Goal: Contribute content: Contribute content

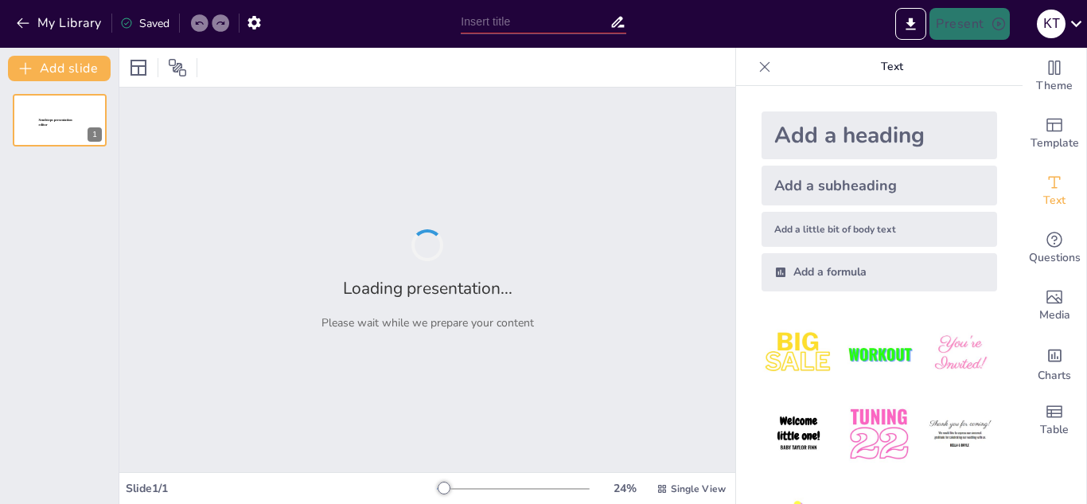
type input "Trabajo Remoto y Educación en Línea: Nuevas Perspectivas y Desafíos"
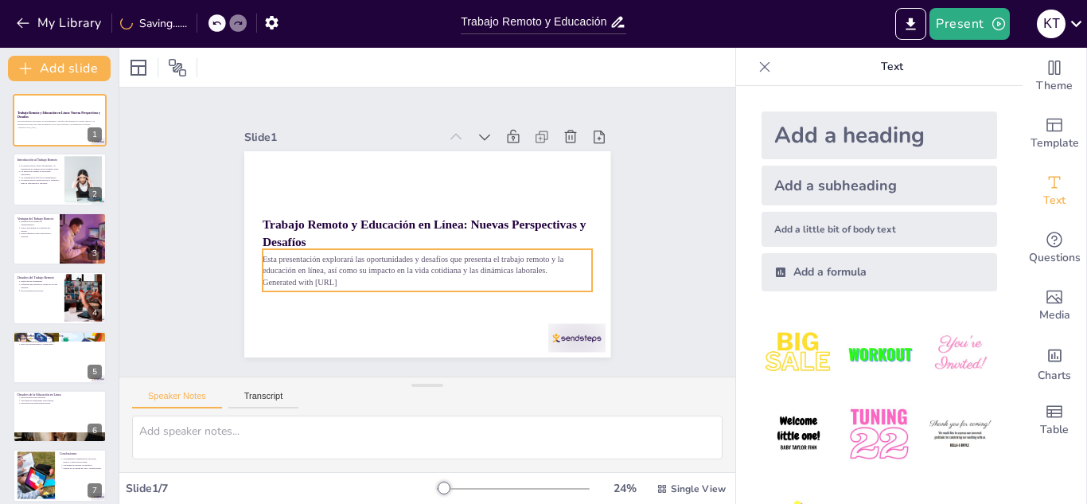
click at [414, 266] on p "Esta presentación explorará las oportunidades y desafíos que presenta el trabaj…" at bounding box center [394, 235] width 57 height 330
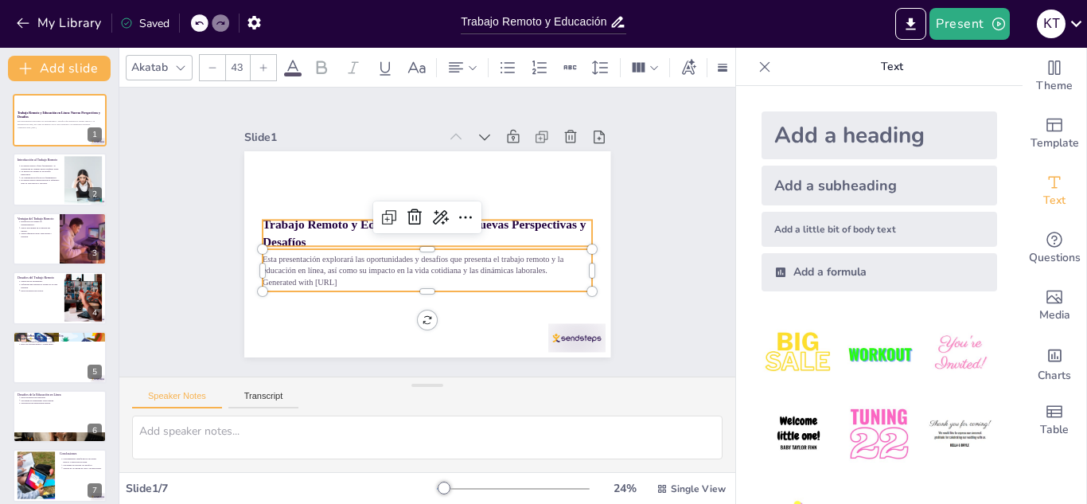
click at [493, 225] on strong "Trabajo Remoto y Educación en Línea: Nuevas Perspectivas y Desafíos" at bounding box center [423, 223] width 279 height 201
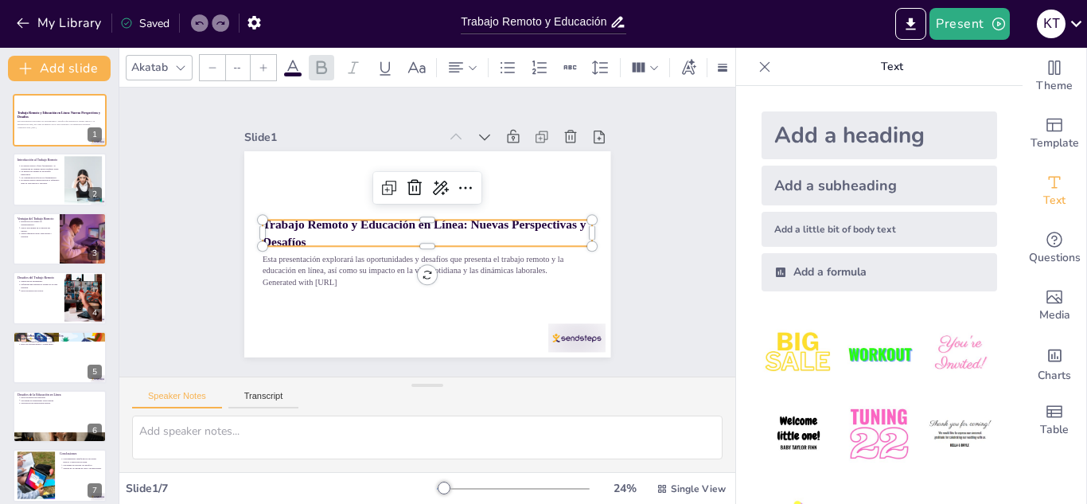
type input "64"
click at [776, 439] on img at bounding box center [799, 434] width 74 height 74
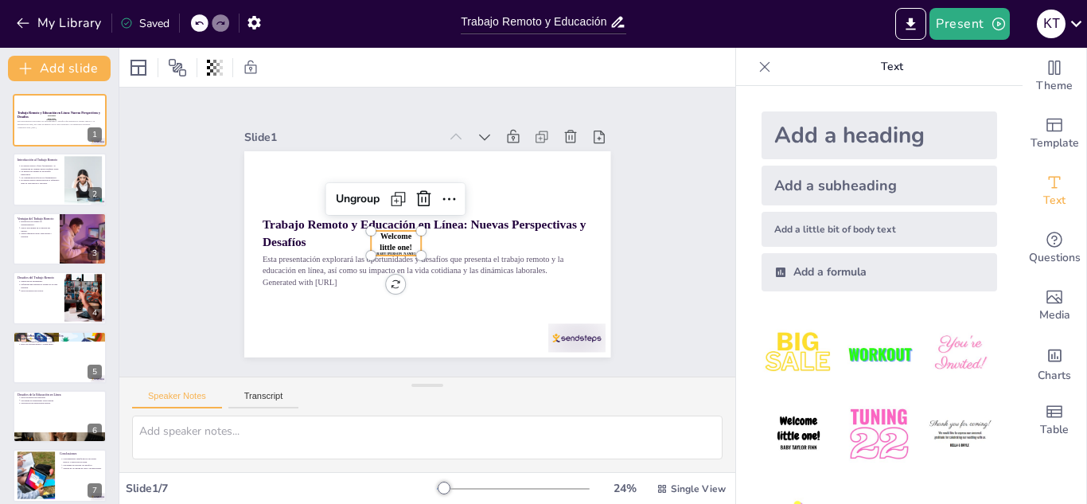
click at [439, 232] on p "Welcome little one!" at bounding box center [457, 218] width 37 height 26
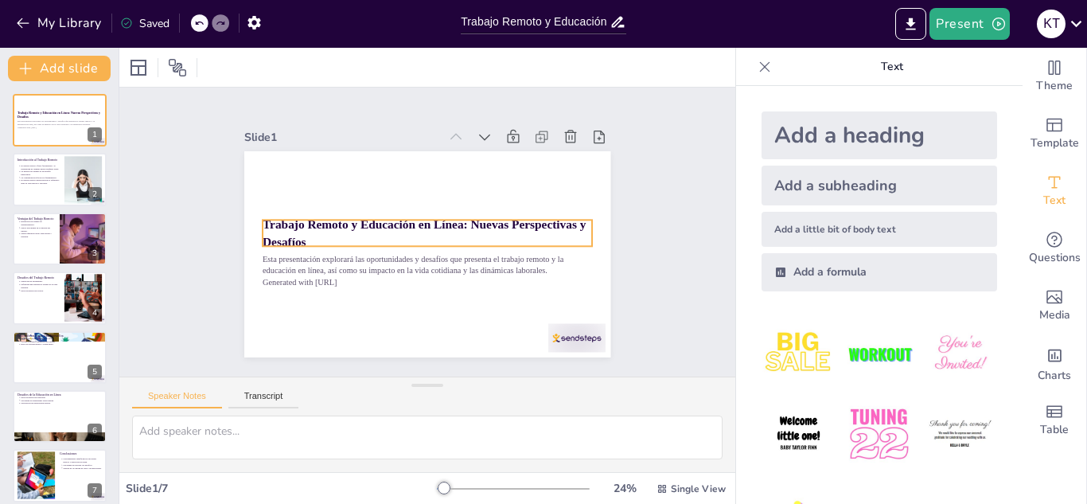
click at [392, 236] on p "Trabajo Remoto y Educación en Línea: Nuevas Perspectivas y Desafíos" at bounding box center [426, 232] width 134 height 324
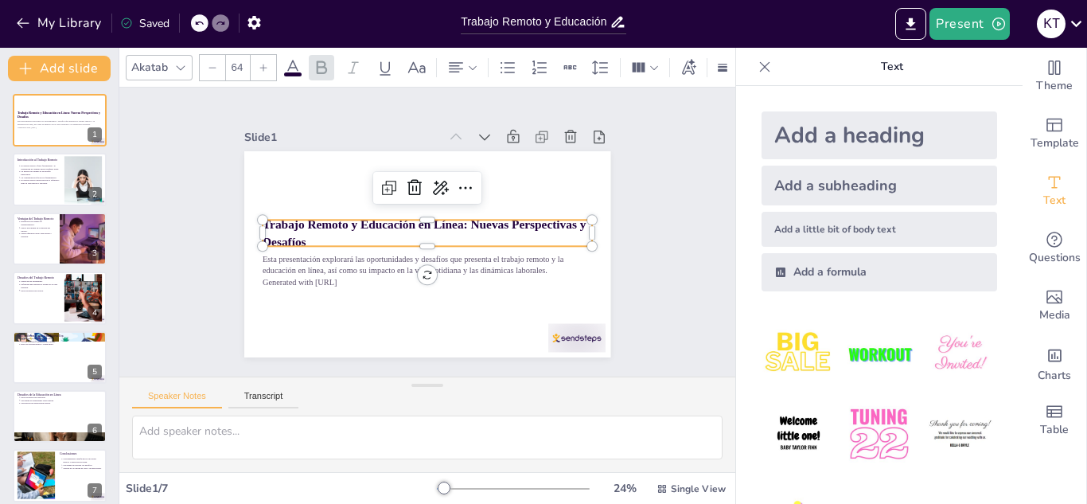
click at [185, 61] on icon at bounding box center [180, 67] width 13 height 13
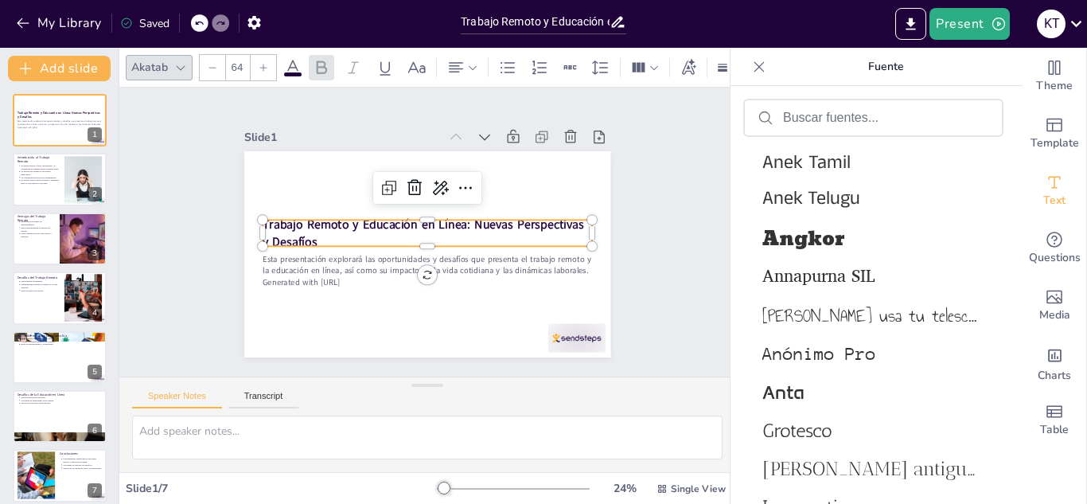
scroll to position [3308, 0]
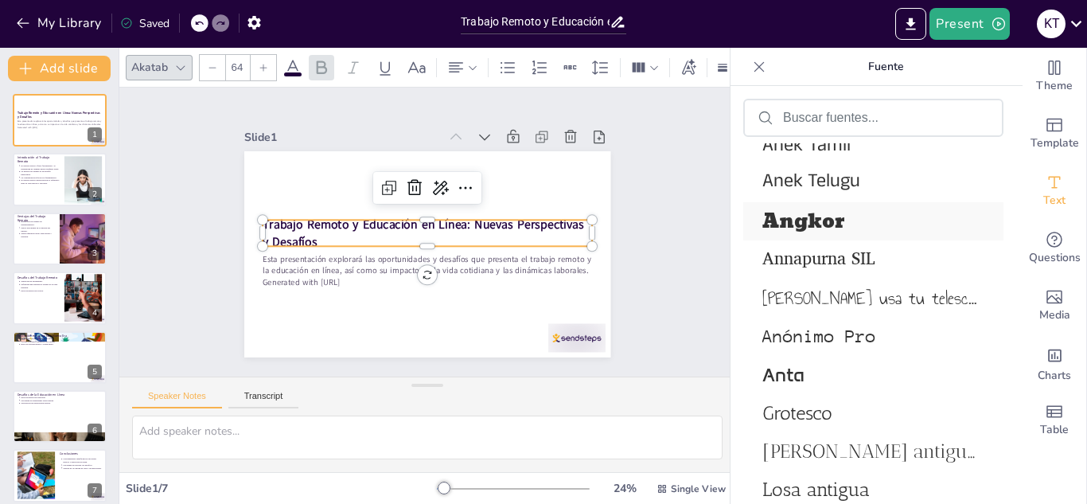
click at [837, 215] on font "Angkor" at bounding box center [803, 222] width 83 height 34
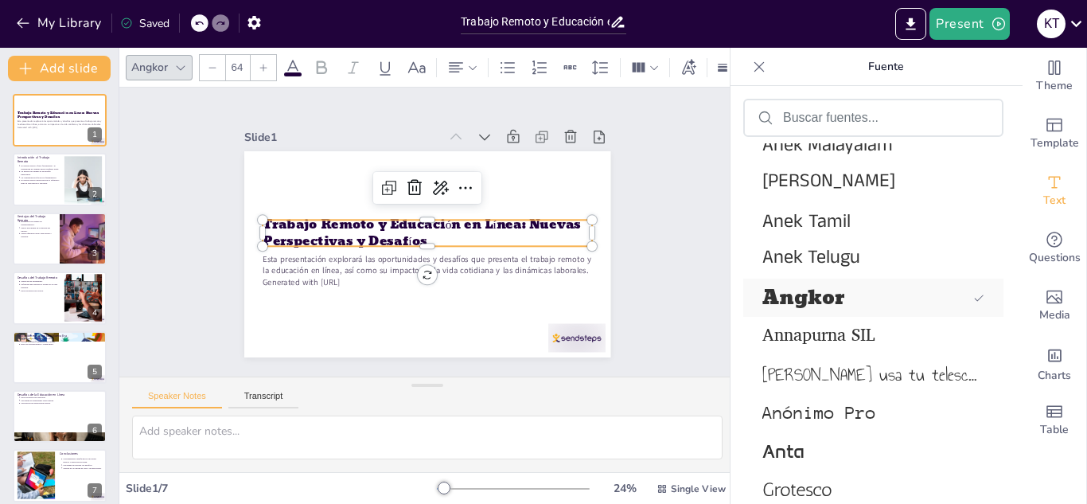
scroll to position [3385, 0]
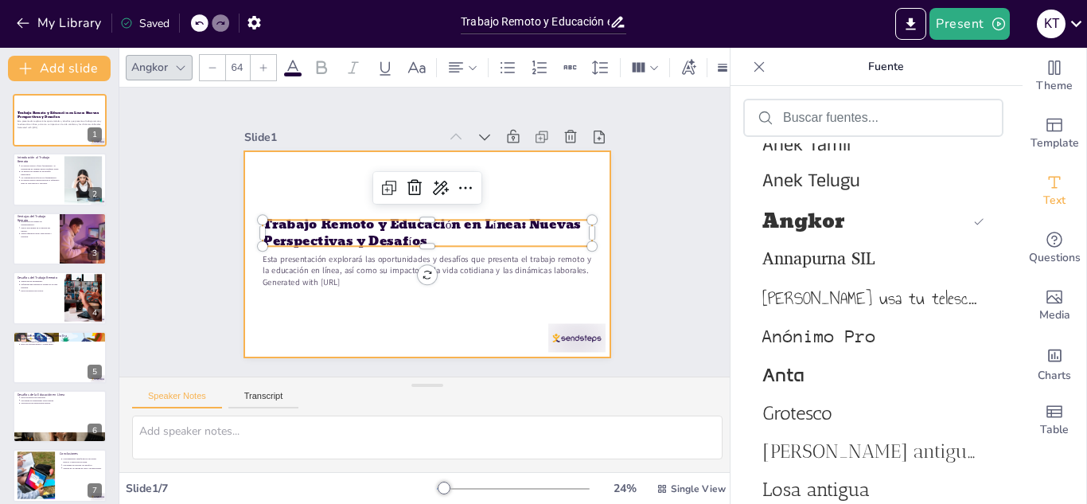
click at [591, 259] on div at bounding box center [436, 252] width 419 height 337
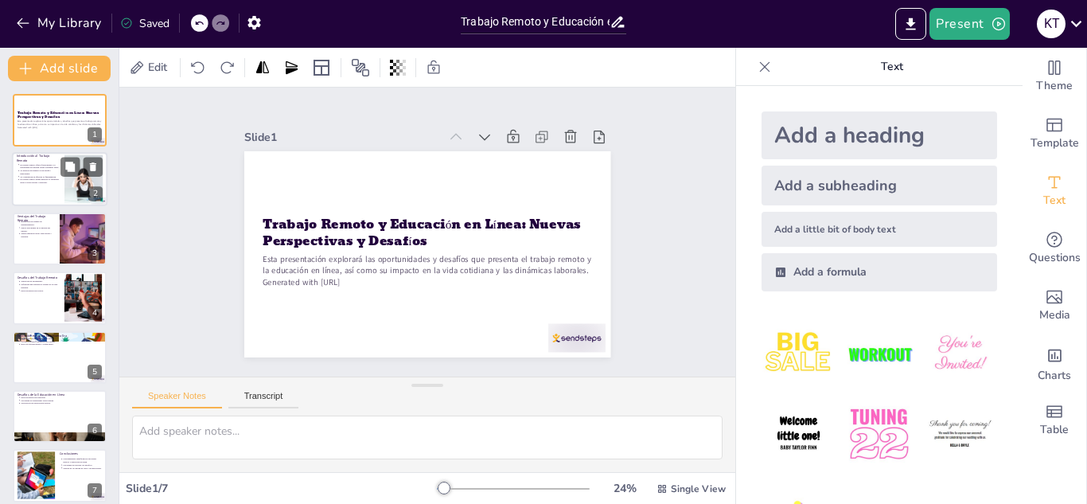
click at [57, 172] on p "La gestión del tiempo es un desafío importante." at bounding box center [40, 173] width 40 height 6
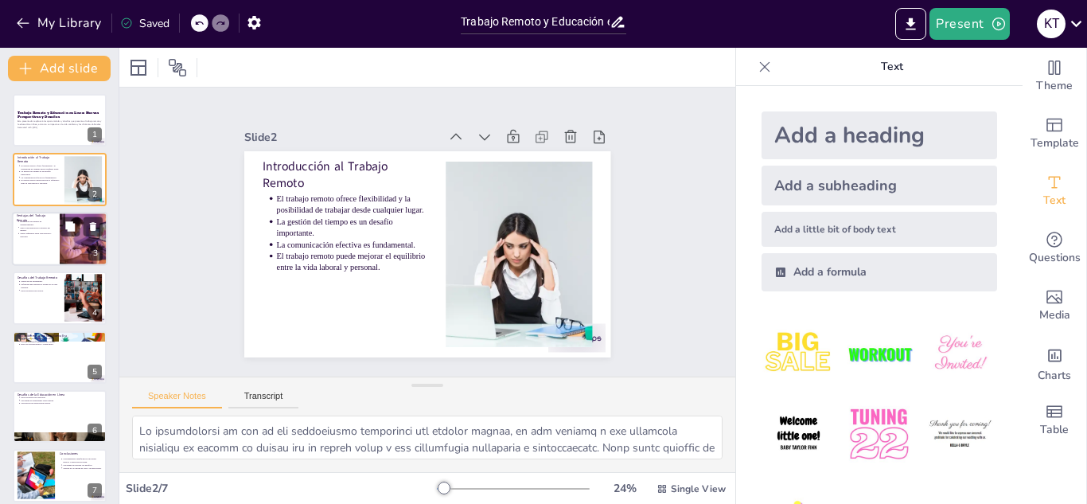
click at [13, 236] on div at bounding box center [59, 239] width 95 height 54
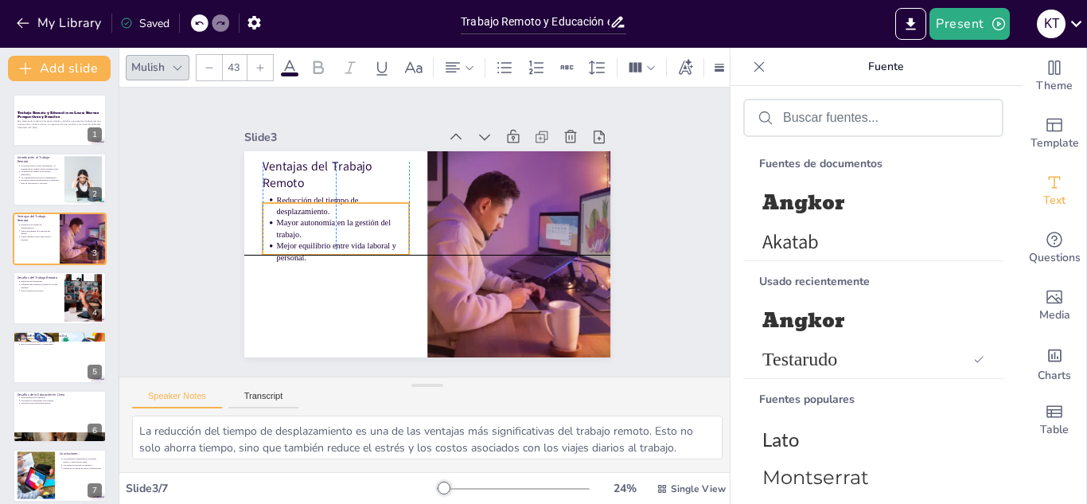
click at [318, 232] on ul "Reducción del tiempo de desplazamiento. Mayor autonomía en la gestión del traba…" at bounding box center [384, 151] width 133 height 162
click at [174, 222] on div "Slide 1 Trabajo Remoto y Educación en Línea: Nuevas Perspectivas y Desafíos Est…" at bounding box center [428, 232] width 680 height 514
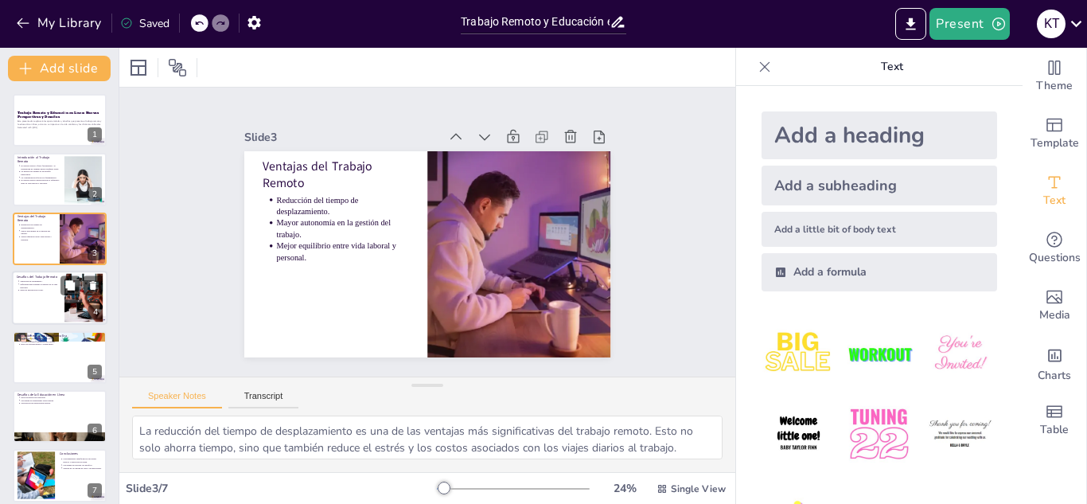
click at [39, 281] on p "Sensación de aislamiento." at bounding box center [40, 281] width 40 height 3
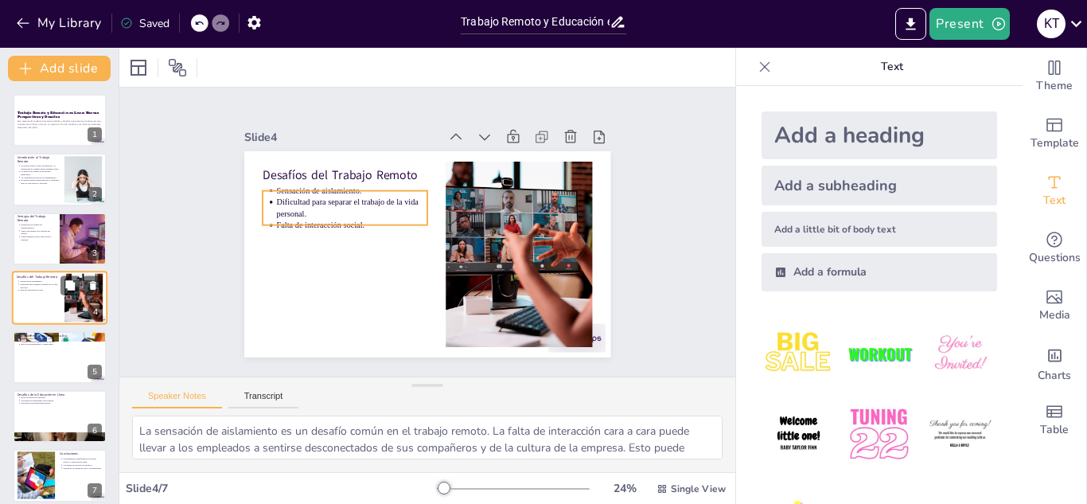
scroll to position [6, 0]
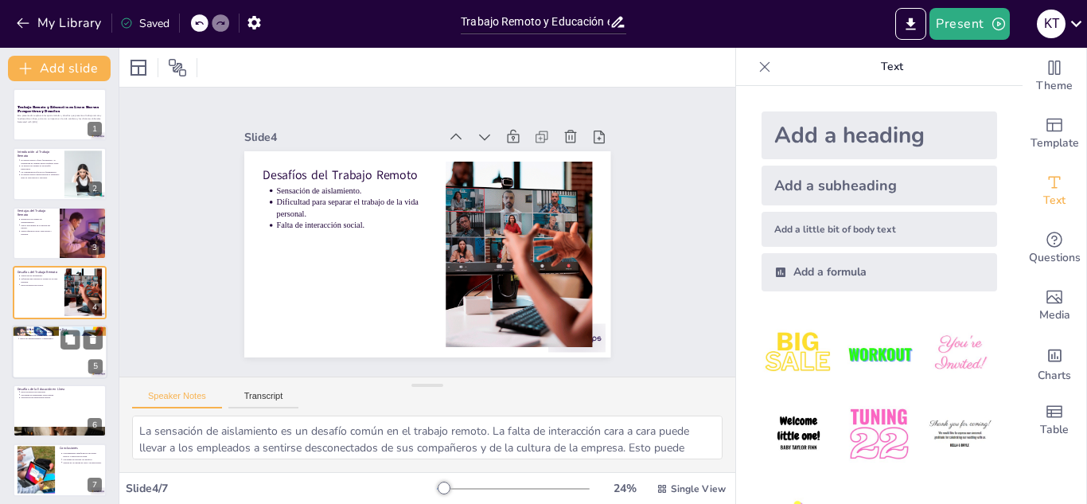
click at [50, 337] on p "Retos de autodisciplina y compromiso." at bounding box center [61, 338] width 83 height 3
type textarea "El crecimiento de la educación en línea ha sido notable, especialmente en los ú…"
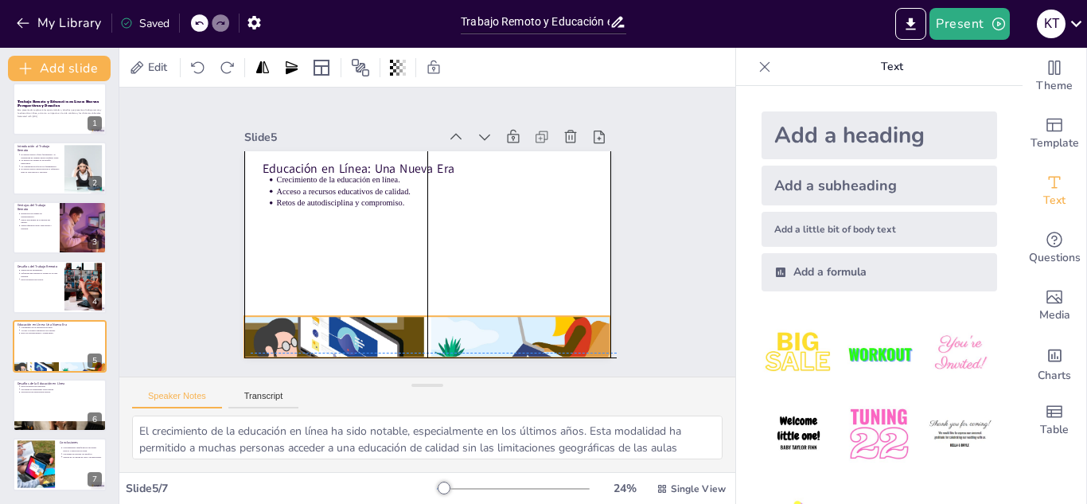
drag, startPoint x: 589, startPoint y: 173, endPoint x: 595, endPoint y: 333, distance: 159.3
click at [464, 333] on div at bounding box center [323, 221] width 281 height 390
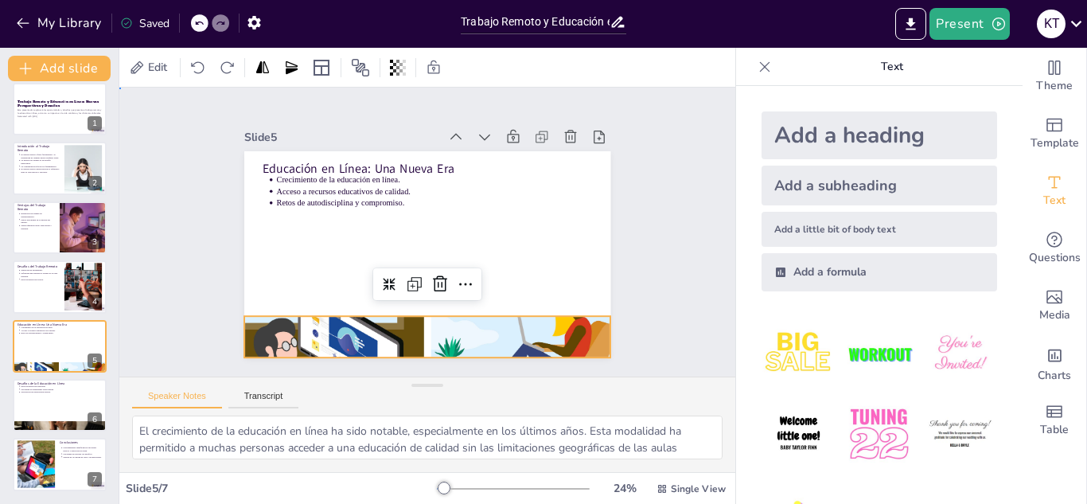
click at [659, 236] on div "Slide 1 Trabajo Remoto y Educación en Línea: Nuevas Perspectivas y Desafíos Est…" at bounding box center [428, 232] width 680 height 514
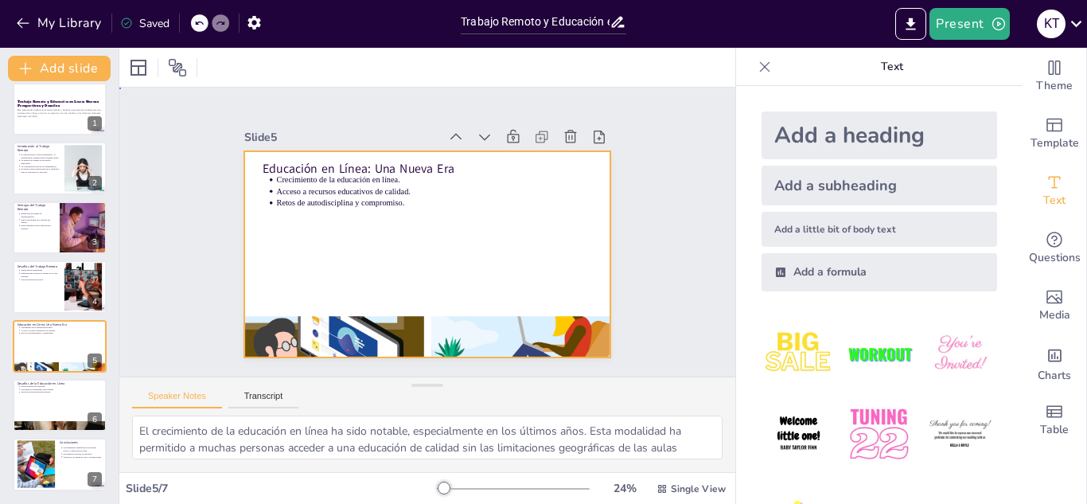
click at [388, 215] on div at bounding box center [414, 250] width 418 height 382
click at [835, 227] on div "Add a little bit of body text" at bounding box center [880, 229] width 236 height 35
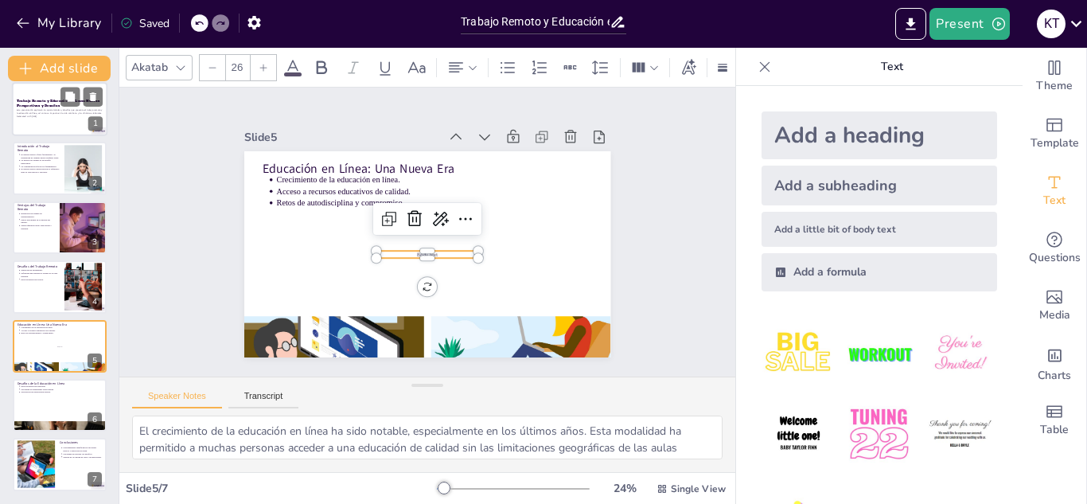
click at [49, 115] on p "Generated with Sendsteps.ai" at bounding box center [60, 116] width 86 height 3
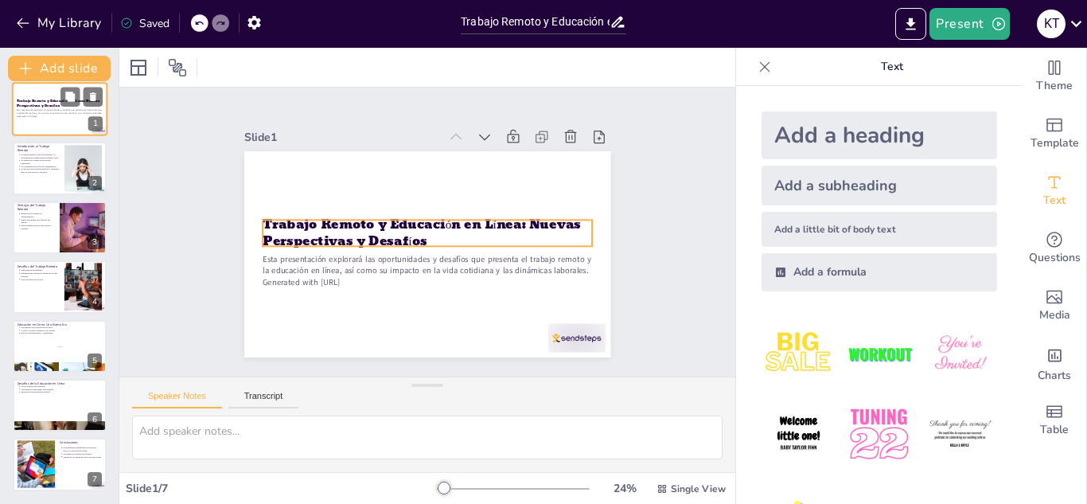
scroll to position [0, 0]
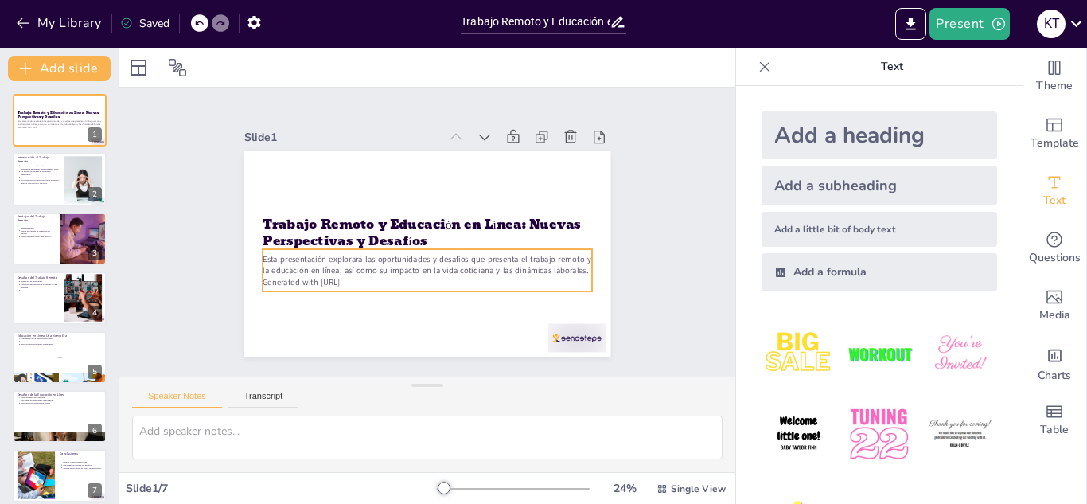
click at [460, 277] on p "Generated with Sendsteps.ai" at bounding box center [384, 256] width 175 height 291
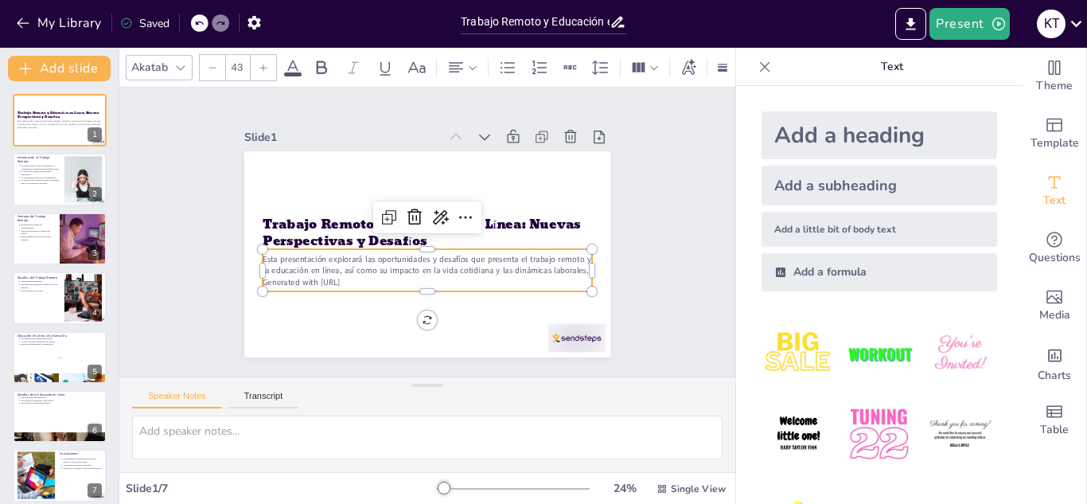
click at [422, 263] on p "Esta presentación explorará las oportunidades y desafíos que presenta el trabaj…" at bounding box center [395, 238] width 91 height 327
click at [422, 263] on p "Esta presentación explorará las oportunidades y desafíos que presenta el trabaj…" at bounding box center [414, 202] width 310 height 155
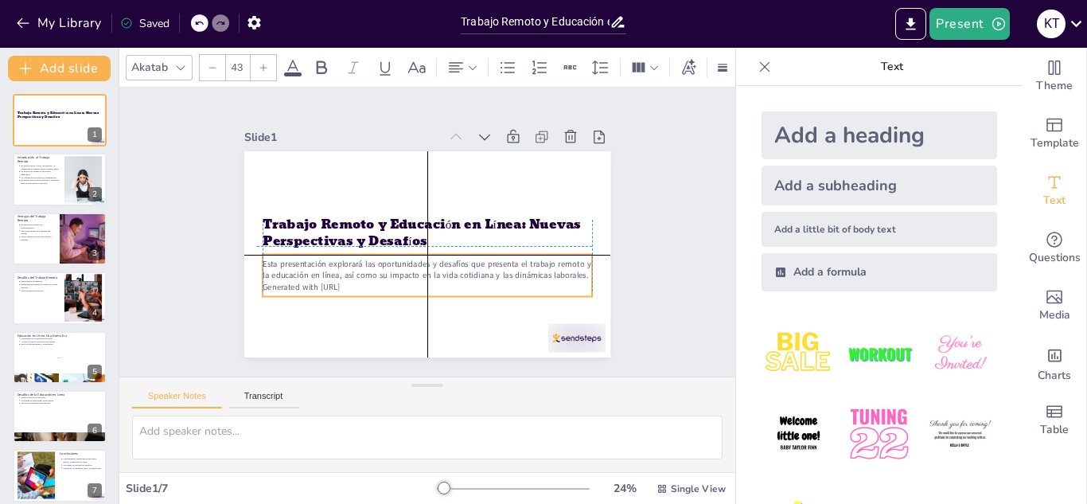
drag, startPoint x: 369, startPoint y: 279, endPoint x: 381, endPoint y: 279, distance: 12.0
click at [405, 279] on p "Generated with Sendsteps.ai" at bounding box center [477, 254] width 145 height 306
click at [373, 280] on p "Generated with Sendsteps.ai" at bounding box center [374, 250] width 113 height 318
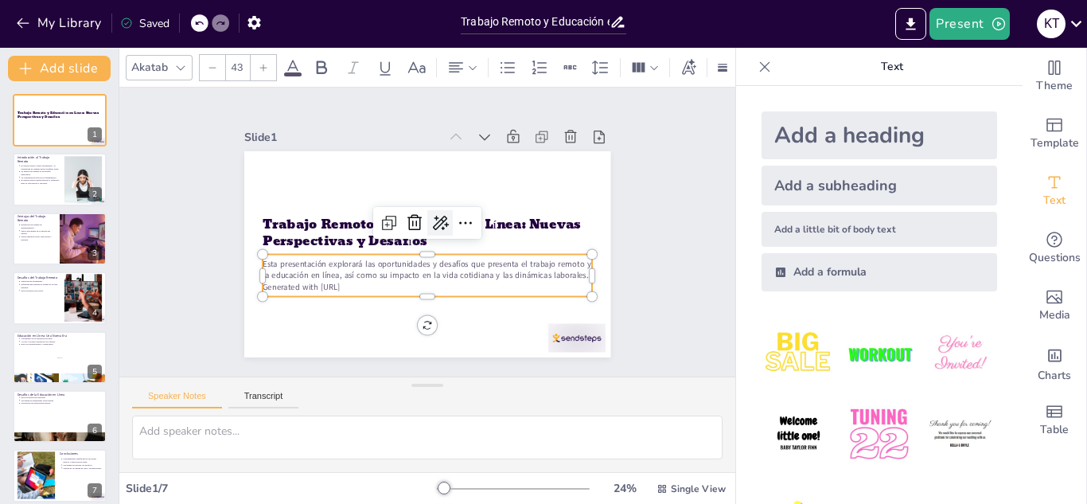
click at [429, 224] on icon at bounding box center [442, 237] width 27 height 27
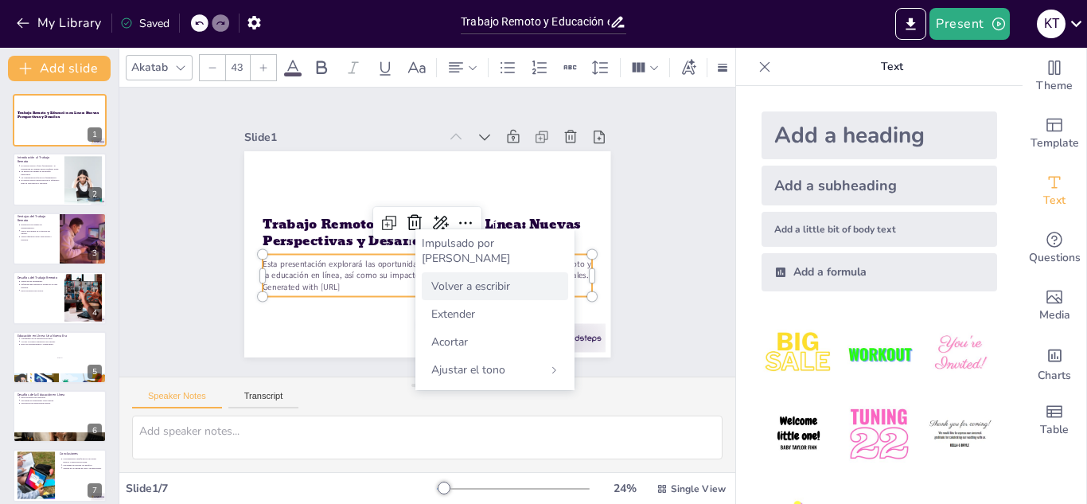
click at [486, 279] on font "Volver a escribir" at bounding box center [470, 286] width 79 height 15
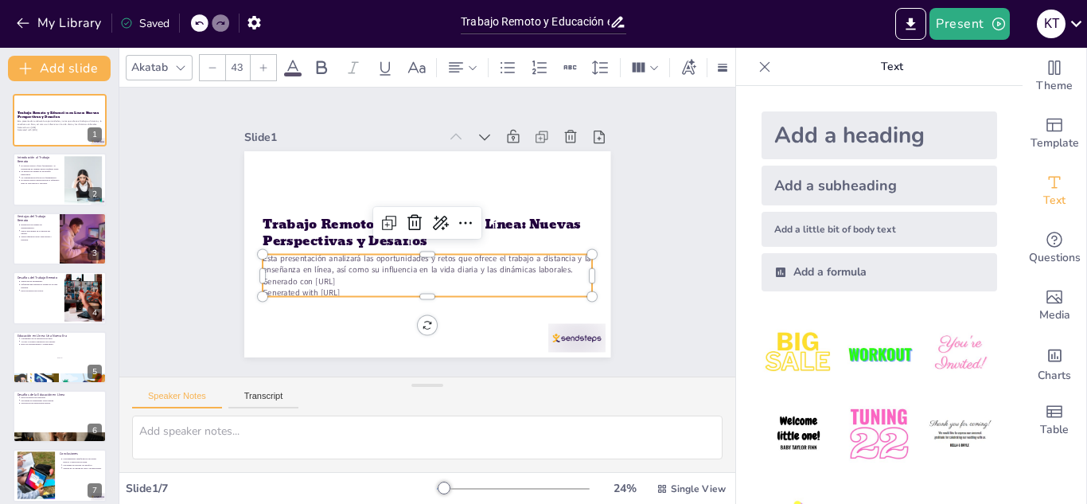
click at [476, 277] on p "Esta presentación analizará las oportunidades y retos que ofrece el trabajo a d…" at bounding box center [393, 247] width 166 height 315
click at [485, 277] on p "Esta presentación analizará las oportunidades y retos que ofrece el trabajo a d…" at bounding box center [416, 268] width 324 height 134
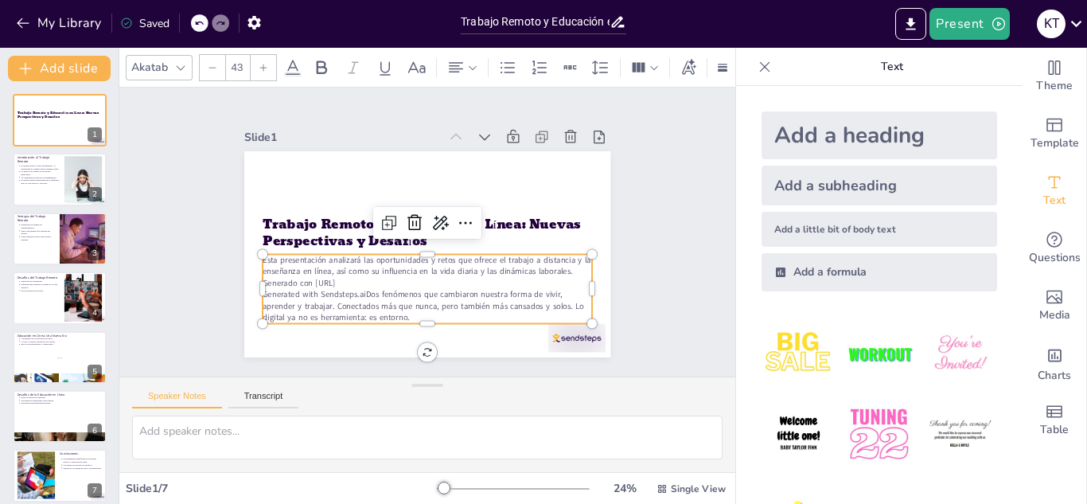
click at [353, 285] on p "Generated with Sendsteps.aiDos fenómenos que cambiaron nuestra forma de vivir, …" at bounding box center [378, 287] width 268 height 246
click at [357, 288] on p "Generated with Sendsteps.aiDos fenómenos que cambiaron nuestra forma de vivir, …" at bounding box center [354, 247] width 103 height 329
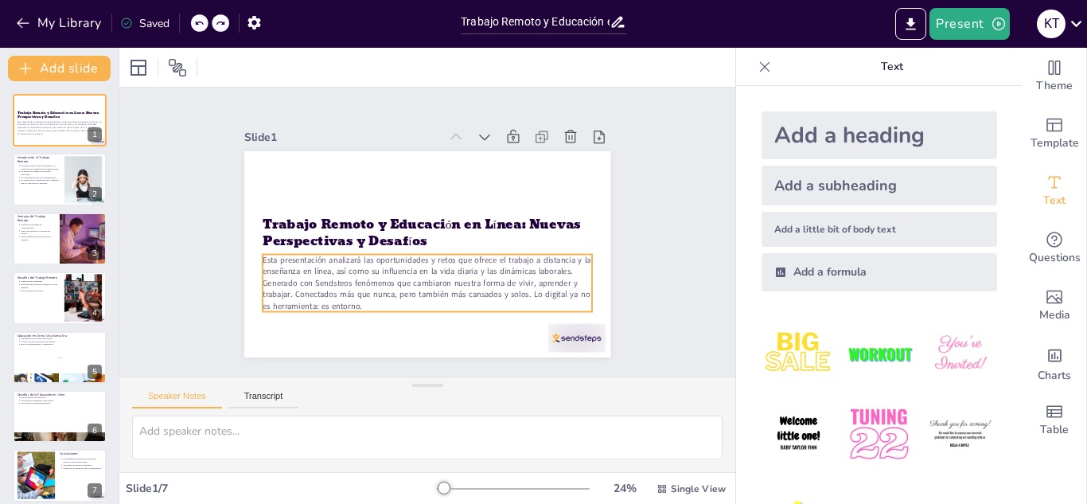
click at [357, 288] on p "Esta presentación analizará las oportunidades y retos que ofrece el trabajo a d…" at bounding box center [401, 187] width 314 height 215
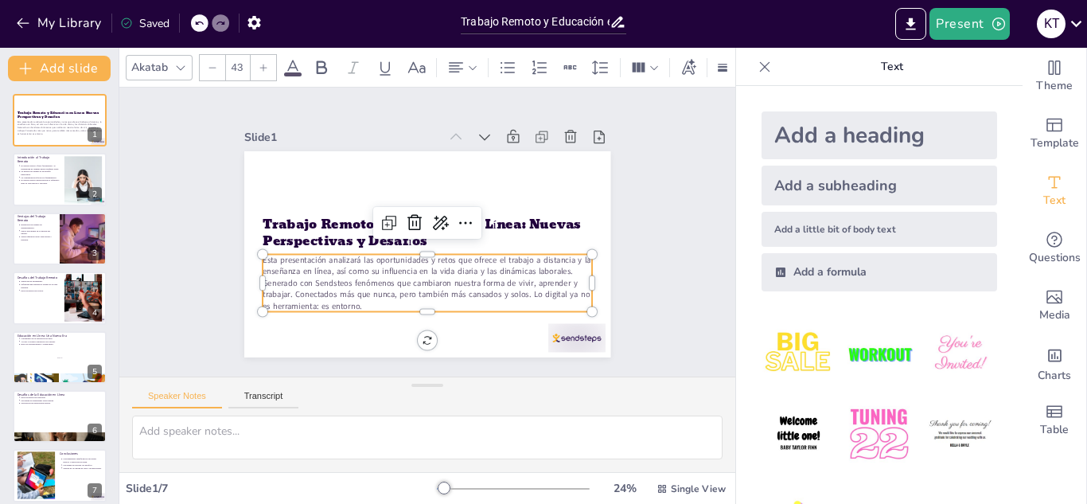
click at [357, 227] on p "Esta presentación analizará las oportunidades y retos que ofrece el trabajo a d…" at bounding box center [433, 181] width 334 height 92
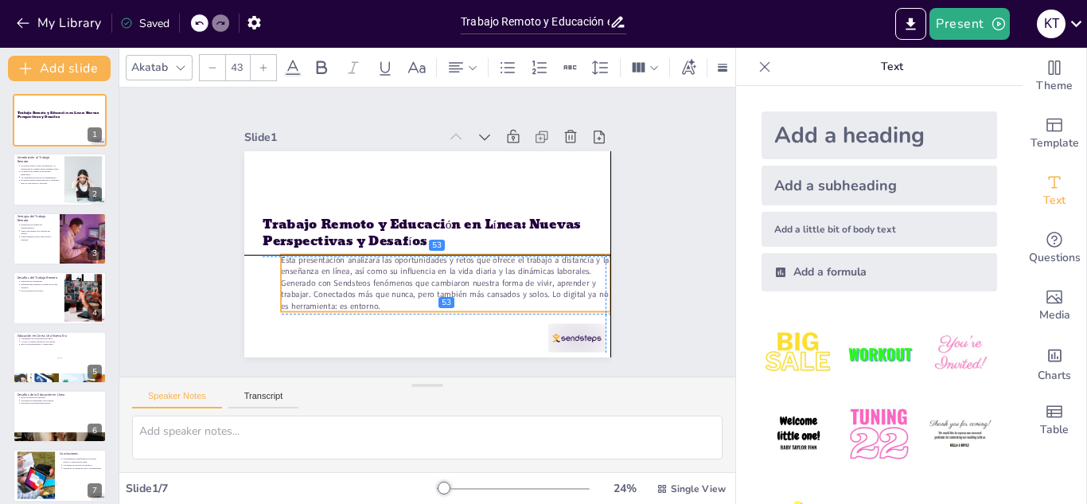
drag, startPoint x: 353, startPoint y: 302, endPoint x: 372, endPoint y: 302, distance: 19.1
click at [403, 302] on p "Esta presentación analizará las oportunidades y retos que ofrece el trabajo a d…" at bounding box center [481, 229] width 157 height 331
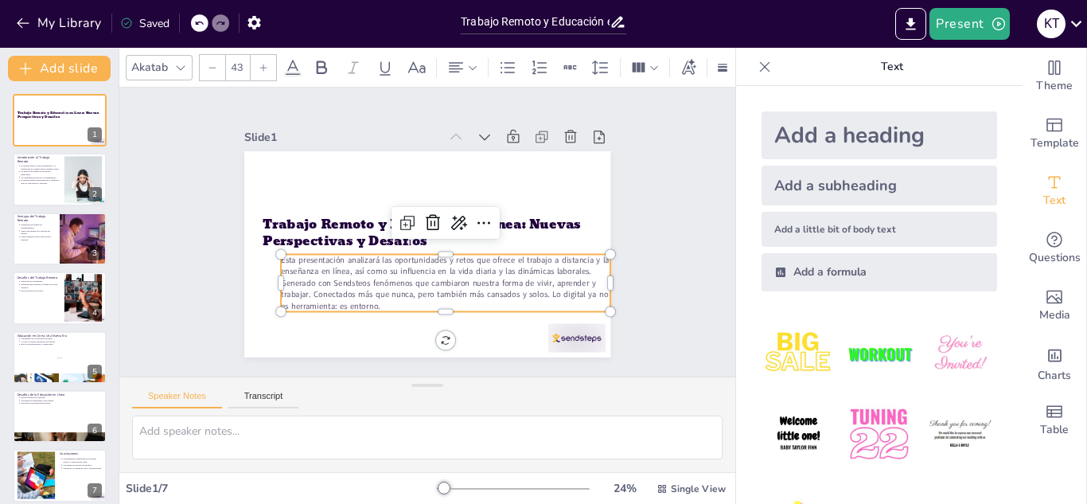
click at [368, 267] on p "Esta presentación analizará las oportunidades y retos que ofrece el trabajo a d…" at bounding box center [393, 189] width 331 height 157
click at [411, 296] on p "Esta presentación analizará las oportunidades y retos que ofrece el trabajo a d…" at bounding box center [473, 203] width 125 height 334
click at [367, 299] on p "Esta presentación analizará las oportunidades y retos que ofrece el trabajo a d…" at bounding box center [474, 257] width 283 height 263
click at [368, 299] on p "Esta presentación analizará las oportunidades y retos que ofrece el trabajo a d…" at bounding box center [401, 279] width 263 height 283
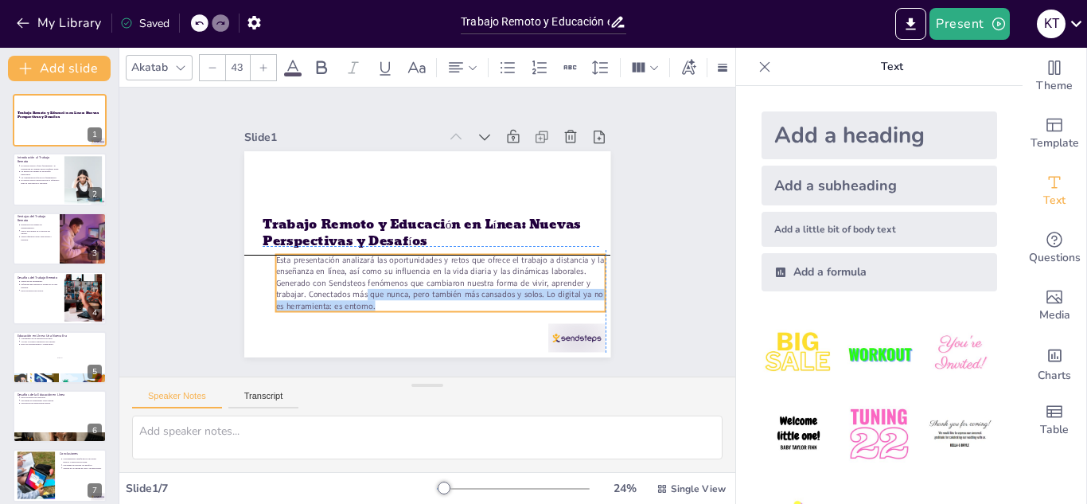
drag, startPoint x: 368, startPoint y: 299, endPoint x: 357, endPoint y: 294, distance: 12.9
click at [357, 294] on p "Esta presentación analizará las oportunidades y retos que ofrece el trabajo a d…" at bounding box center [383, 260] width 157 height 331
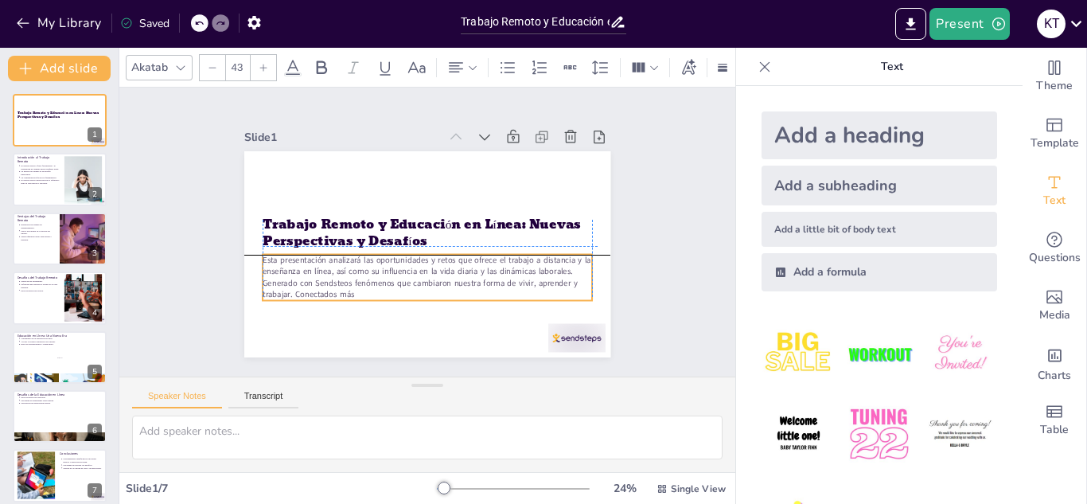
click at [359, 287] on p "Esta presentación analizará las oportunidades y retos que ofrece el trabajo a d…" at bounding box center [382, 231] width 46 height 329
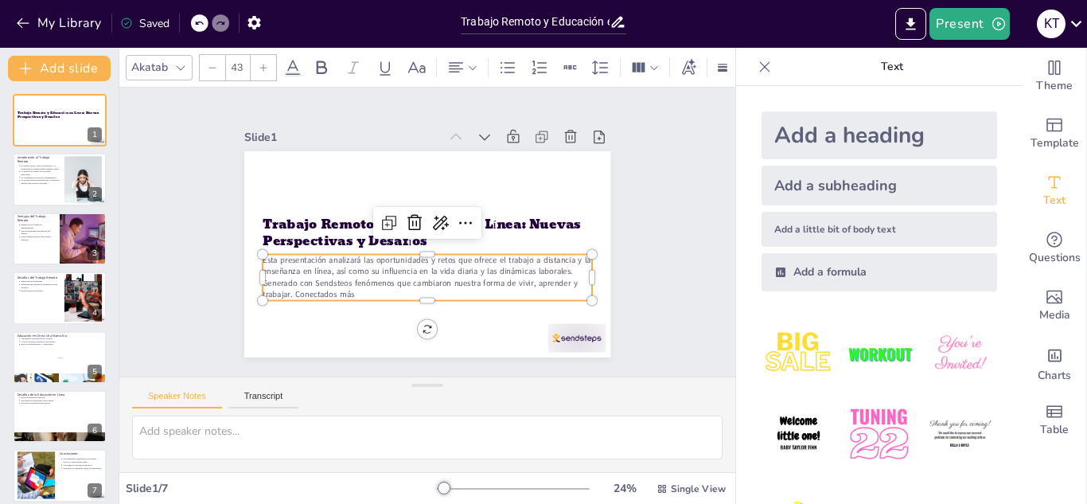
click at [348, 287] on p "Esta presentación analizará las oportunidades y retos que ofrece el trabajo a d…" at bounding box center [405, 271] width 309 height 205
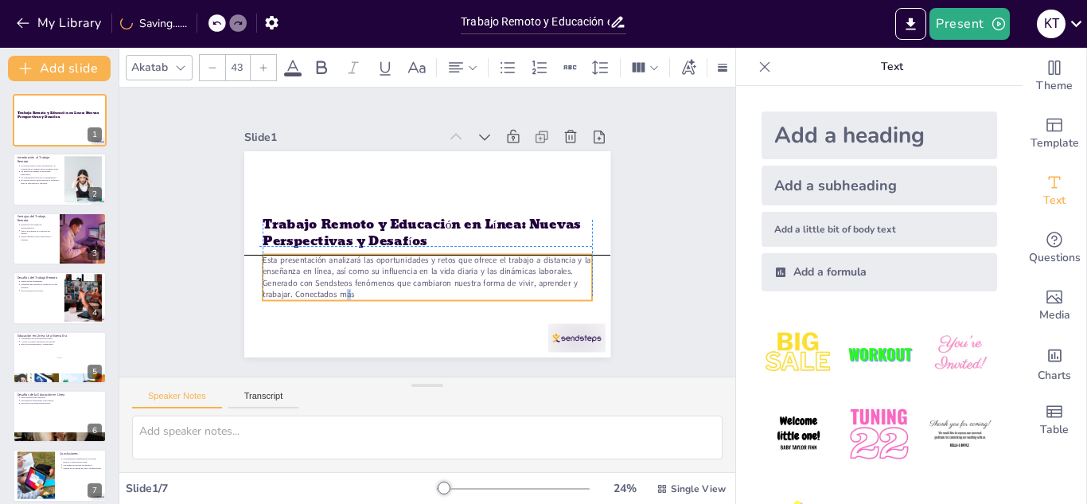
click at [337, 283] on p "Esta presentación analizará las oportunidades y retos que ofrece el trabajo a d…" at bounding box center [383, 242] width 114 height 332
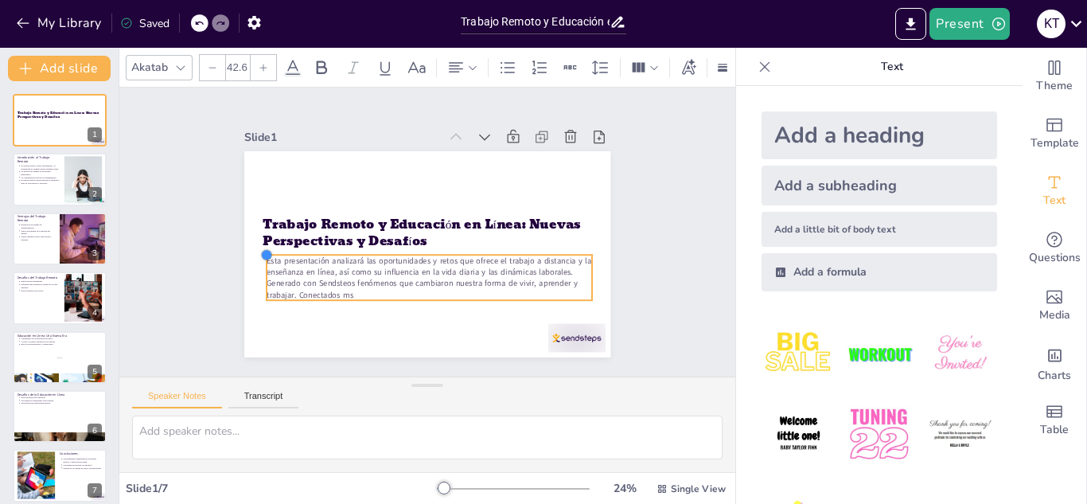
click at [257, 257] on div "Trabajo Remoto y Educación en Línea: Nuevas Perspectivas y Desafíos Esta presen…" at bounding box center [407, 223] width 337 height 419
type input "42.4"
click at [450, 255] on p "Esta presentación analizará las oportunidades y retos que ofrece el trabajo a d…" at bounding box center [472, 229] width 45 height 325
click at [267, 255] on p "Esta presentación analizará las oportunidades y retos que ofrece el trabajo a d…" at bounding box center [392, 204] width 251 height 272
click at [364, 255] on p "Esta presentación analizará las oportunidades y retos que ofrece el trabajo a d…" at bounding box center [465, 207] width 202 height 304
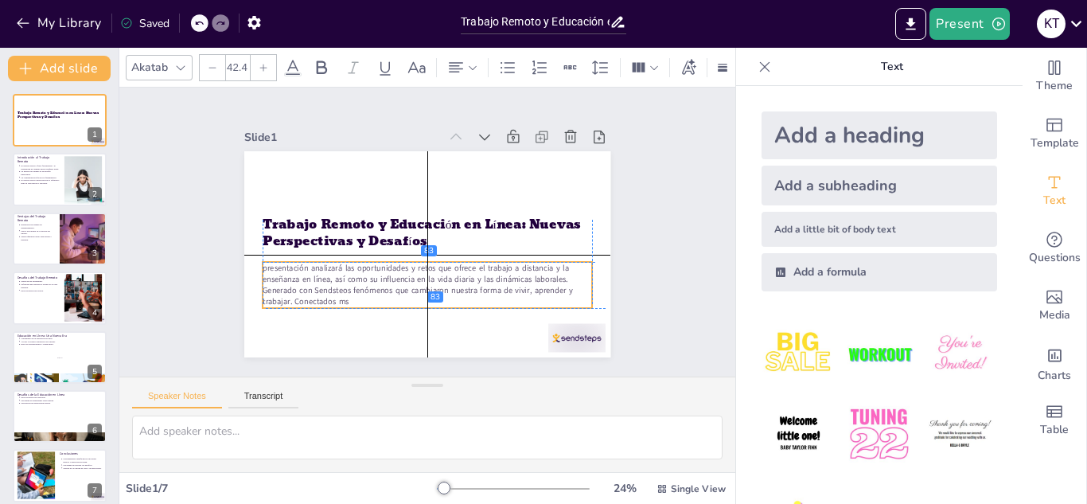
click at [255, 260] on p "presentación analizará las oportunidades y retos que ofrece el trabajo a distan…" at bounding box center [412, 282] width 328 height 145
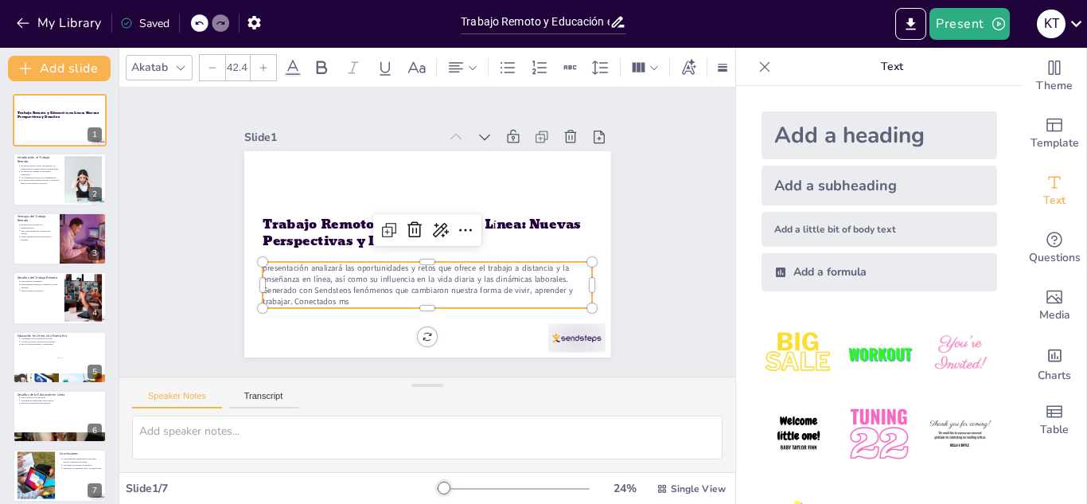
click at [349, 293] on p "presentación analizará las oportunidades y retos que ofrece el trabajo a distan…" at bounding box center [385, 201] width 231 height 294
click at [347, 294] on p "presentación analizará las oportunidades y retos que ofrece el trabajo a distan…" at bounding box center [379, 211] width 176 height 320
click at [345, 294] on p "presentación analizará las oportunidades y retos que ofrece el trabajo a distan…" at bounding box center [378, 254] width 175 height 320
drag, startPoint x: 322, startPoint y: 289, endPoint x: 322, endPoint y: 298, distance: 9.6
click at [322, 202] on p "presentación analizará las oportunidades y retos que ofrece el trabajo a distan…" at bounding box center [427, 179] width 329 height 45
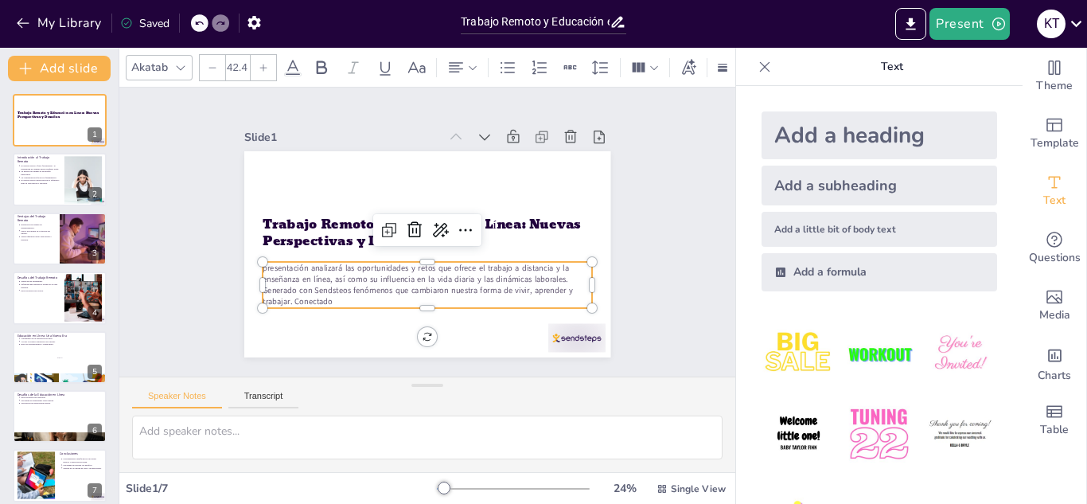
click at [322, 298] on p "presentación analizará las oportunidades y retos que ofrece el trabajo a distan…" at bounding box center [379, 254] width 176 height 320
click at [322, 298] on p "presentación analizará las oportunidades y retos que ofrece el trabajo a distan…" at bounding box center [427, 284] width 329 height 45
click at [322, 220] on p "presentación analizará las oportunidades y retos que ofrece el trabajo a distan…" at bounding box center [433, 180] width 333 height 80
click at [322, 237] on p "presentación analizará las oportunidades y retos que ofrece el trabajo a distan…" at bounding box center [417, 180] width 332 height 113
click at [322, 298] on p "presentación analizará las oportunidades y retos que ofrece el trabajo a distan…" at bounding box center [385, 201] width 230 height 294
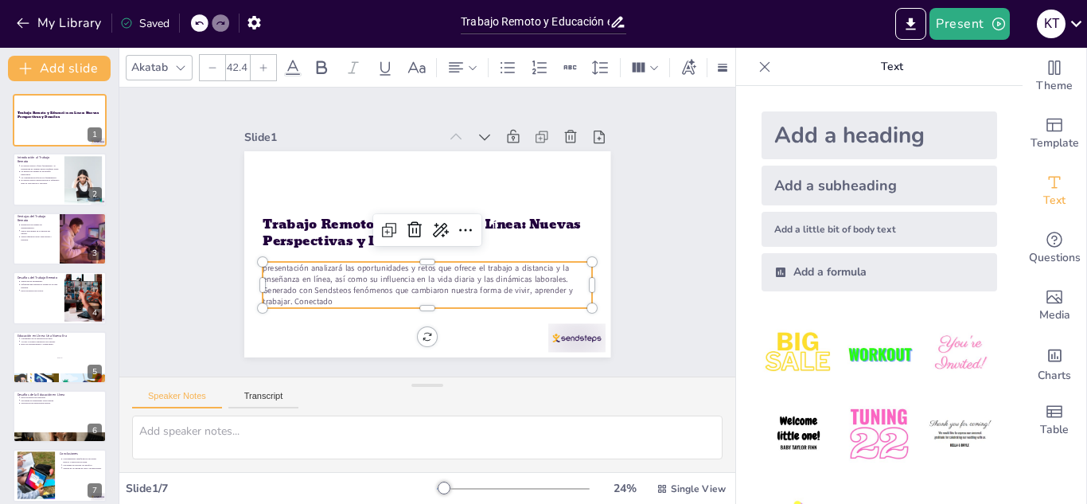
click at [322, 254] on p "presentación analizará las oportunidades y retos que ofrece el trabajo a distan…" at bounding box center [412, 181] width 328 height 145
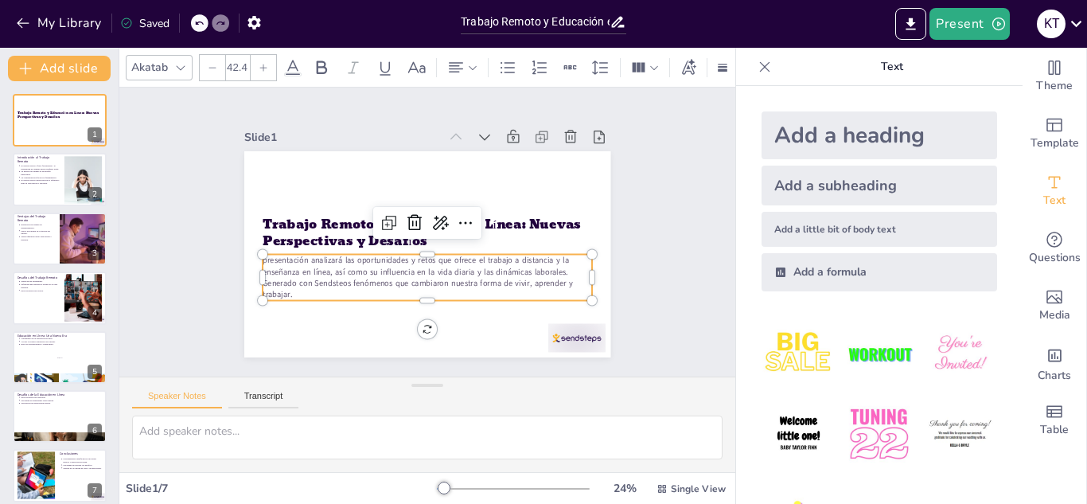
click at [285, 268] on p "presentación analizará las oportunidades y retos que ofrece el trabajo a distan…" at bounding box center [394, 201] width 254 height 275
click at [285, 268] on p "presentación analizará las oportunidades y retos que ofrece el trabajo a distan…" at bounding box center [401, 269] width 294 height 230
click at [285, 268] on p "presentación analizará las oportunidades y retos que ofrece el trabajo a distan…" at bounding box center [409, 191] width 320 height 176
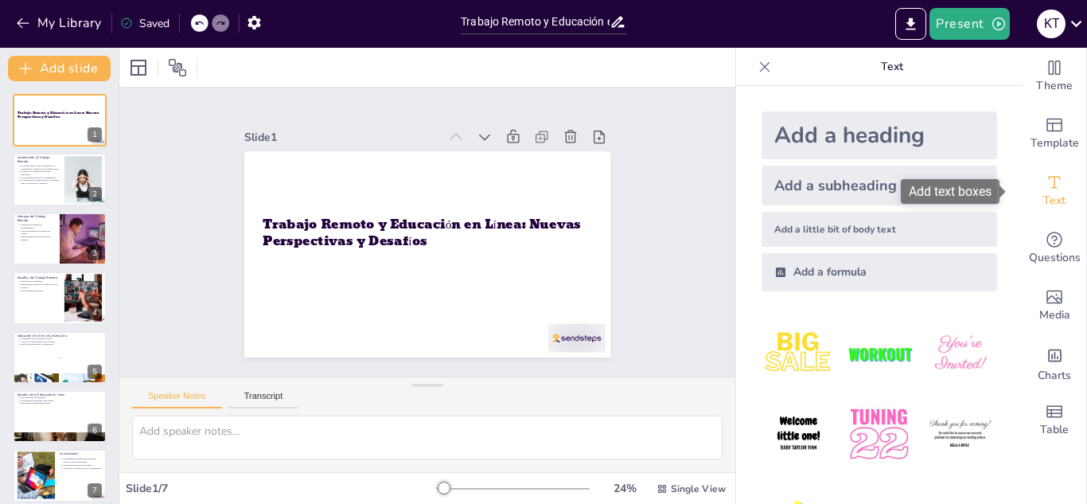
click at [1047, 181] on icon "Add text boxes" at bounding box center [1054, 182] width 19 height 19
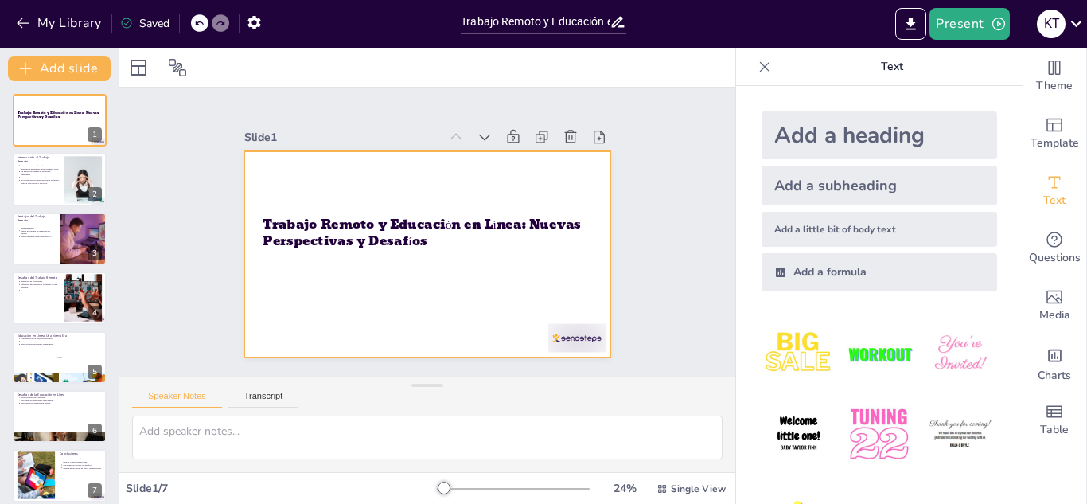
click at [435, 276] on div at bounding box center [408, 220] width 361 height 420
click at [424, 272] on div at bounding box center [413, 215] width 410 height 399
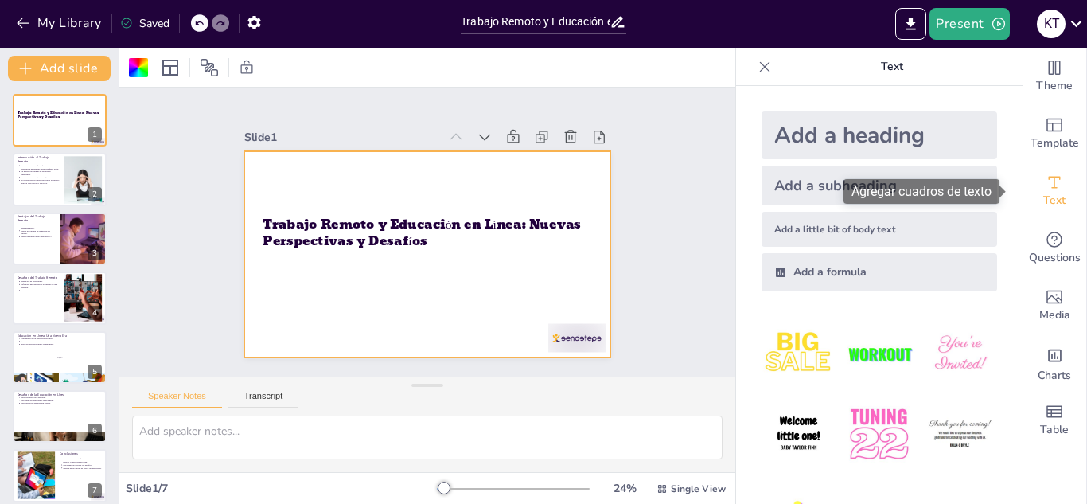
click at [976, 187] on font "Agregar cuadros de texto" at bounding box center [922, 191] width 140 height 15
click at [1045, 184] on icon "Add text boxes" at bounding box center [1054, 182] width 19 height 19
click at [410, 288] on div at bounding box center [406, 223] width 337 height 419
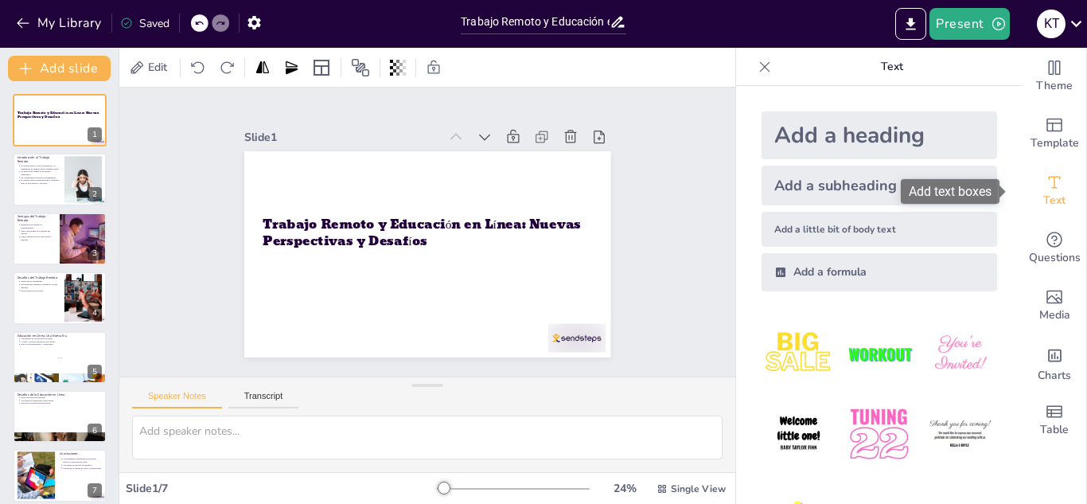
click at [1045, 189] on icon "Add text boxes" at bounding box center [1054, 182] width 19 height 19
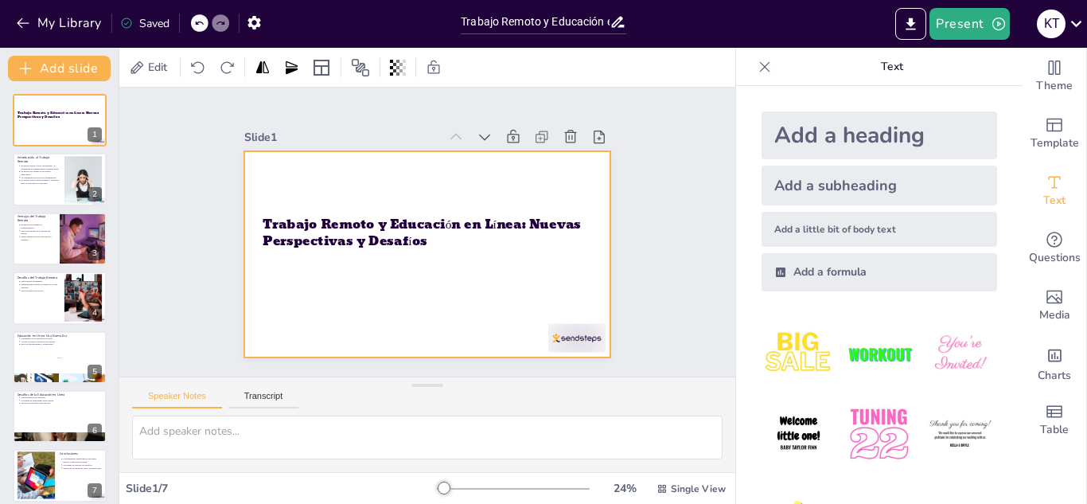
click at [320, 290] on div at bounding box center [420, 212] width 412 height 310
click at [826, 177] on div "Add a subheading" at bounding box center [880, 186] width 236 height 40
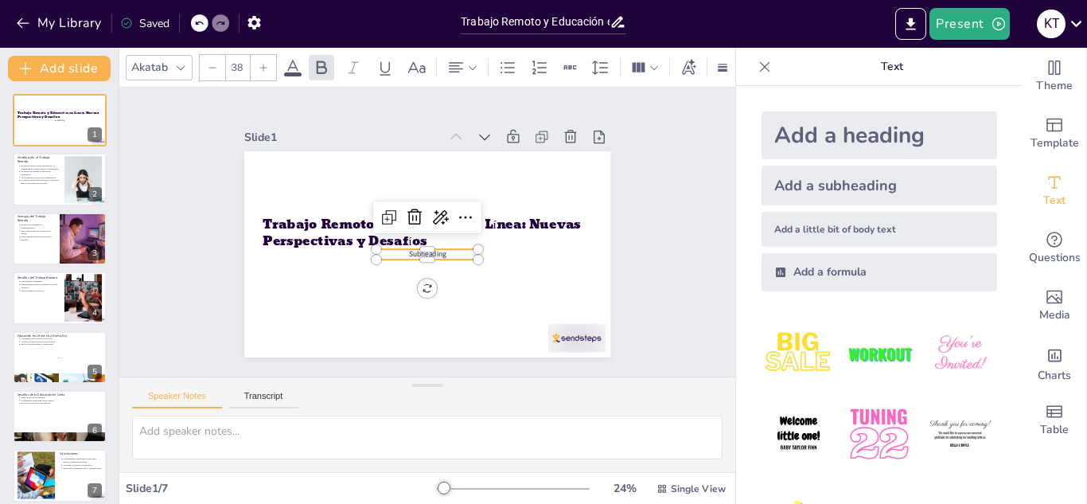
click at [439, 244] on p "Subheading" at bounding box center [410, 217] width 76 height 83
click at [439, 244] on div "Trabajo Remoto y Educación en Línea: Nuevas Perspectivas y Desafíos Subheading" at bounding box center [481, 292] width 272 height 245
click at [439, 255] on p "Subheading" at bounding box center [448, 213] width 76 height 83
click at [439, 255] on p "Subheading" at bounding box center [451, 246] width 60 height 94
click at [439, 255] on p "Subheading" at bounding box center [449, 216] width 68 height 88
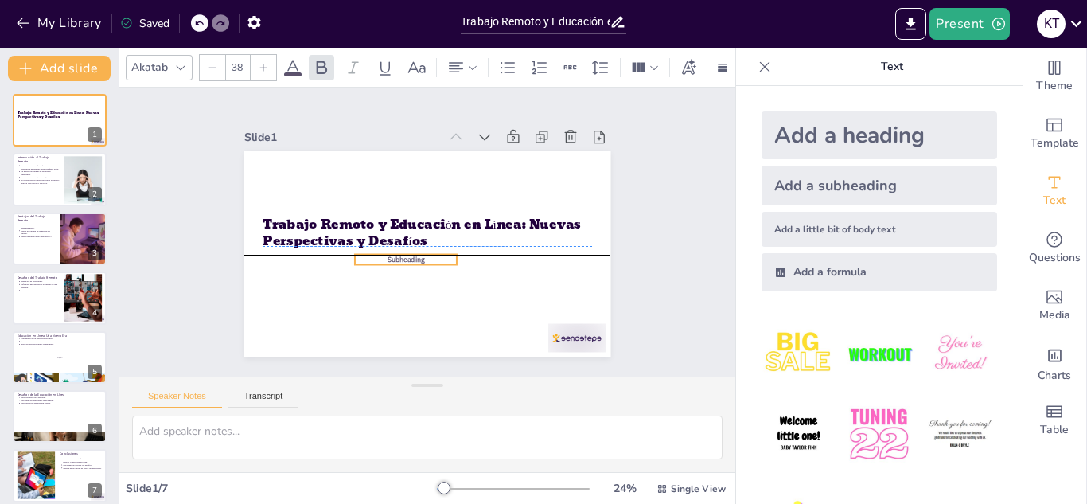
drag, startPoint x: 439, startPoint y: 255, endPoint x: 417, endPoint y: 251, distance: 21.9
click at [417, 235] on p "Subheading" at bounding box center [425, 197] width 83 height 76
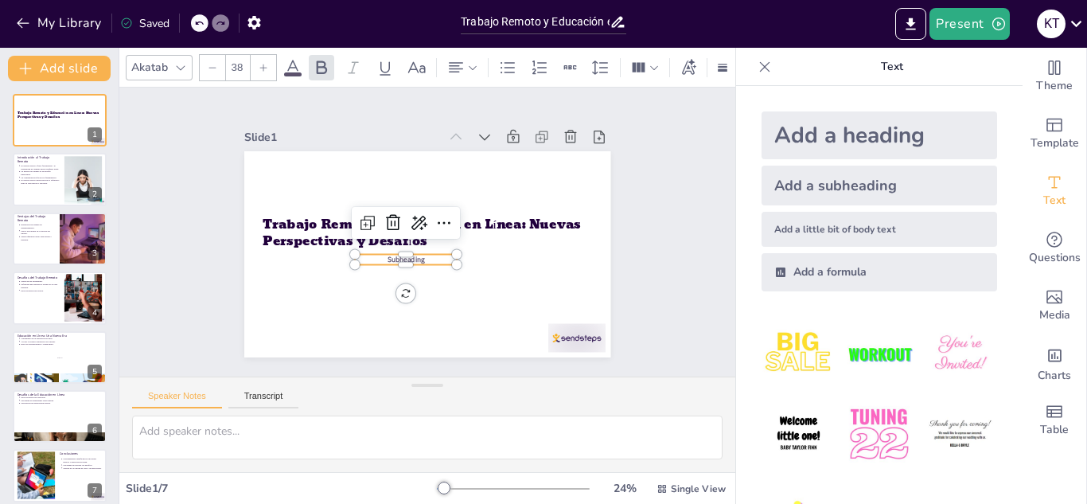
click at [407, 252] on span "Subheading" at bounding box center [421, 265] width 37 height 27
click at [407, 227] on span "Subheading" at bounding box center [403, 208] width 14 height 38
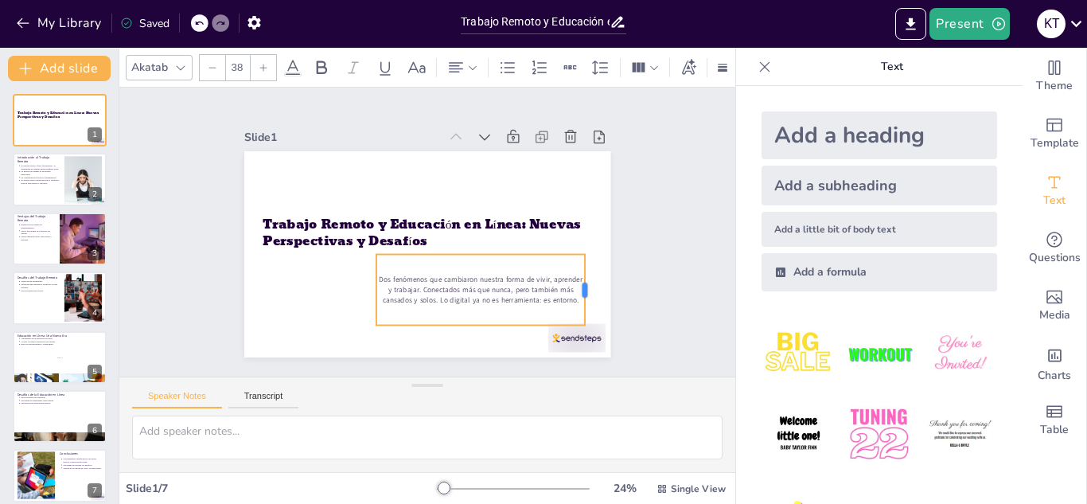
drag, startPoint x: 469, startPoint y: 284, endPoint x: 575, endPoint y: 281, distance: 106.7
click at [525, 364] on div at bounding box center [494, 392] width 61 height 57
click at [661, 279] on div "Slide 1 Trabajo Remoto y Educación en Línea: Nuevas Perspectivas y Desafíos Dos…" at bounding box center [427, 232] width 558 height 678
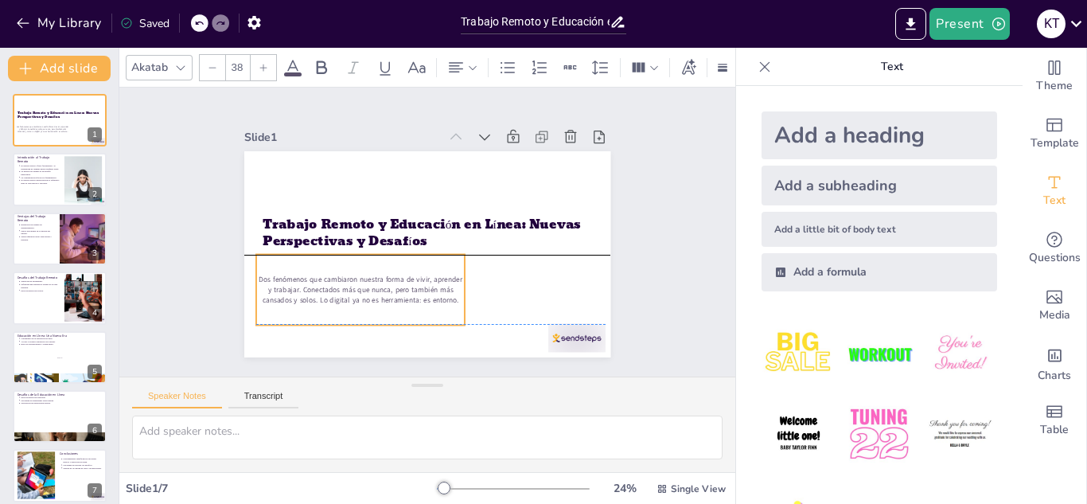
drag, startPoint x: 471, startPoint y: 282, endPoint x: 352, endPoint y: 284, distance: 119.4
click at [352, 232] on p "Dos fenómenos que cambiaron nuestra forma de vivir, aprender y trabajar. Conect…" at bounding box center [429, 144] width 162 height 176
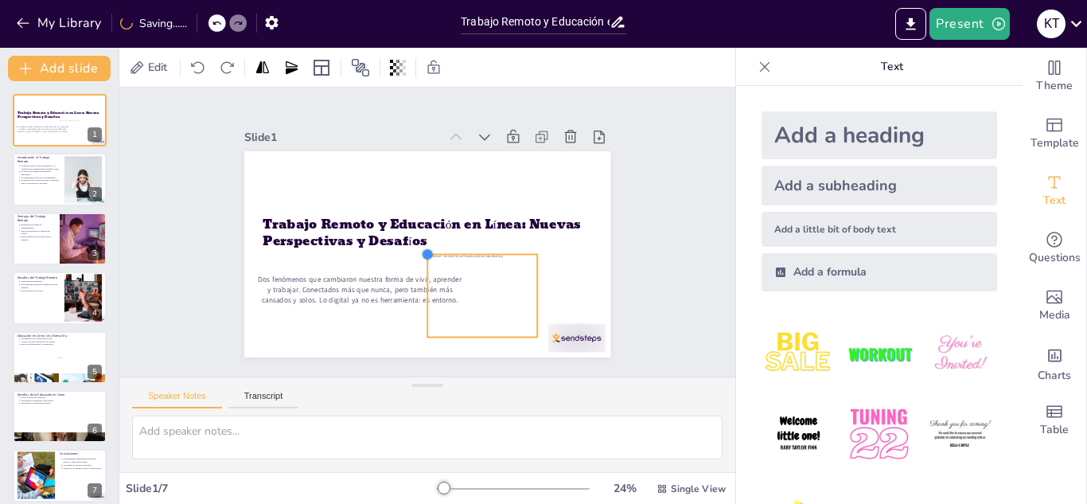
drag, startPoint x: 307, startPoint y: 168, endPoint x: 417, endPoint y: 251, distance: 138.0
click at [442, 244] on div at bounding box center [449, 236] width 15 height 15
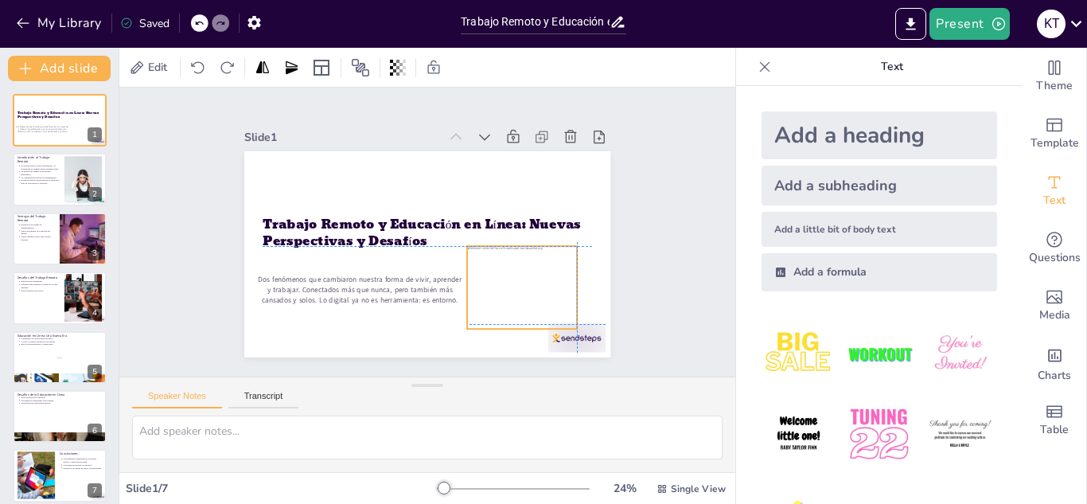
drag, startPoint x: 483, startPoint y: 283, endPoint x: 516, endPoint y: 271, distance: 35.5
click at [460, 274] on div at bounding box center [404, 339] width 112 height 130
click at [633, 246] on div "Slide 1 Trabajo Remoto y Educación en Línea: Nuevas Perspectivas y Desafíos Dos…" at bounding box center [427, 231] width 506 height 491
click at [45, 176] on p "La comunicación efectiva es fundamental." at bounding box center [40, 176] width 40 height 3
type textarea "La flexibilidad es uno de los principales beneficios del trabajo remoto, ya que…"
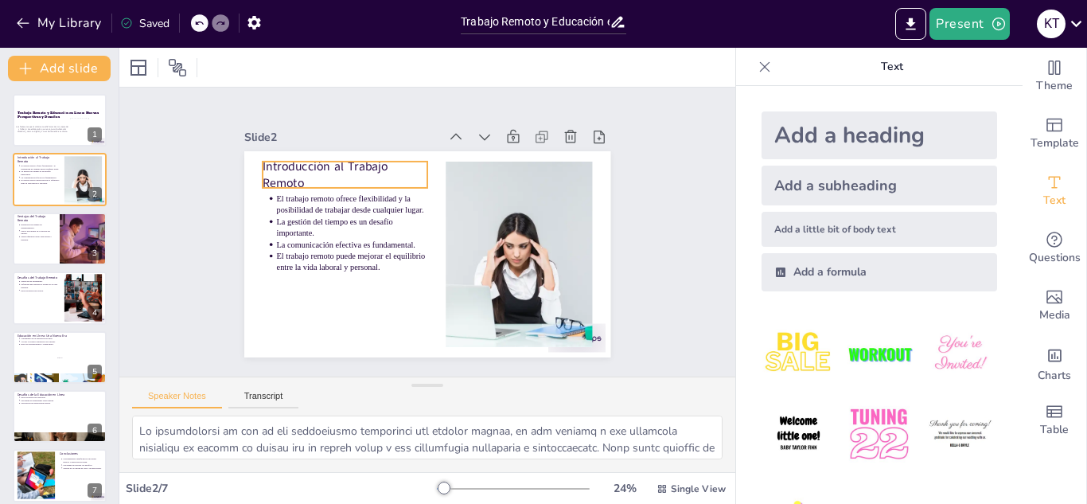
click at [363, 162] on p "Introducción al Trabajo Remoto" at bounding box center [425, 132] width 125 height 154
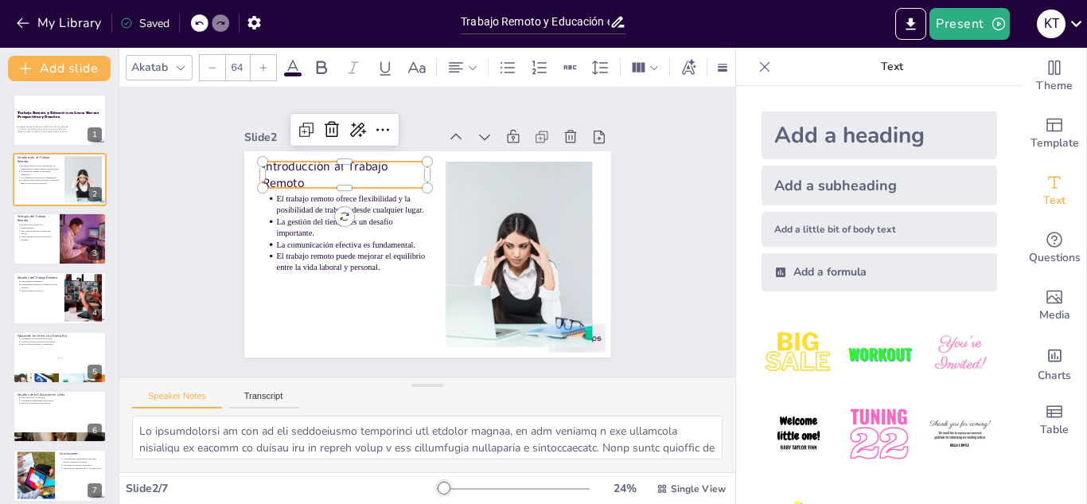
click at [359, 248] on p "Introducción al Trabajo Remoto" at bounding box center [408, 330] width 99 height 165
drag, startPoint x: 333, startPoint y: 162, endPoint x: 322, endPoint y: 165, distance: 11.4
click at [497, 165] on span "Introducción al Trabajo Remoto" at bounding box center [530, 153] width 66 height 128
click at [382, 298] on span "Introducción al Trabajo Remoto" at bounding box center [423, 359] width 82 height 122
click at [575, 188] on div "Slide 1 Trabajo Remoto y Educación en Línea: Nuevas Perspectivas y Desafíos Dos…" at bounding box center [427, 231] width 297 height 479
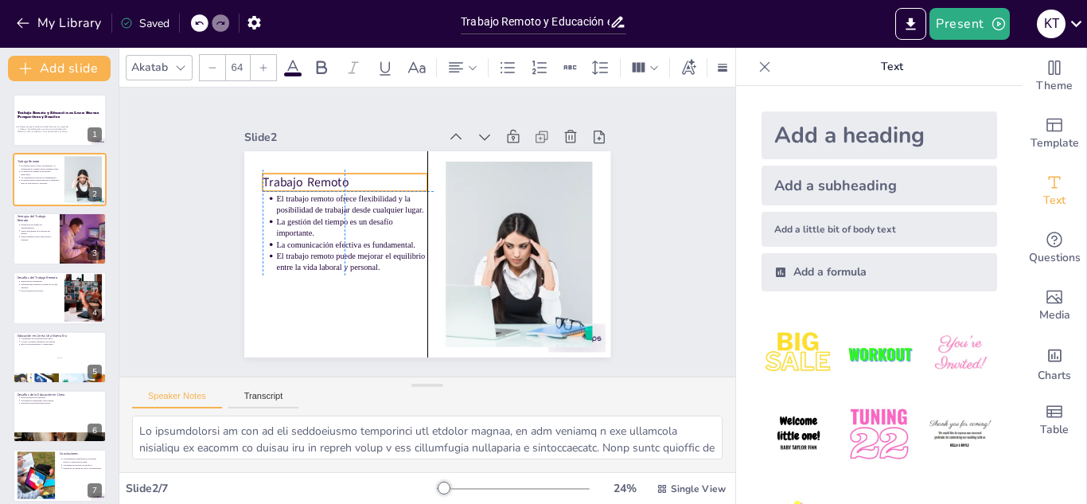
click at [398, 267] on p "Trabajo Remoto" at bounding box center [473, 315] width 151 height 97
click at [633, 238] on div "Slide 1 Trabajo Remoto y Educación en Línea: Nuevas Perspectivas y Desafíos Dos…" at bounding box center [427, 232] width 411 height 663
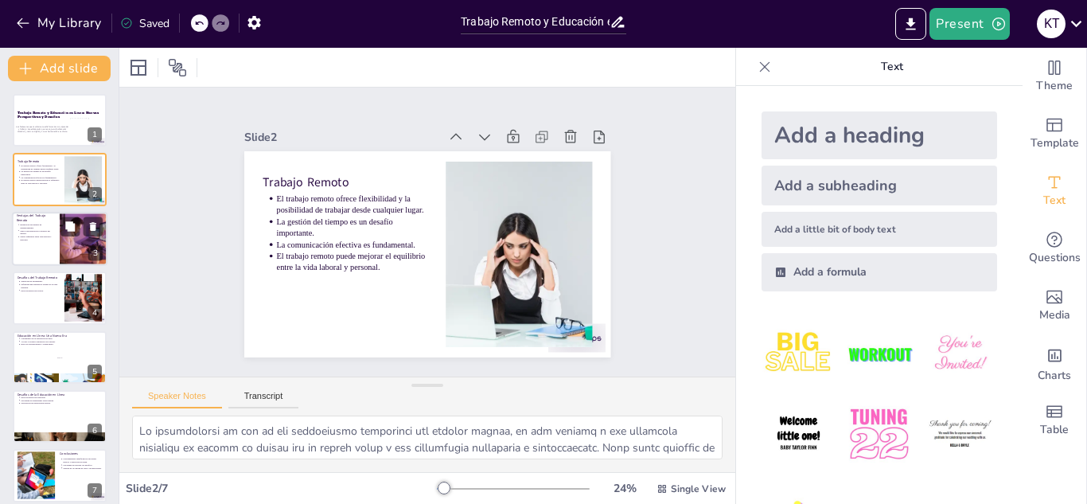
click at [45, 245] on div at bounding box center [59, 239] width 95 height 54
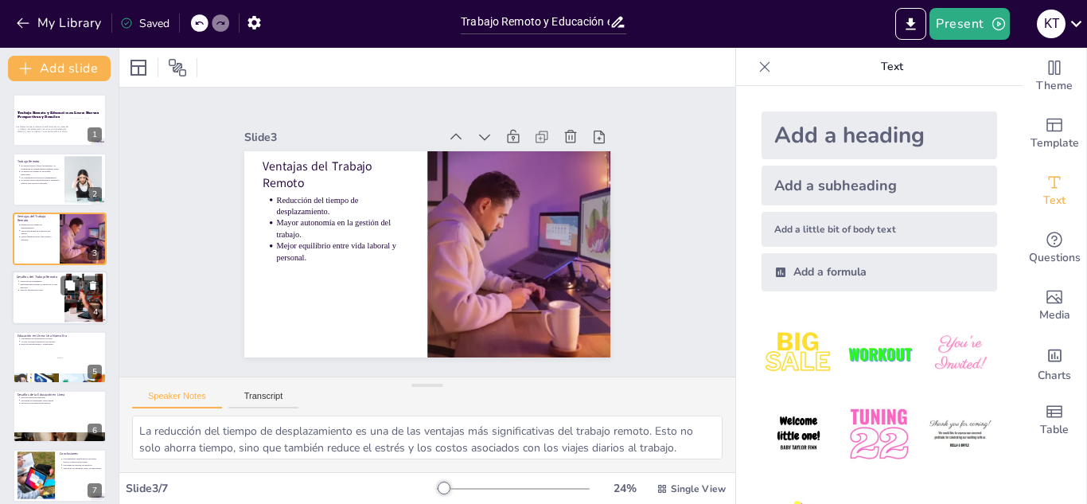
click at [47, 292] on div at bounding box center [59, 298] width 95 height 54
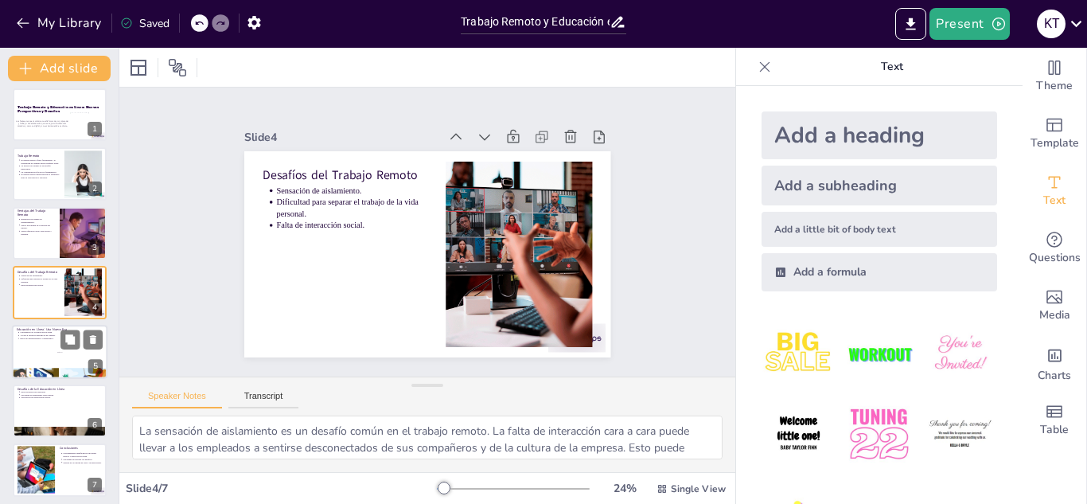
click at [42, 355] on div at bounding box center [59, 352] width 95 height 54
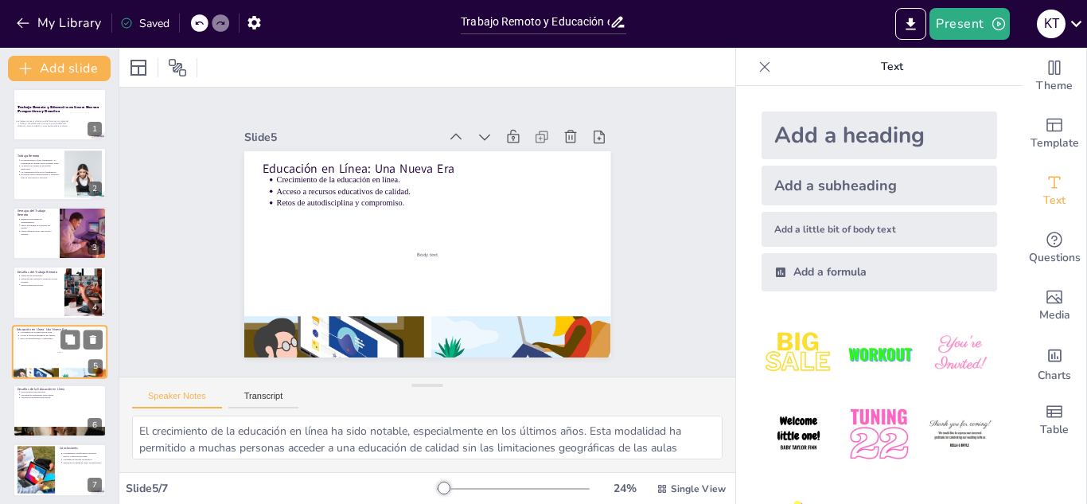
scroll to position [11, 0]
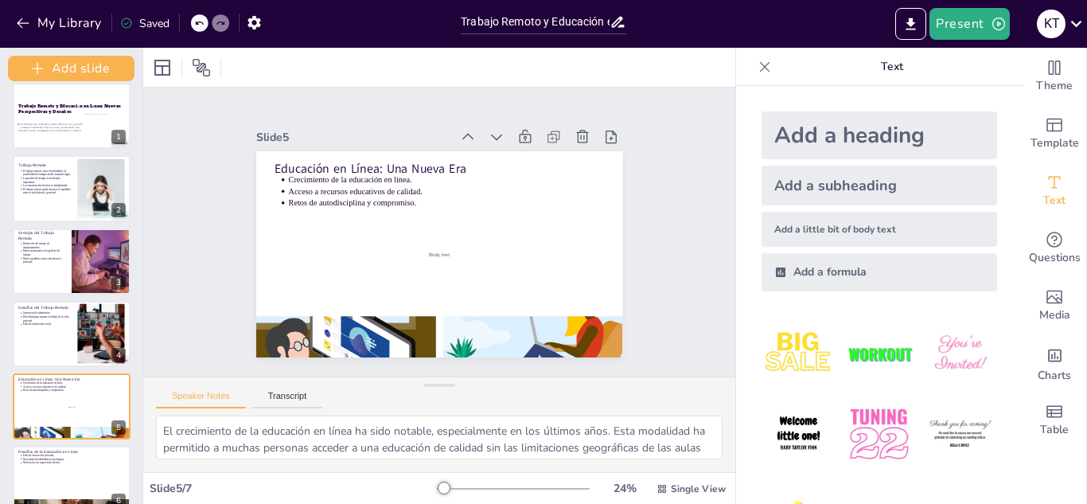
click at [113, 251] on div "Add slide Trabajo Remoto y Educación en Línea: Nuevas Perspectivas y Desafíos D…" at bounding box center [71, 276] width 143 height 456
click at [111, 258] on div at bounding box center [101, 262] width 101 height 68
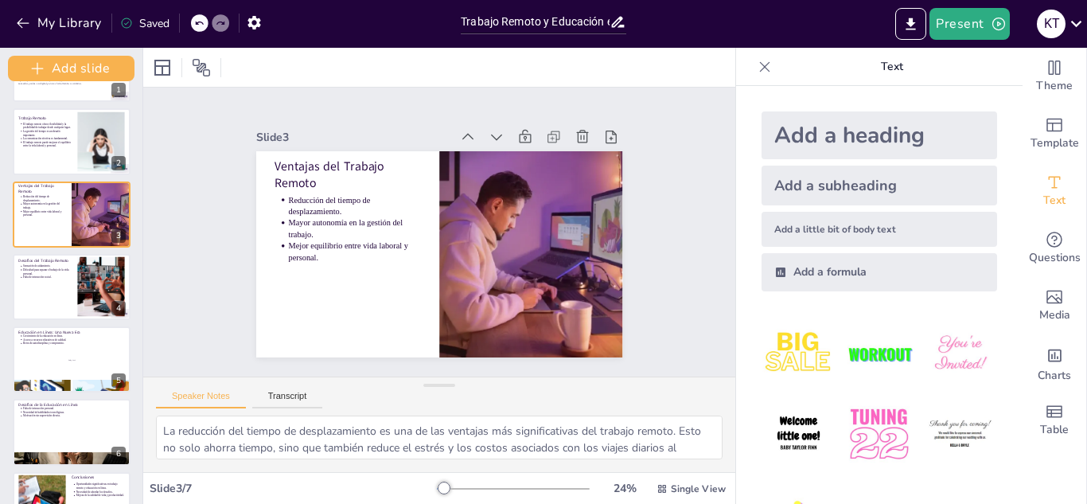
scroll to position [105, 0]
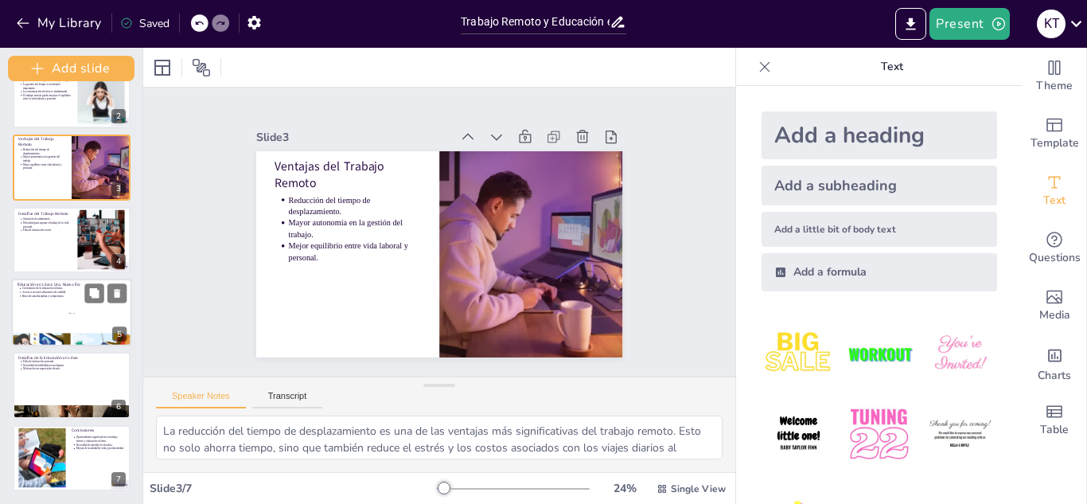
click at [68, 309] on div at bounding box center [72, 313] width 120 height 68
type textarea "El crecimiento de la educación en línea ha sido notable, especialmente en los ú…"
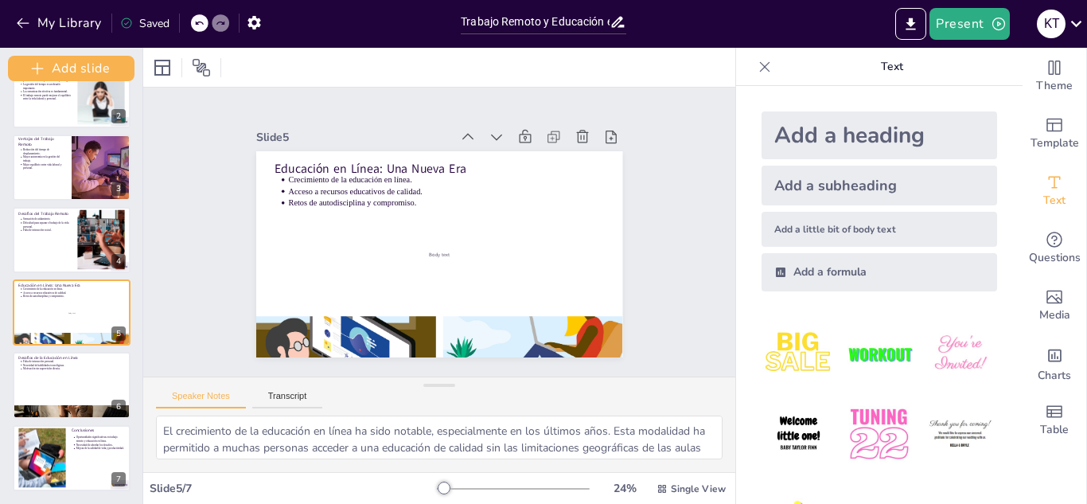
click at [862, 225] on div "Add a little bit of body text" at bounding box center [880, 229] width 236 height 35
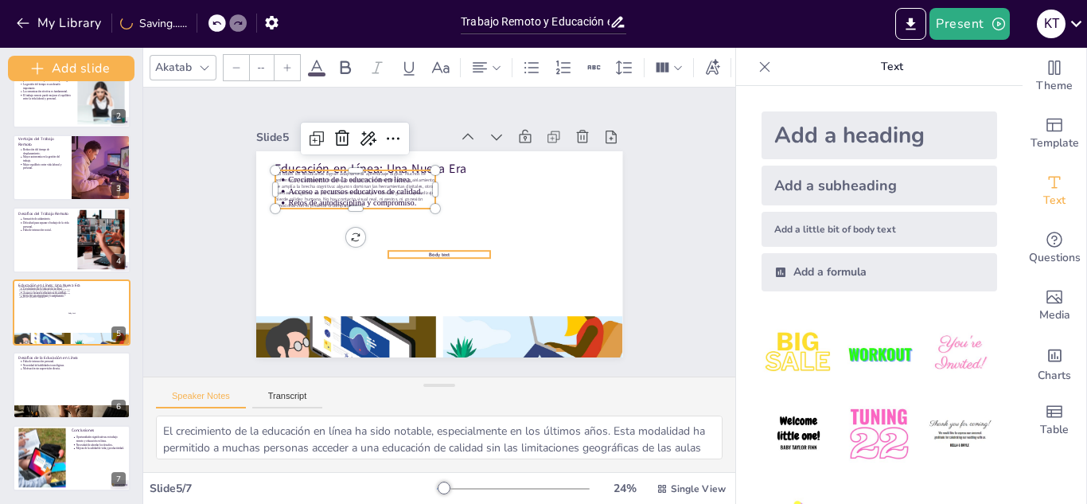
type input "24"
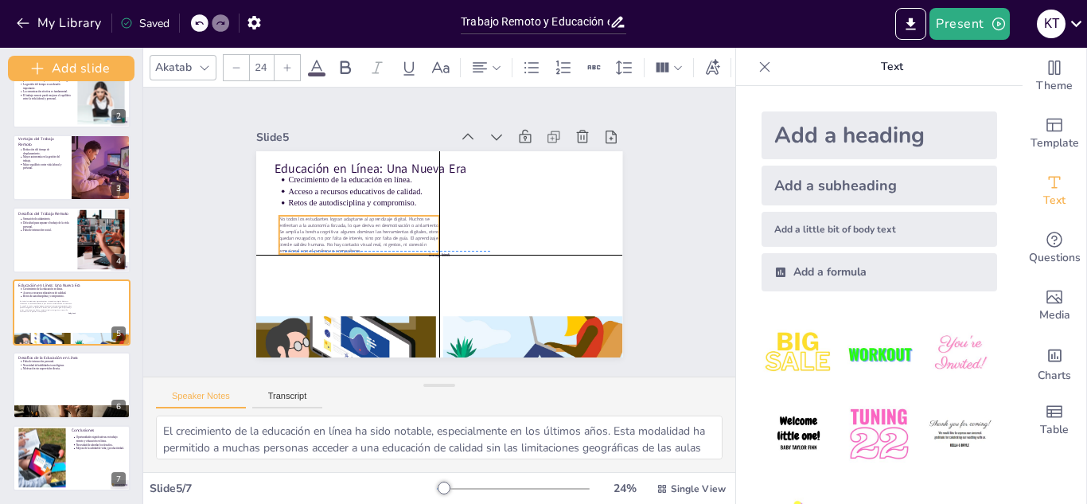
drag, startPoint x: 413, startPoint y: 173, endPoint x: 423, endPoint y: 216, distance: 43.2
click at [423, 216] on p "No todos los estudiantes logran adaptarse al aprendizaje digital. Muchos se enf…" at bounding box center [362, 210] width 165 height 86
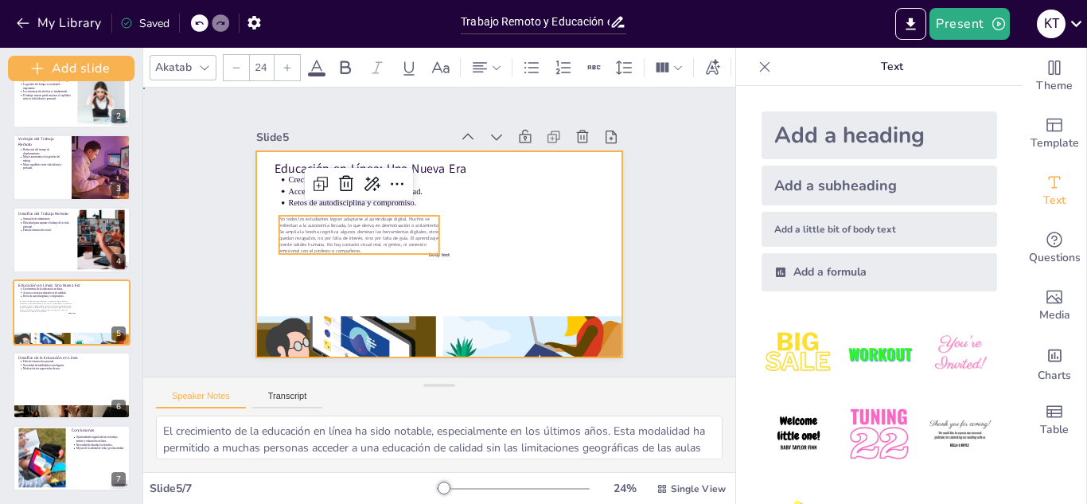
click at [439, 252] on div at bounding box center [423, 217] width 399 height 410
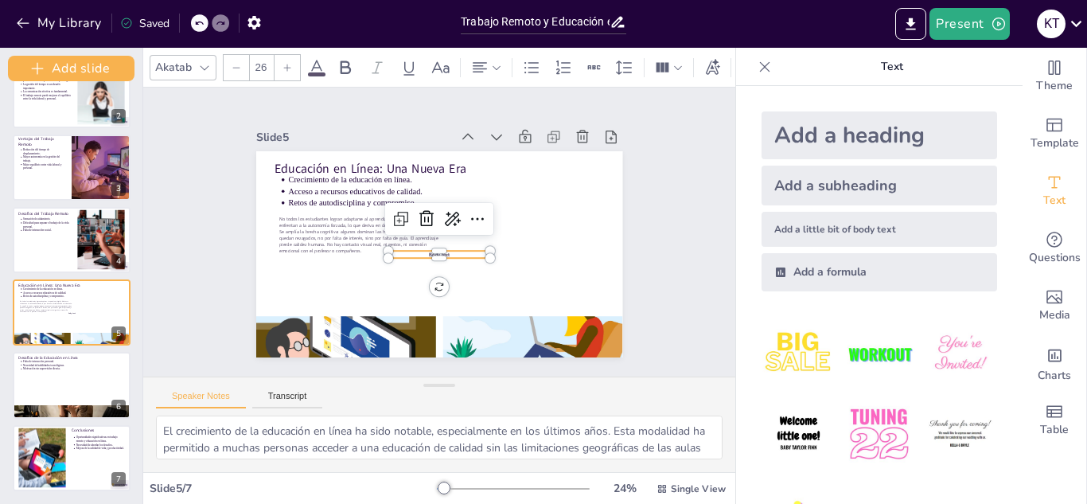
click at [438, 220] on span "Body text" at bounding box center [429, 212] width 21 height 15
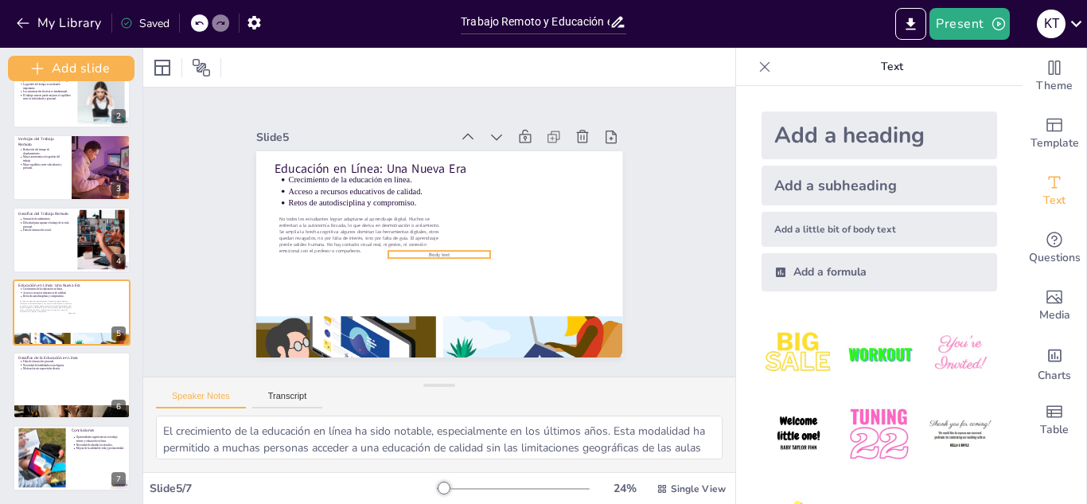
click at [438, 216] on span "Body text" at bounding box center [434, 210] width 21 height 11
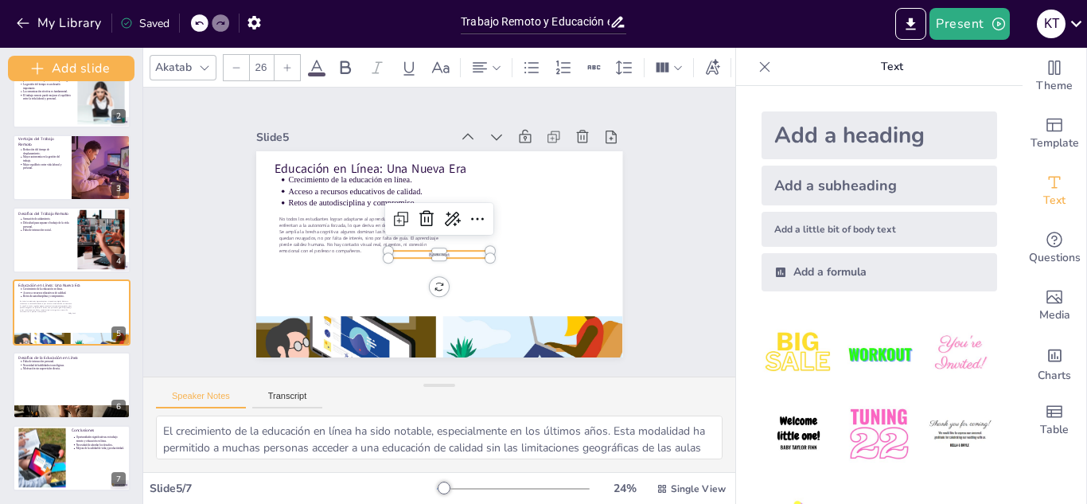
click at [423, 246] on span "Body text" at bounding box center [417, 236] width 11 height 21
click at [438, 247] on div "Educación en Línea: Una Nueva Era Crecimiento de la educación en línea. Acceso …" at bounding box center [459, 223] width 337 height 419
click at [438, 247] on div at bounding box center [453, 240] width 62 height 95
click at [438, 247] on div at bounding box center [430, 244] width 90 height 70
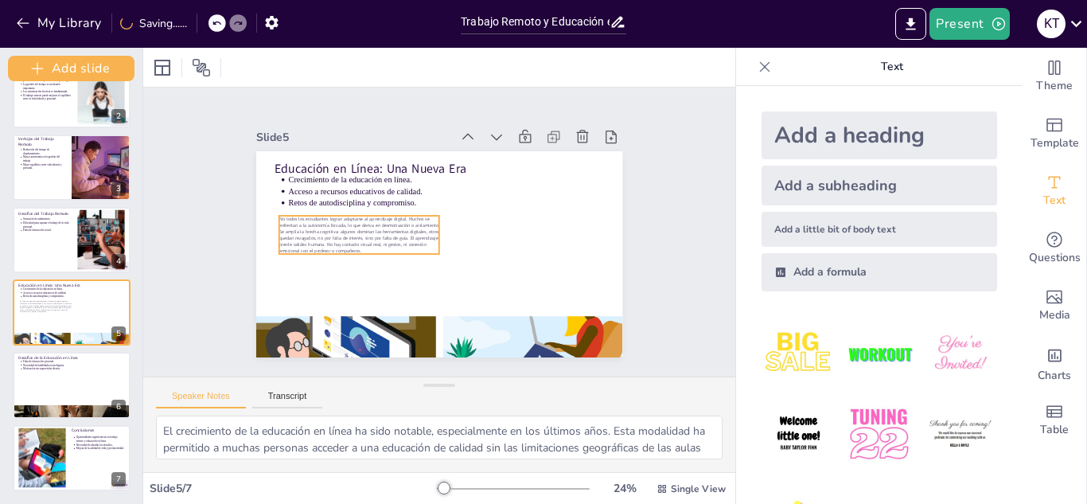
click at [431, 236] on span "No todos los estudiantes logran adaptarse al aprendizaje digital. Muchos se enf…" at bounding box center [475, 155] width 89 height 159
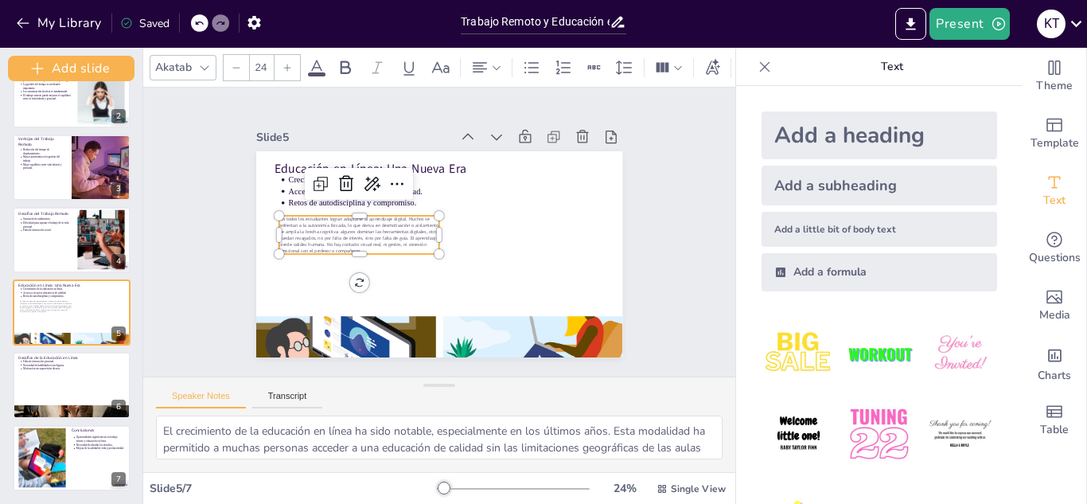
click at [284, 63] on icon at bounding box center [288, 68] width 10 height 10
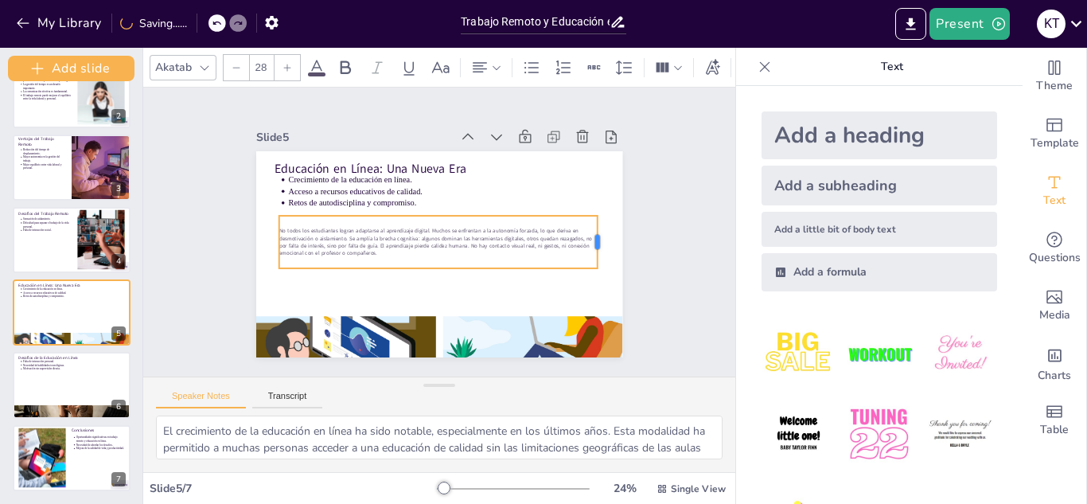
drag, startPoint x: 427, startPoint y: 236, endPoint x: 586, endPoint y: 241, distance: 158.4
click at [300, 198] on div at bounding box center [285, 171] width 29 height 53
click at [290, 63] on icon at bounding box center [288, 68] width 10 height 10
type input "29"
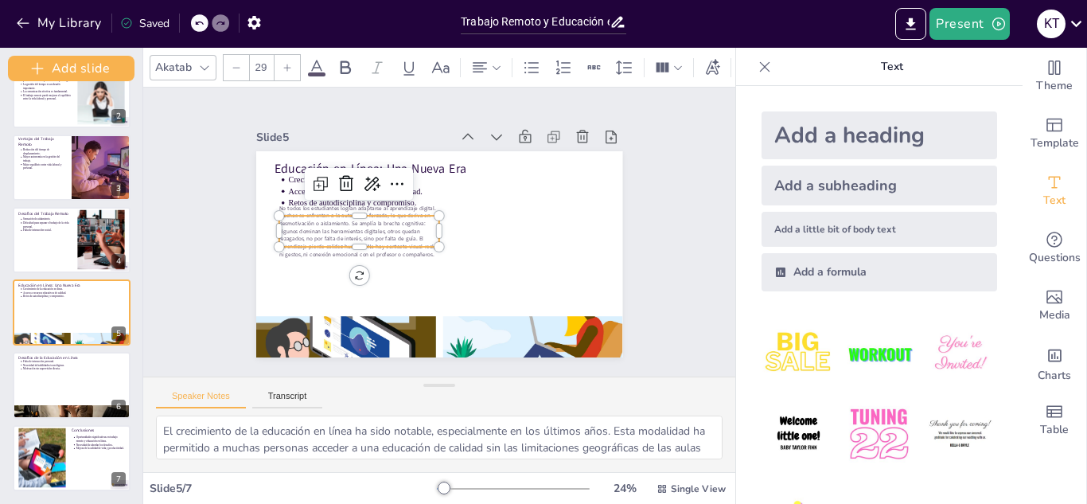
click at [669, 210] on div "Slide 1 Trabajo Remoto y Educación en Línea: Nuevas Perspectivas y Desafíos Dos…" at bounding box center [439, 232] width 649 height 582
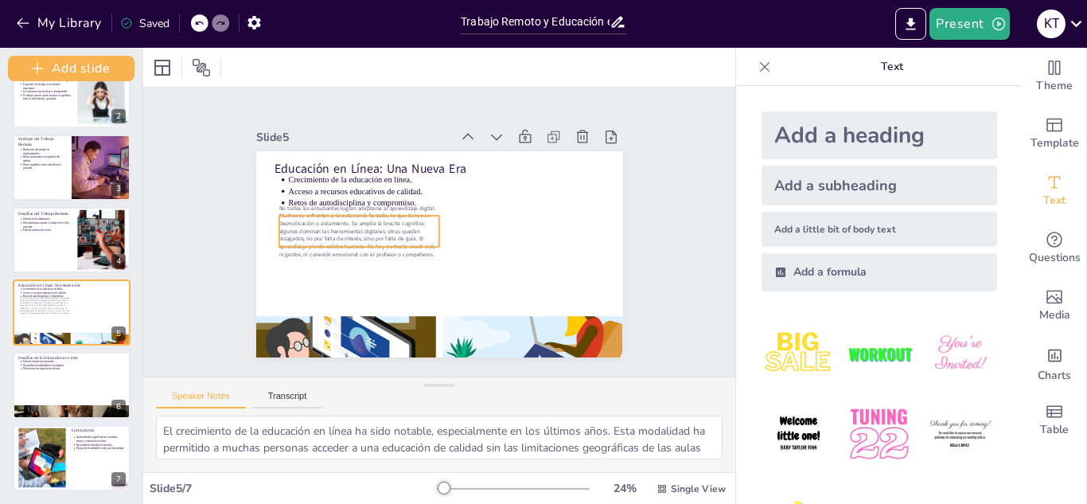
click at [396, 229] on span "No todos los estudiantes logran adaptarse al aprendizaje digital. Muchos se enf…" at bounding box center [431, 149] width 70 height 160
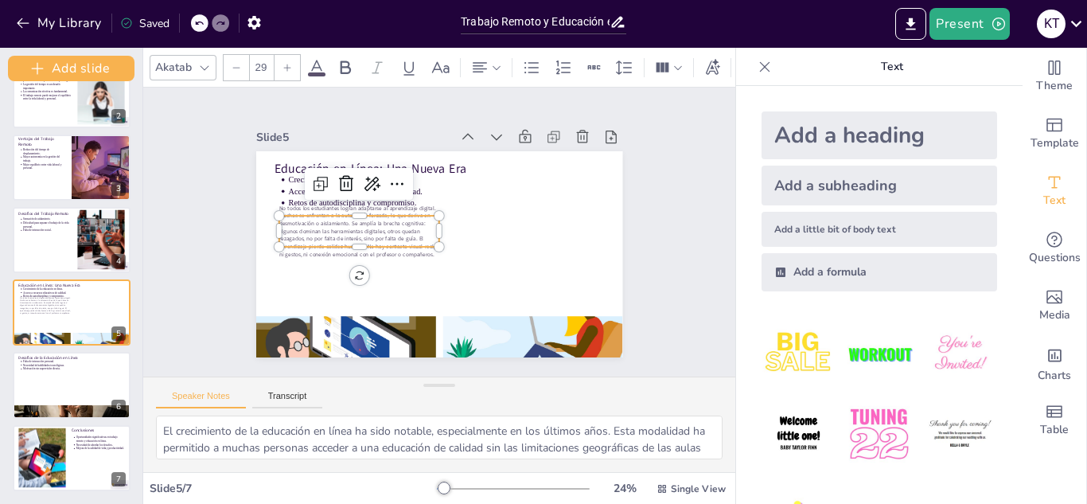
click at [412, 249] on span "No todos los estudiantes logran adaptarse al aprendizaje digital. Muchos se enf…" at bounding box center [447, 315] width 70 height 160
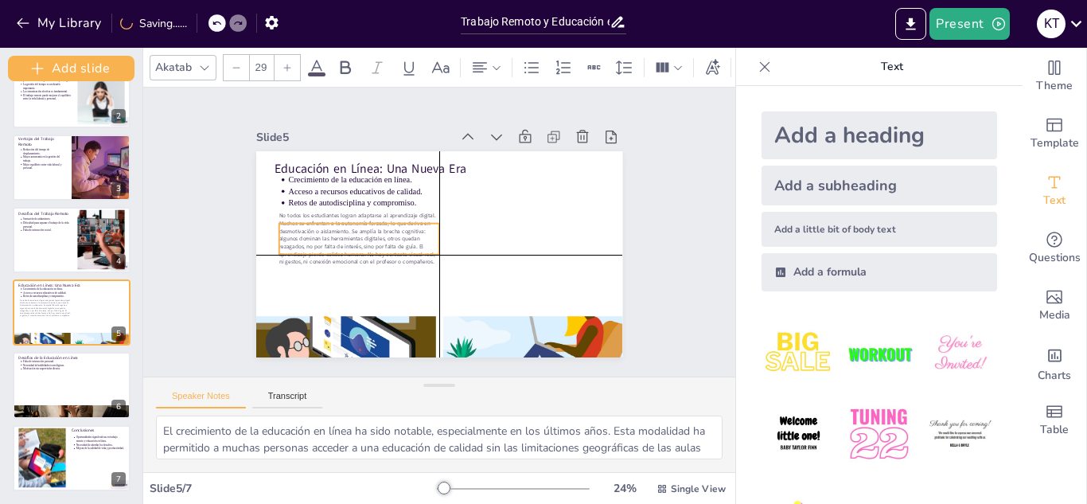
drag, startPoint x: 362, startPoint y: 226, endPoint x: 366, endPoint y: 236, distance: 11.1
click at [366, 236] on span "No todos los estudiantes logran adaptarse al aprendizaje digital. Muchos se enf…" at bounding box center [412, 310] width 112 height 166
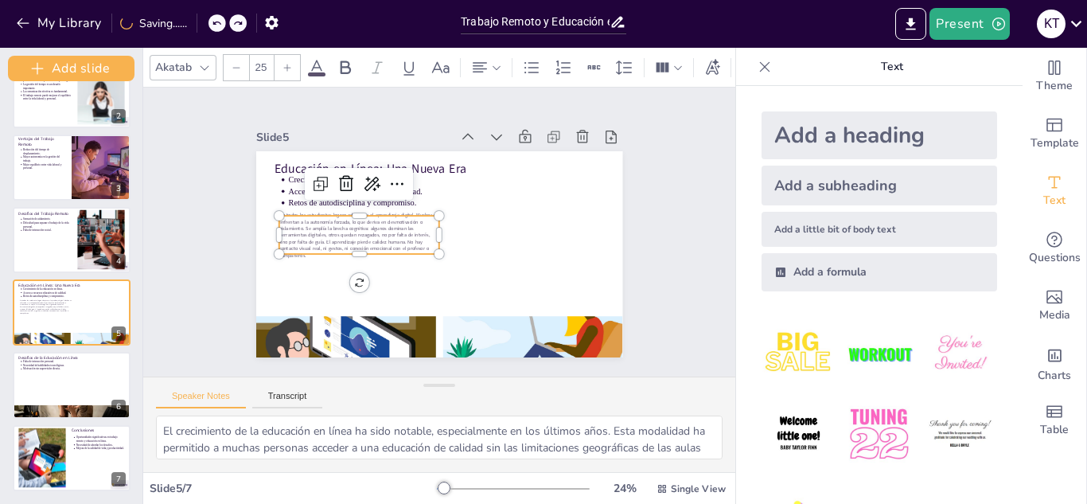
type input "24"
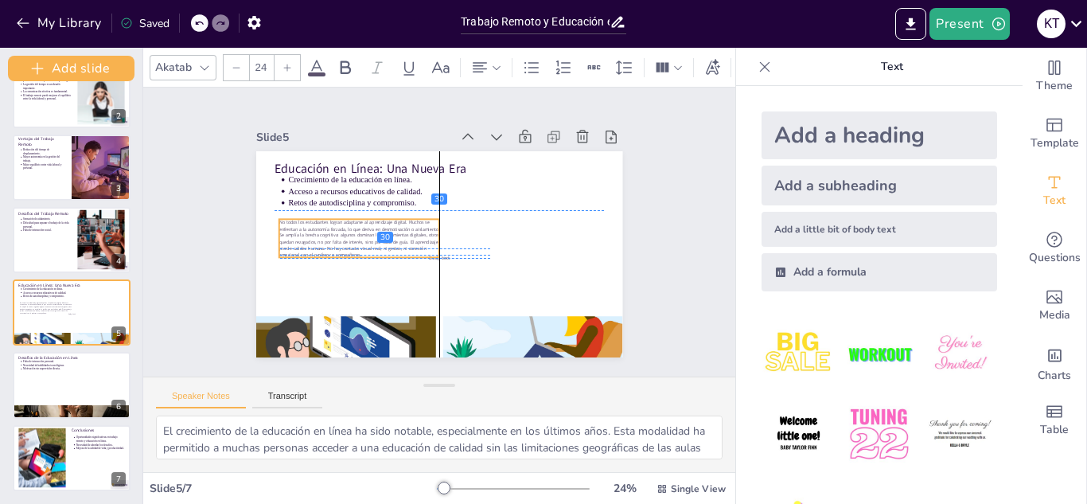
click at [405, 236] on span "No todos los estudiantes logran adaptarse al aprendizaje digital. Muchos se enf…" at bounding box center [391, 162] width 108 height 150
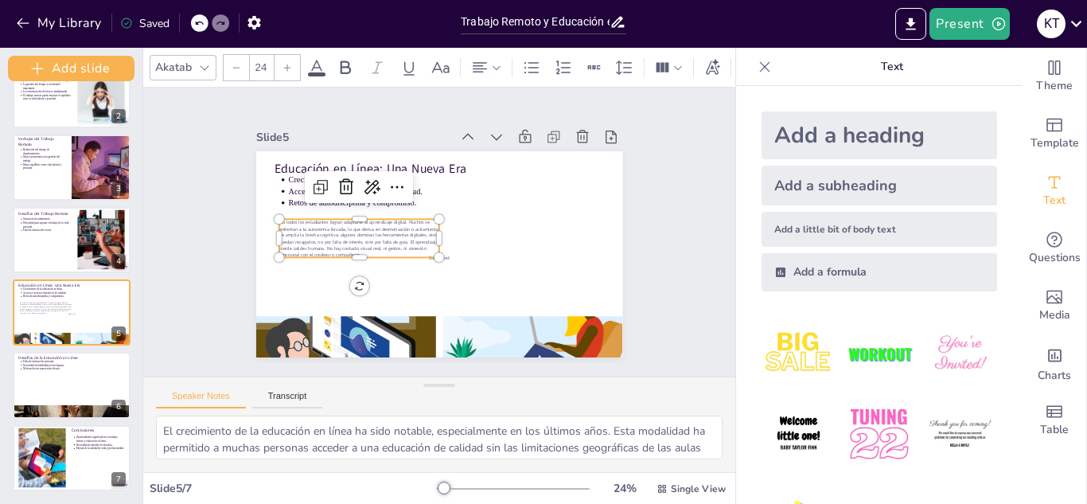
click at [438, 236] on span "No todos los estudiantes logran adaptarse al aprendizaje digital. Muchos se enf…" at bounding box center [519, 256] width 162 height 76
click at [405, 236] on span "No todos los estudiantes logran adaptarse al aprendizaje digital. Muchos se enf…" at bounding box center [358, 225] width 163 height 47
click at [354, 228] on span "No todos los estudiantes logran adaptarse al aprendizaje digital. Muchos se enf…" at bounding box center [385, 166] width 120 height 143
click at [394, 228] on span "No todos los estudiantes logran adaptarse al aprendizaje digital. Muchos se enf…" at bounding box center [421, 152] width 54 height 161
click at [374, 240] on span "No todos los estudiantes logran adaptarse al aprendizaje digital. Muchos se enf…" at bounding box center [382, 168] width 120 height 143
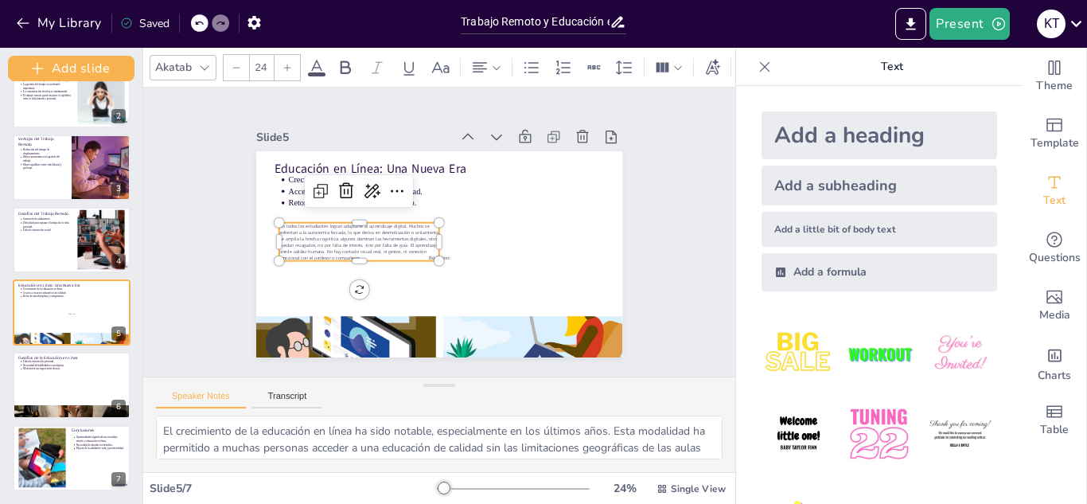
click at [418, 232] on span "No todos los estudiantes logran adaptarse al aprendizaje digital. Muchos se enf…" at bounding box center [441, 150] width 47 height 163
click at [374, 240] on span "No todos los estudiantes logran adaptarse al aprendizaje digital. Muchos se enf…" at bounding box center [382, 169] width 120 height 144
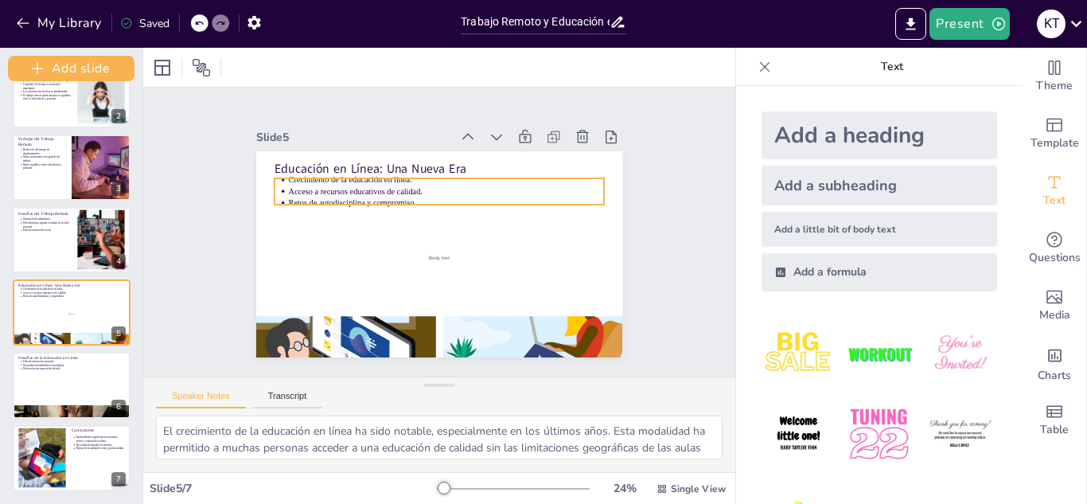
click at [383, 202] on p "Acceso a recursos educativos de calidad." at bounding box center [449, 271] width 293 height 139
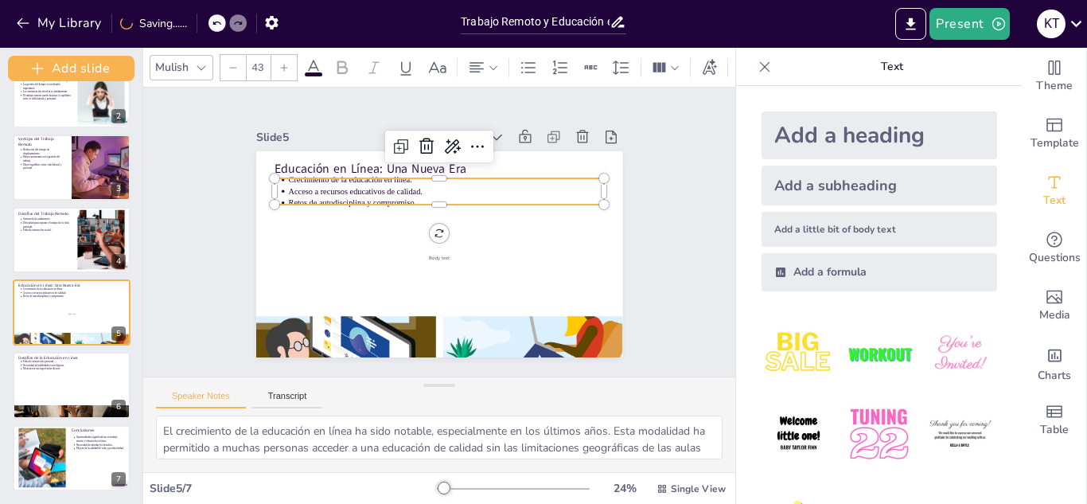
click at [414, 193] on p "Retos de autodisciplina y compromiso." at bounding box center [466, 220] width 195 height 263
click at [413, 193] on p "Retos de autodisciplina y compromiso." at bounding box center [406, 228] width 45 height 315
click at [430, 198] on p "Retos de autodisciplina y compromiso." at bounding box center [446, 199] width 316 height 11
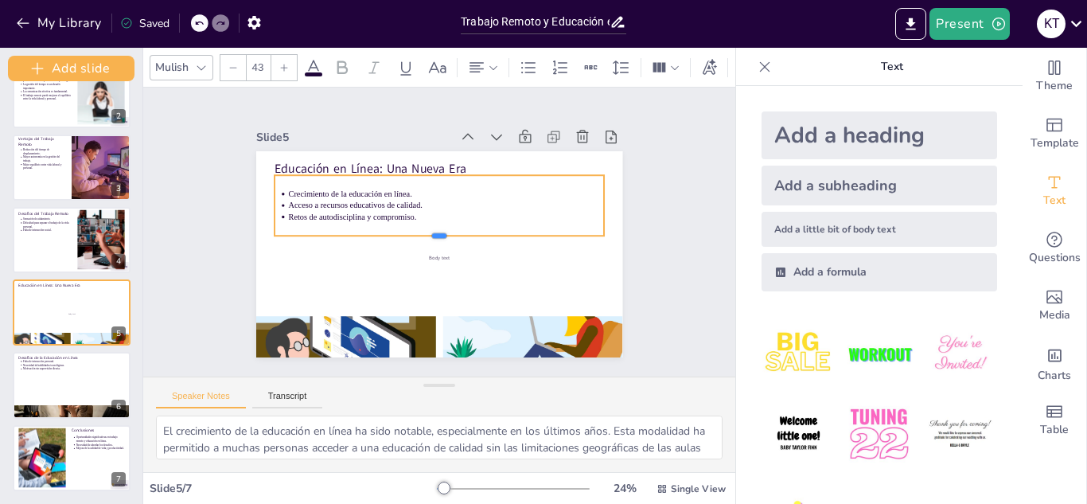
drag, startPoint x: 430, startPoint y: 198, endPoint x: 435, endPoint y: 232, distance: 34.6
click at [435, 232] on div at bounding box center [431, 238] width 205 height 275
click at [416, 224] on p "Retos de autodisciplina y compromiso." at bounding box center [430, 246] width 315 height 45
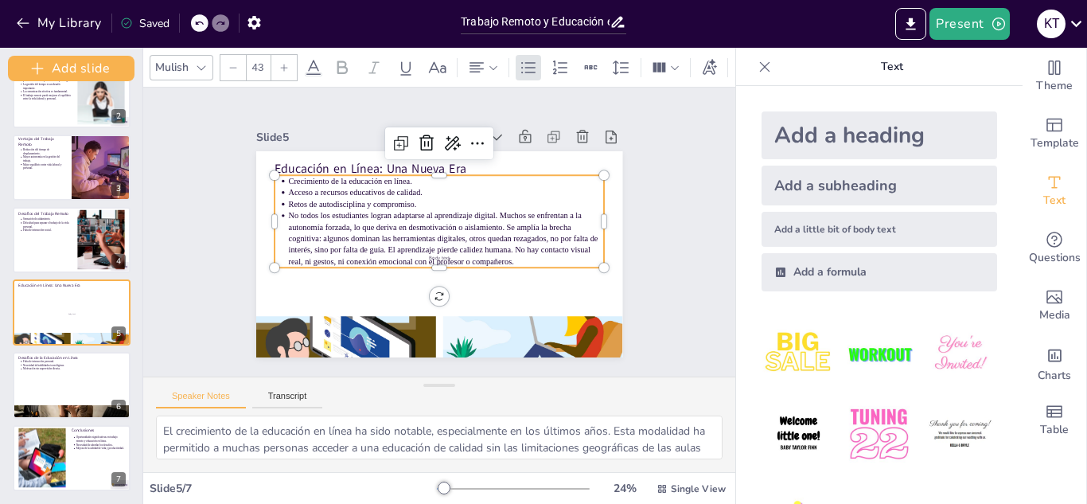
click at [493, 222] on p "No todos los estudiantes logran adaptarse al aprendizaje digital. Muchos se enf…" at bounding box center [431, 226] width 320 height 90
click at [461, 244] on p "Se amplía la brecha cognitiva: algunos dominan las herramientas digitales, otro…" at bounding box center [436, 251] width 290 height 188
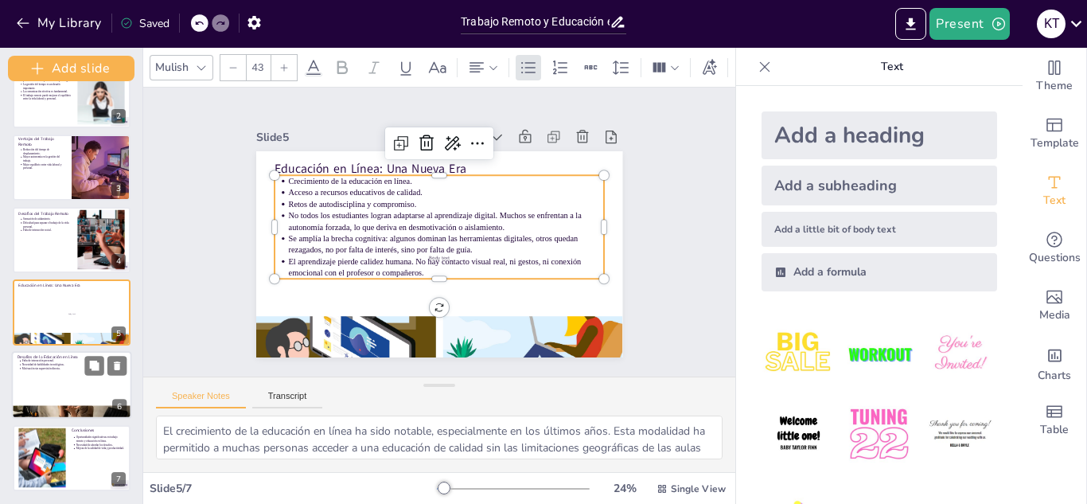
click at [71, 385] on div at bounding box center [72, 385] width 120 height 68
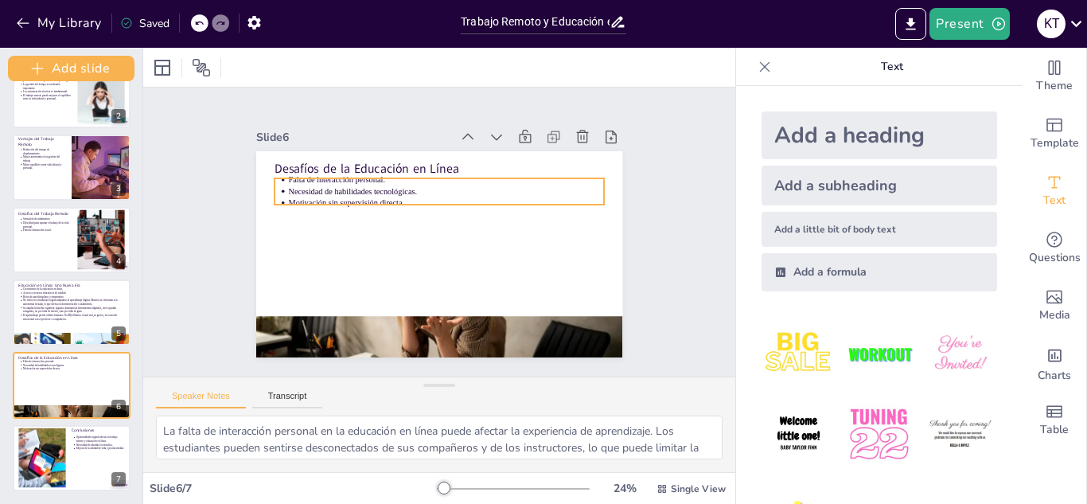
click at [415, 186] on p "Necesidad de habilidades tecnológicas." at bounding box center [462, 197] width 293 height 139
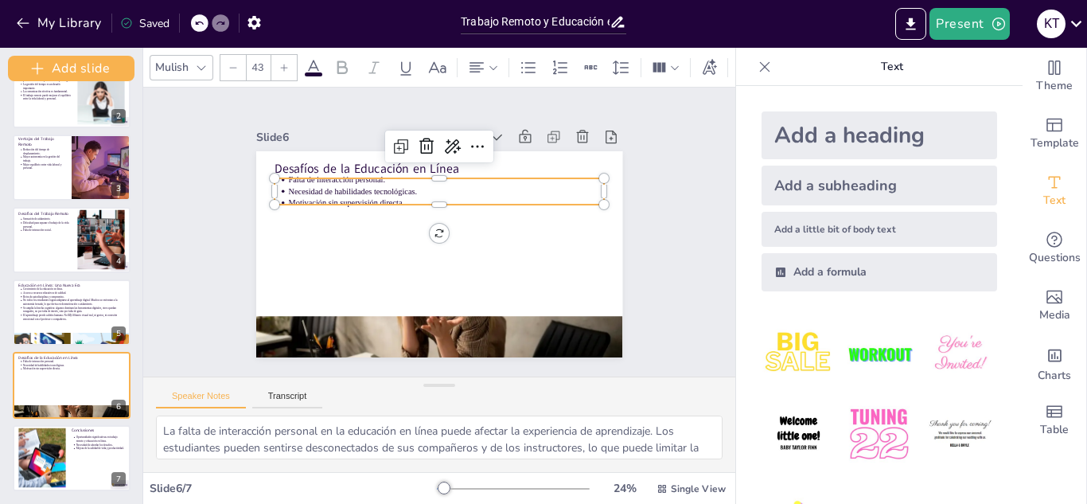
click at [415, 220] on ul "Falta de interacción personal. Necesidad de habilidades tecnológicas. Motivació…" at bounding box center [430, 271] width 329 height 103
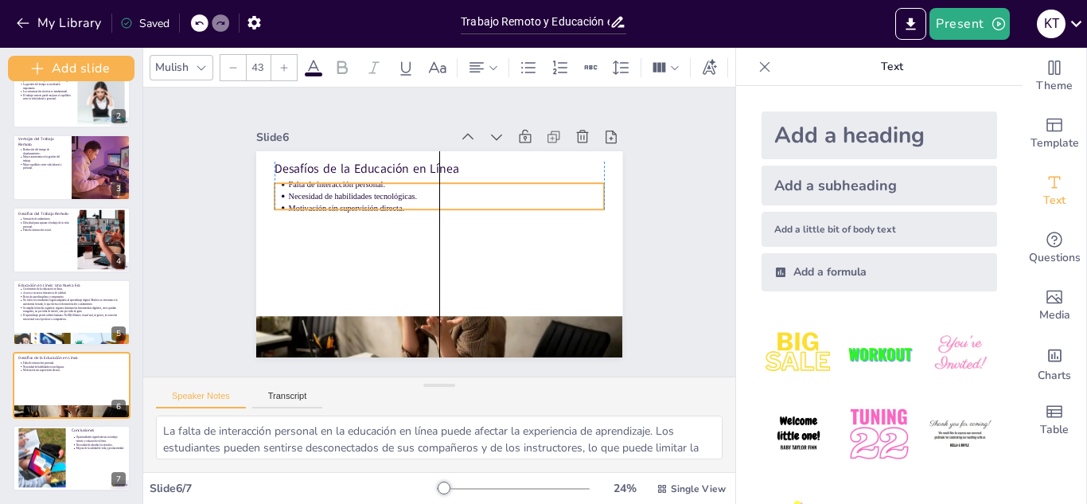
drag, startPoint x: 414, startPoint y: 186, endPoint x: 414, endPoint y: 195, distance: 8.8
click at [414, 262] on p "Necesidad de habilidades tecnológicas." at bounding box center [433, 268] width 316 height 12
click at [414, 195] on p "Necesidad de habilidades tecnológicas." at bounding box center [468, 211] width 243 height 220
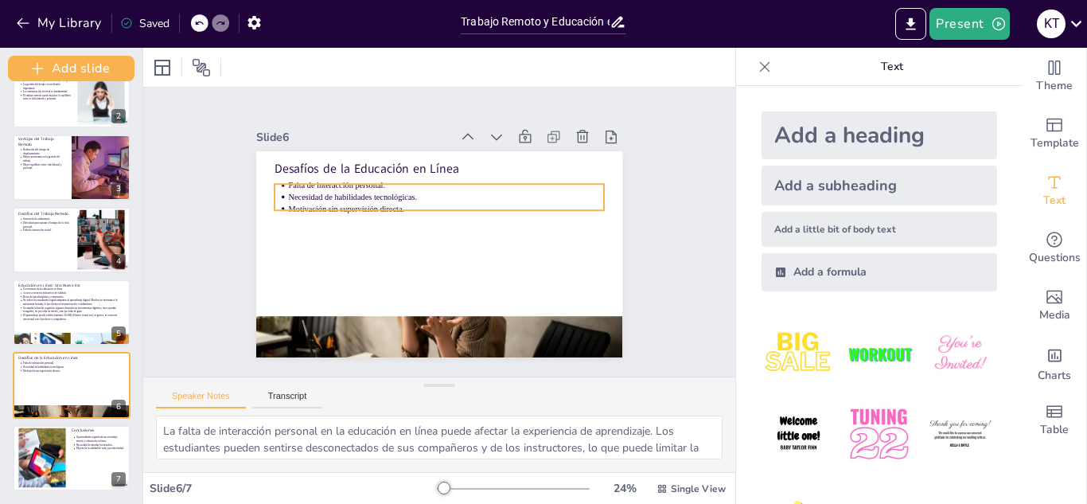
click at [373, 183] on p "Falta de interacción personal." at bounding box center [475, 202] width 243 height 220
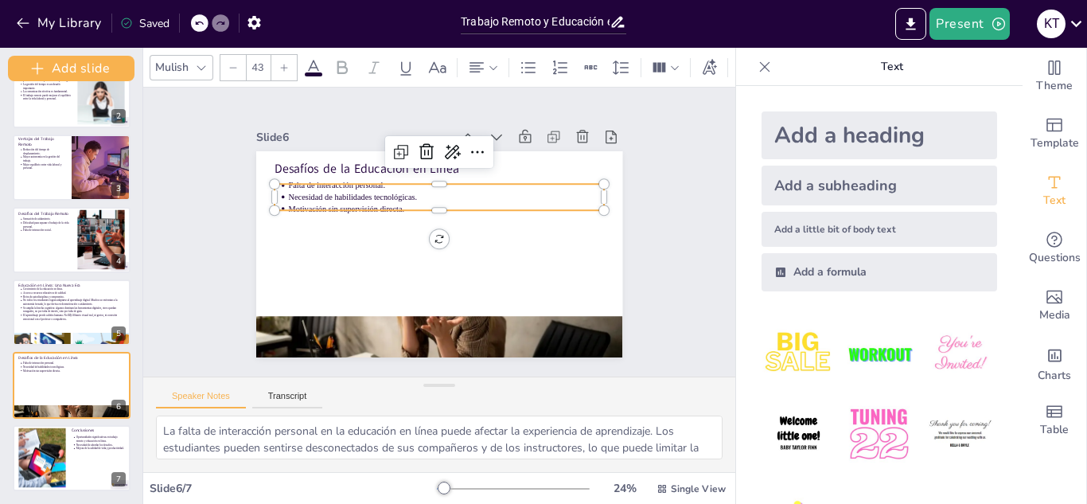
click at [427, 202] on p "Motivación sin supervisión directa." at bounding box center [450, 210] width 311 height 77
click at [429, 203] on p "Motivación sin supervisión directa." at bounding box center [446, 209] width 316 height 12
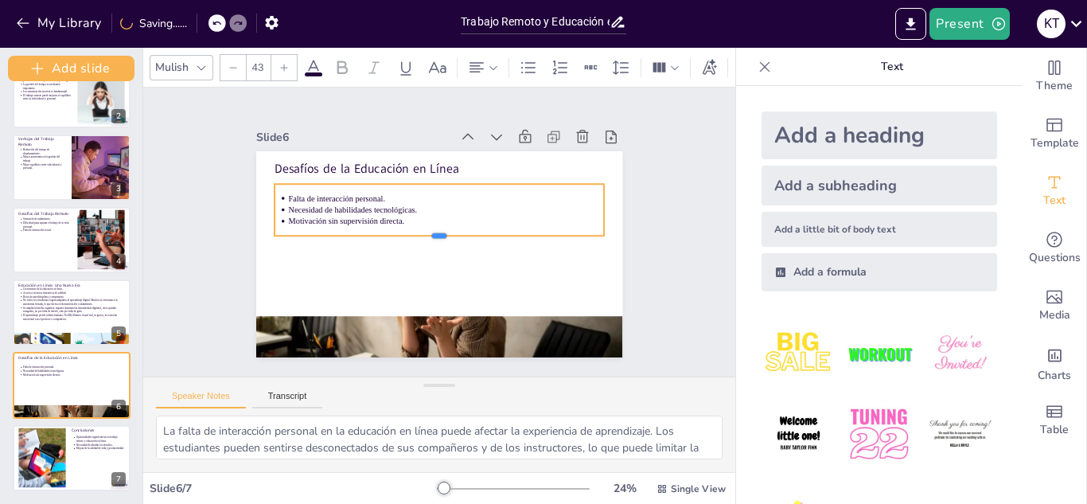
drag, startPoint x: 427, startPoint y: 204, endPoint x: 430, endPoint y: 229, distance: 25.6
click at [430, 229] on div at bounding box center [434, 241] width 292 height 176
click at [400, 216] on p "Motivación sin supervisión directa." at bounding box center [436, 244] width 304 height 108
click at [400, 216] on p "Motivación sin supervisión directa." at bounding box center [434, 243] width 311 height 77
click at [403, 217] on p "Motivación sin supervisión directa." at bounding box center [449, 225] width 293 height 139
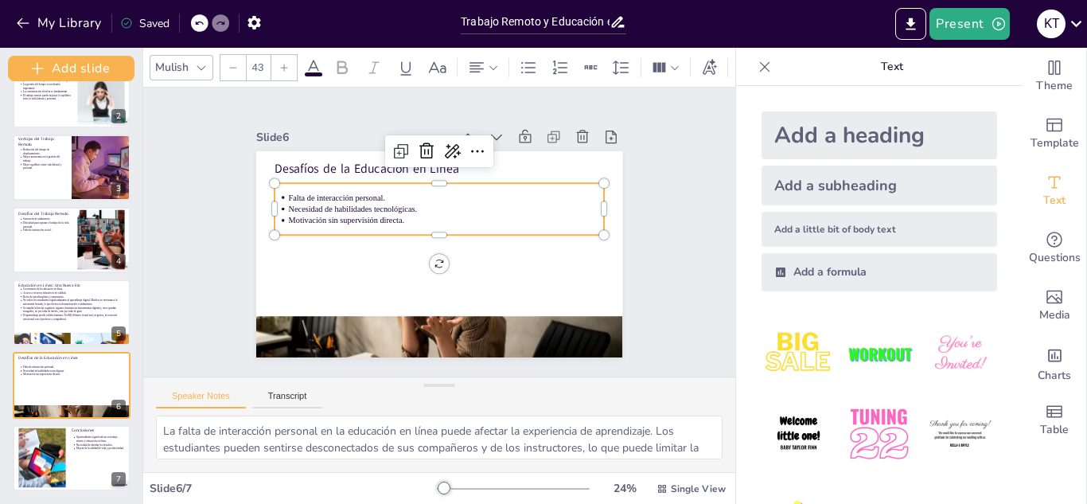
click at [403, 217] on p "Motivación sin supervisión directa." at bounding box center [441, 245] width 263 height 195
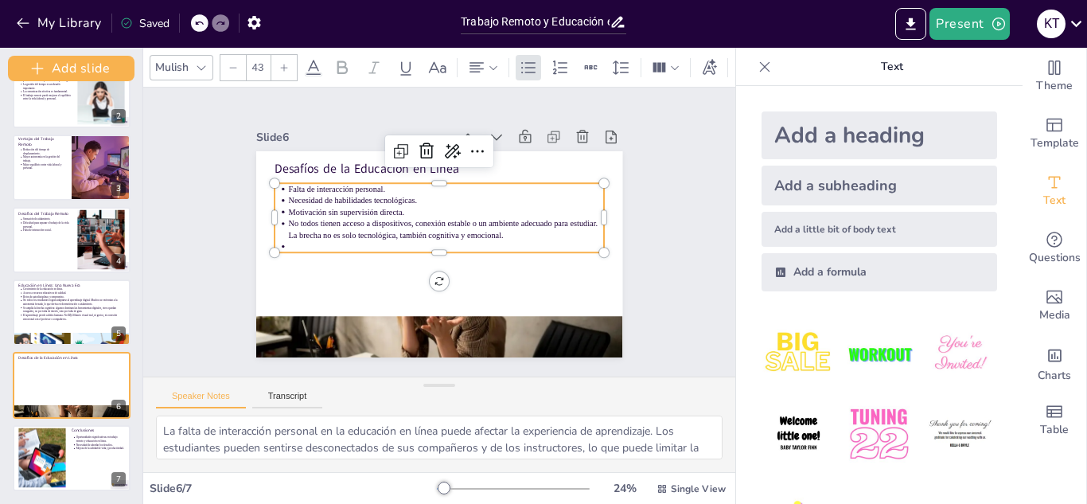
click at [374, 242] on p at bounding box center [423, 232] width 139 height 293
click at [326, 232] on ul "Falta de interacción personal. Necesidad de habilidades tecnológicas. Motivació…" at bounding box center [451, 223] width 250 height 307
click at [346, 240] on p at bounding box center [430, 245] width 168 height 279
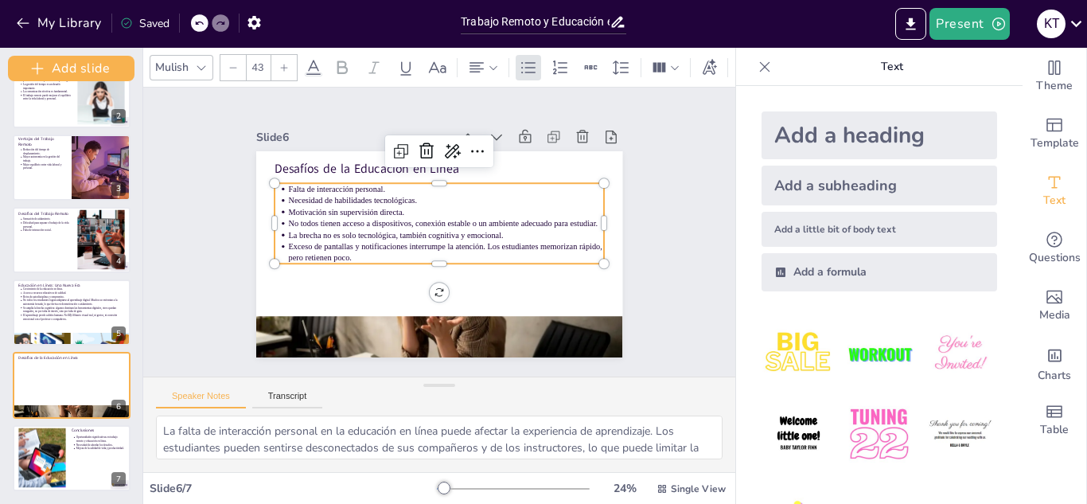
click at [476, 240] on p "Exceso de pantallas y notificaciones interrumpe la atención. Los estudiantes me…" at bounding box center [430, 213] width 317 height 56
click at [649, 244] on div "Slide 1 Trabajo Remoto y Educación en Línea: Nuevas Perspectivas y Desafíos Dos…" at bounding box center [439, 232] width 518 height 415
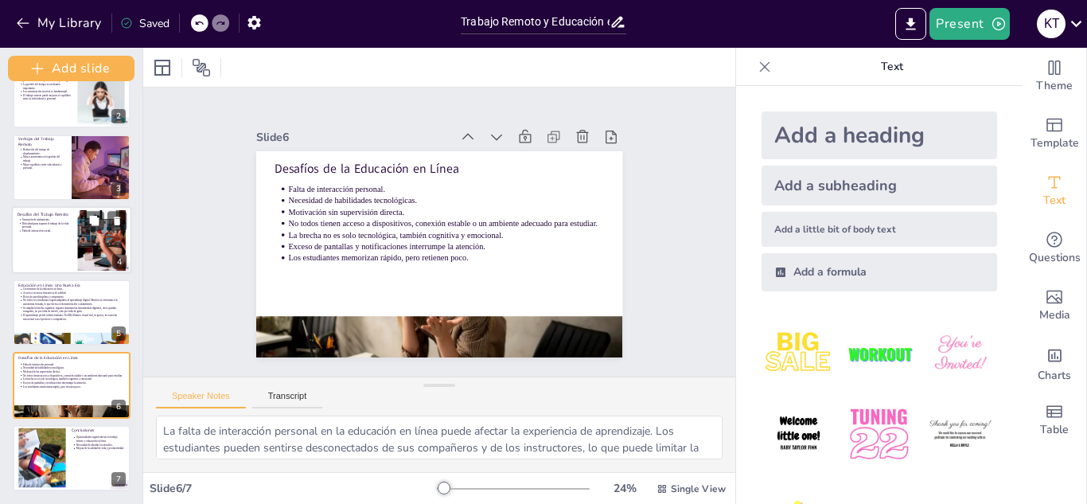
click at [66, 238] on div at bounding box center [72, 240] width 120 height 68
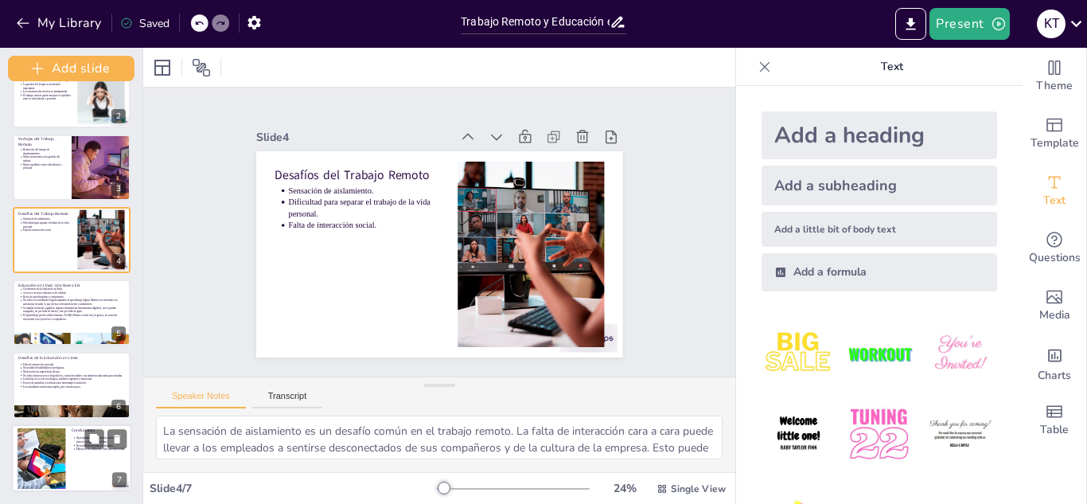
click at [59, 456] on div at bounding box center [42, 457] width 122 height 60
type textarea "Las oportunidades significativas que ofrecen el trabajo remoto y la educación e…"
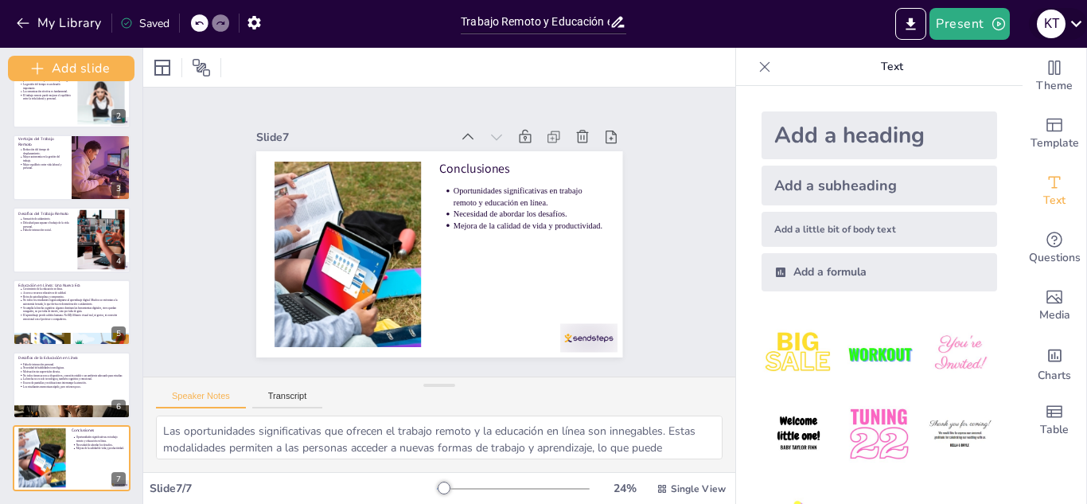
click at [1077, 29] on icon at bounding box center [1076, 23] width 21 height 21
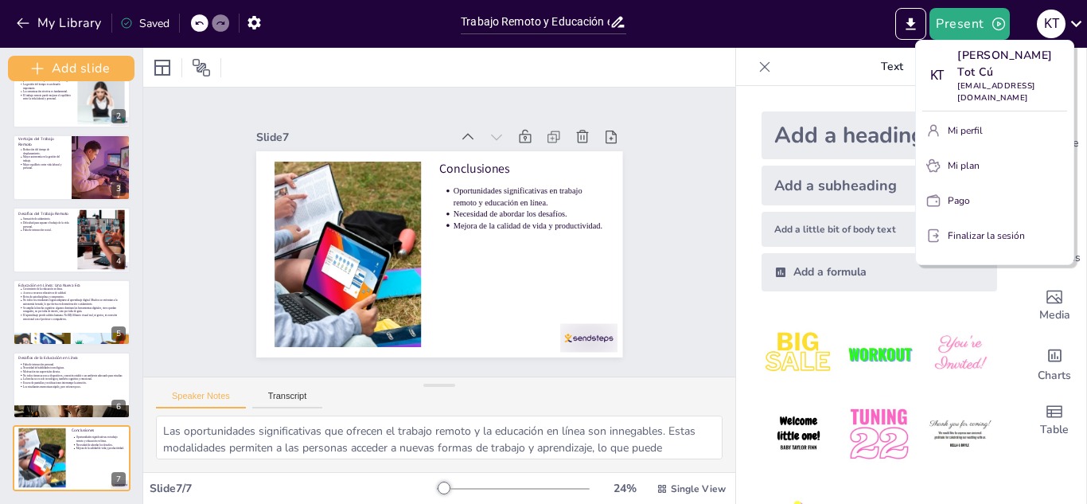
click at [914, 26] on div at bounding box center [543, 252] width 1087 height 504
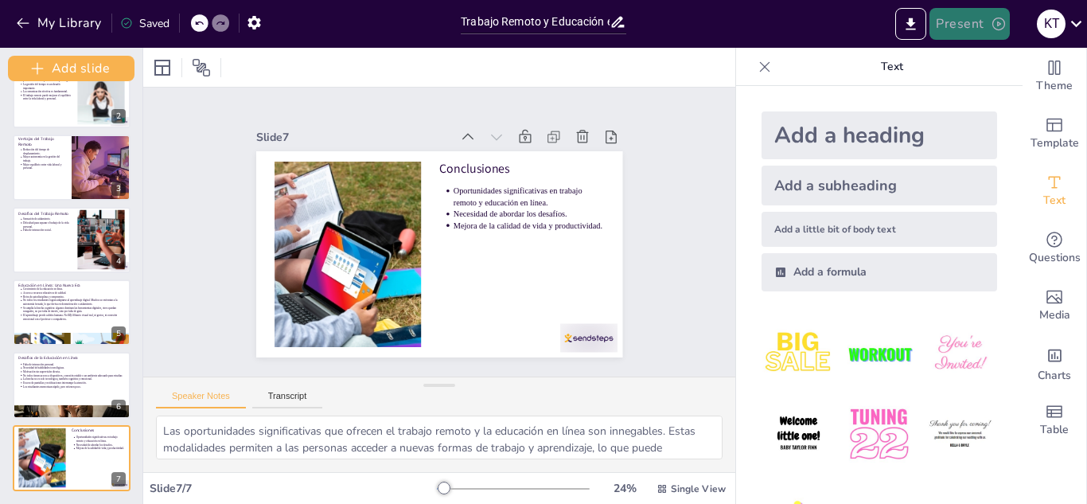
click at [1001, 21] on icon "button" at bounding box center [999, 24] width 16 height 16
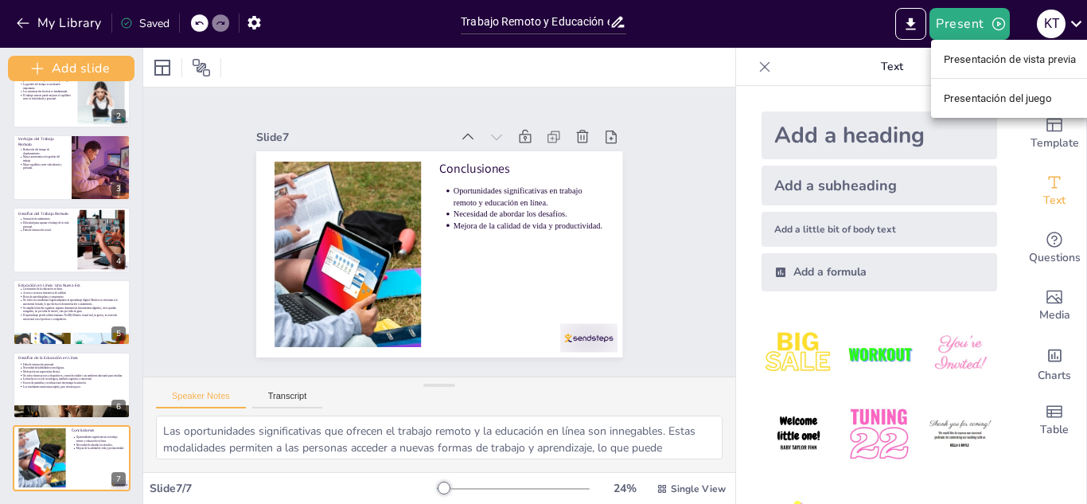
click at [918, 29] on div at bounding box center [543, 252] width 1087 height 504
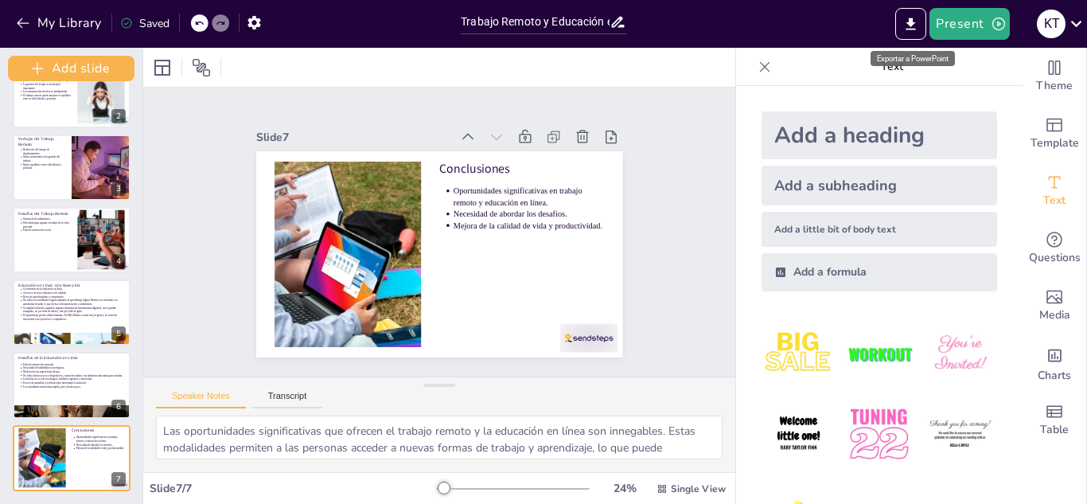
click at [916, 29] on icon "Export to PowerPoint" at bounding box center [911, 24] width 10 height 12
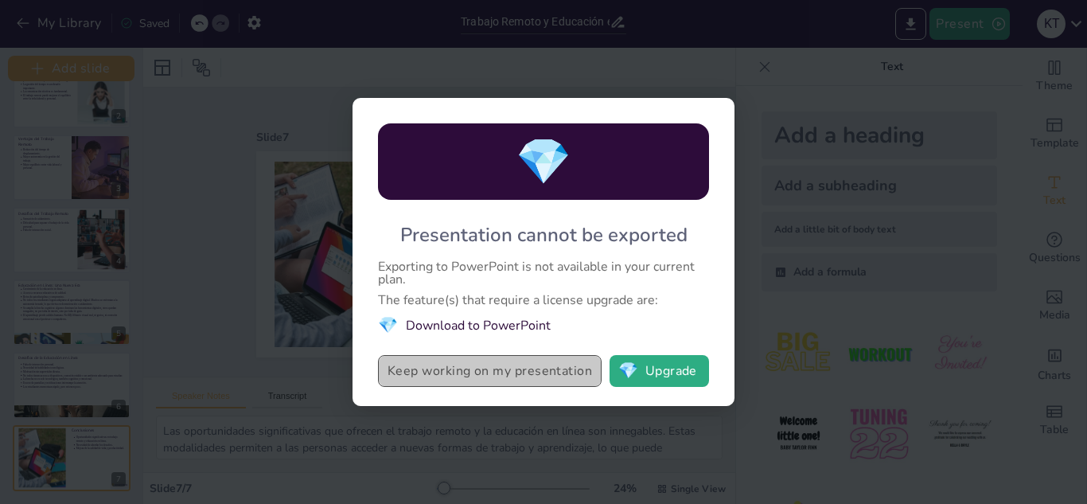
click at [555, 369] on button "Keep working on my presentation" at bounding box center [490, 371] width 224 height 32
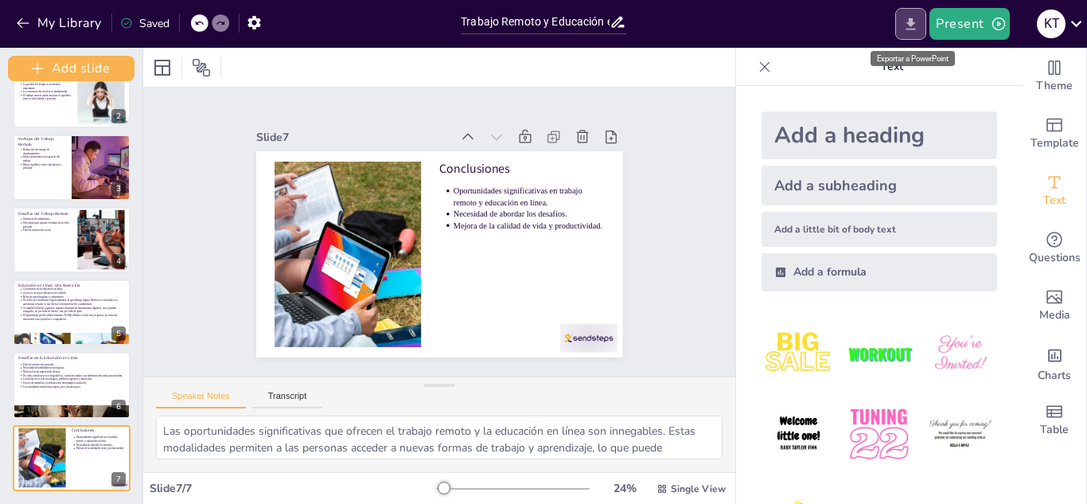
click at [918, 22] on icon "Export to PowerPoint" at bounding box center [910, 24] width 17 height 17
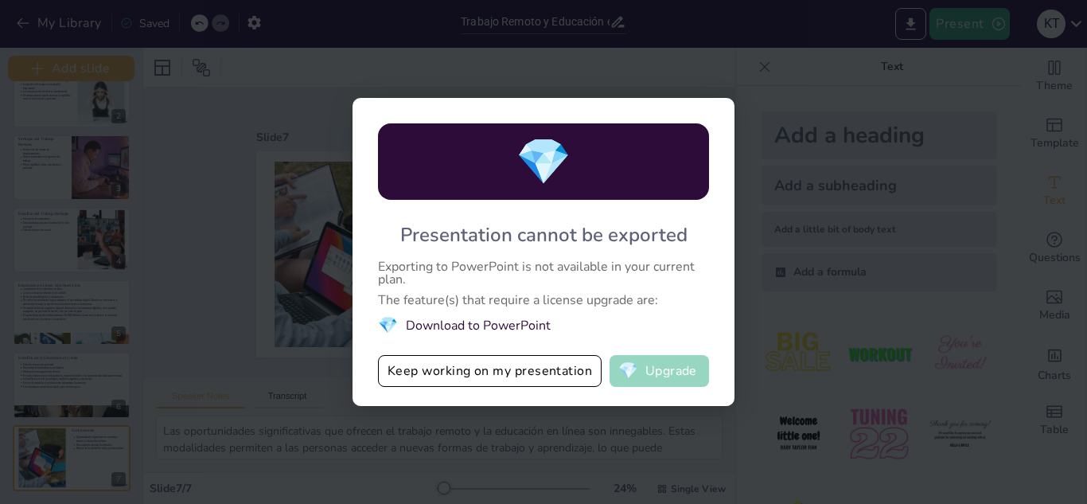
click at [676, 379] on button "💎 Upgrade" at bounding box center [659, 371] width 99 height 32
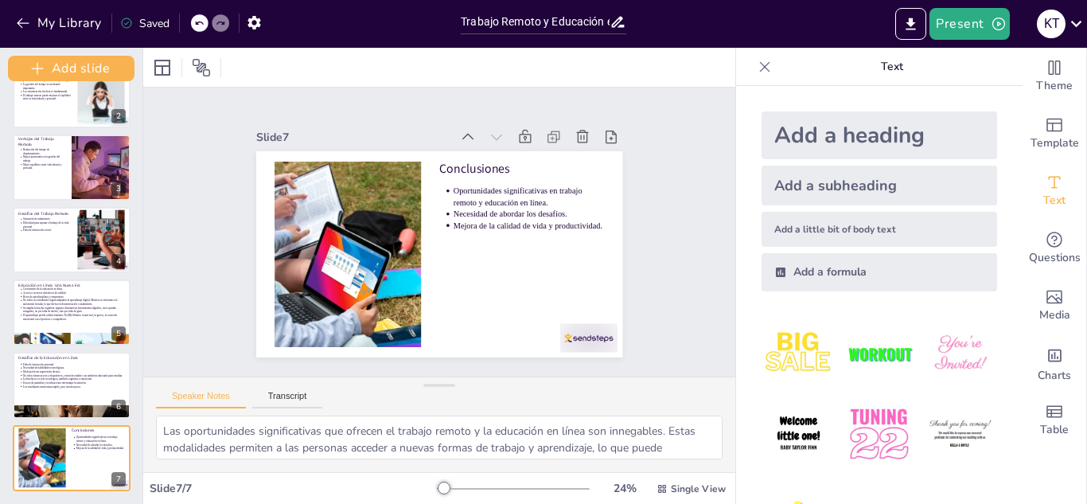
click at [757, 68] on icon at bounding box center [765, 67] width 16 height 16
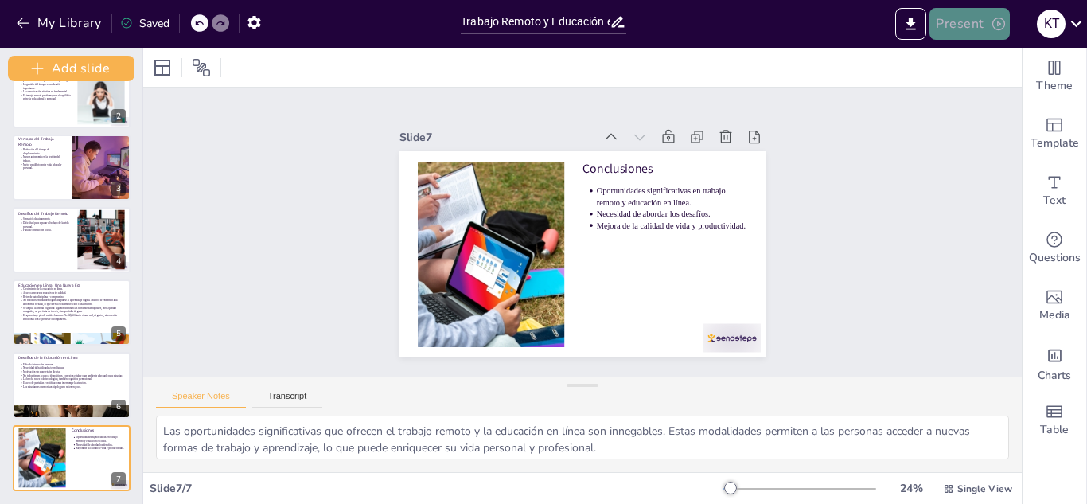
click at [941, 16] on button "Present" at bounding box center [970, 24] width 80 height 32
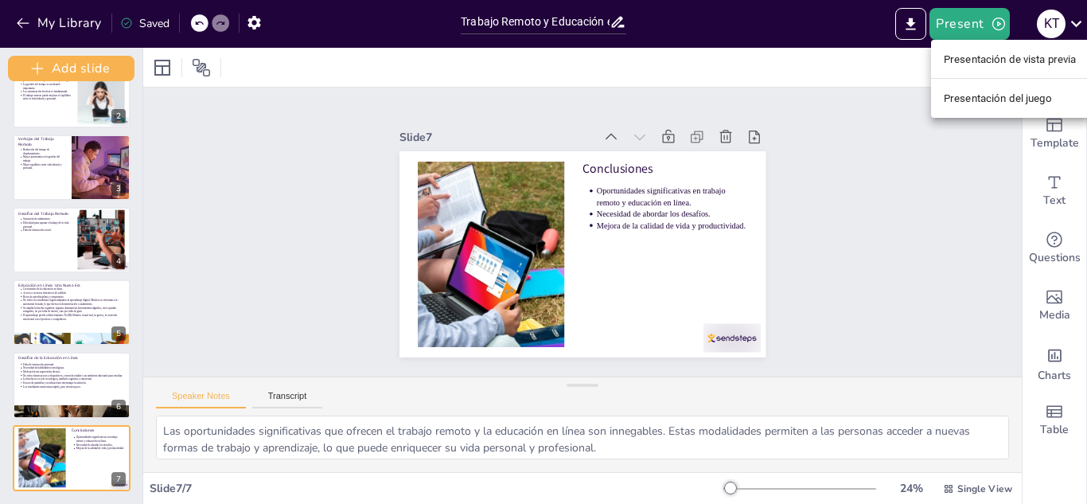
click at [995, 95] on font "Presentación del juego" at bounding box center [998, 98] width 108 height 12
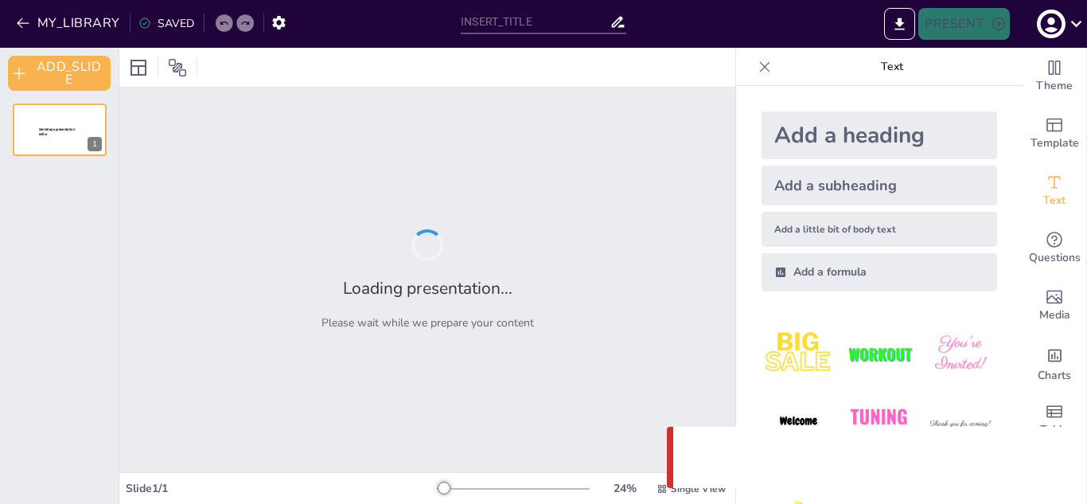
type input "Trabajo Remoto y Educación en Línea: Nuevas Perspectivas y Desafíos"
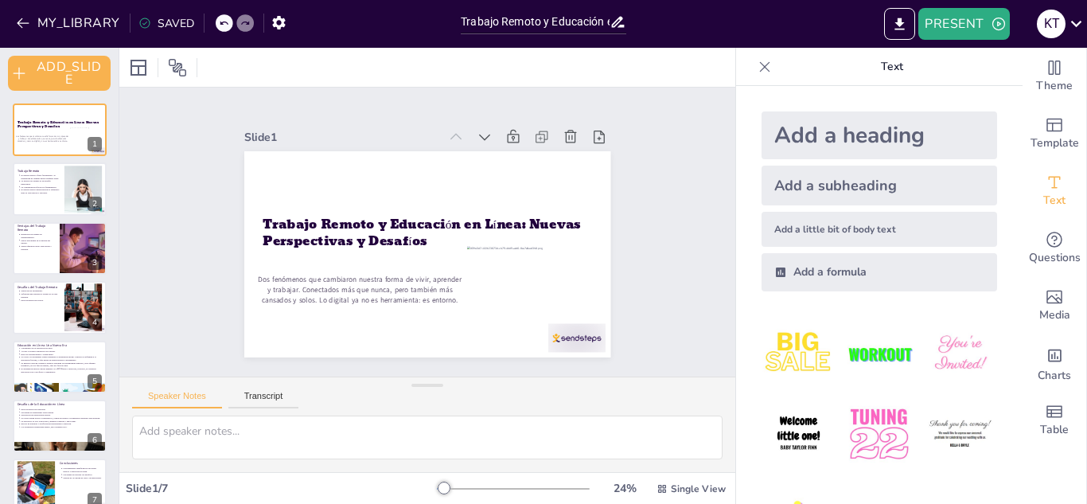
click at [757, 65] on icon at bounding box center [765, 67] width 16 height 16
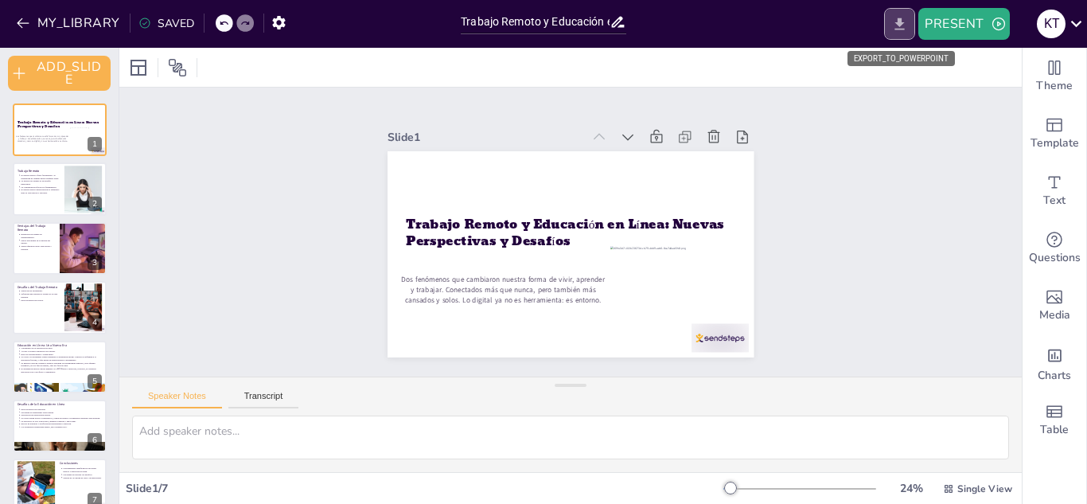
click at [899, 27] on icon "EXPORT_TO_POWERPOINT" at bounding box center [899, 24] width 17 height 17
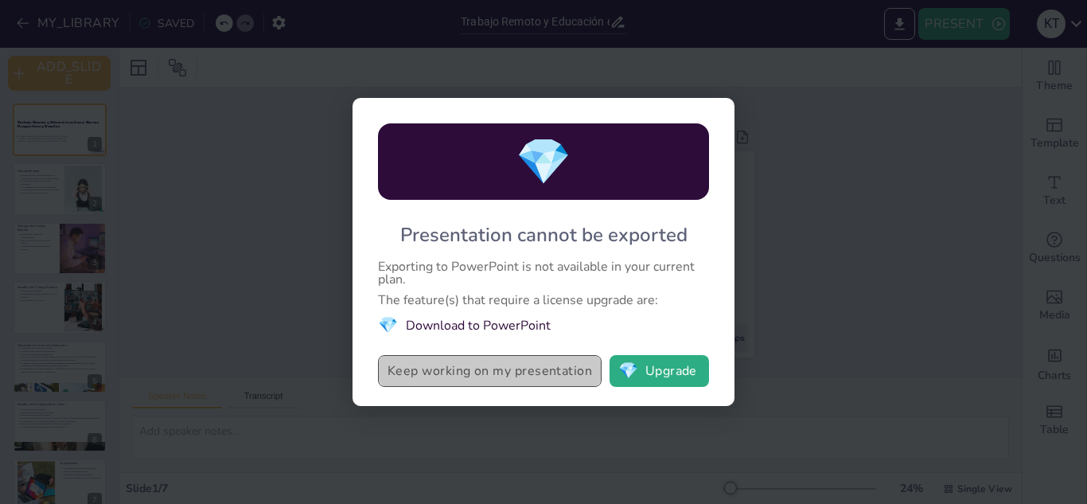
click at [555, 363] on button "Keep working on my presentation" at bounding box center [490, 371] width 224 height 32
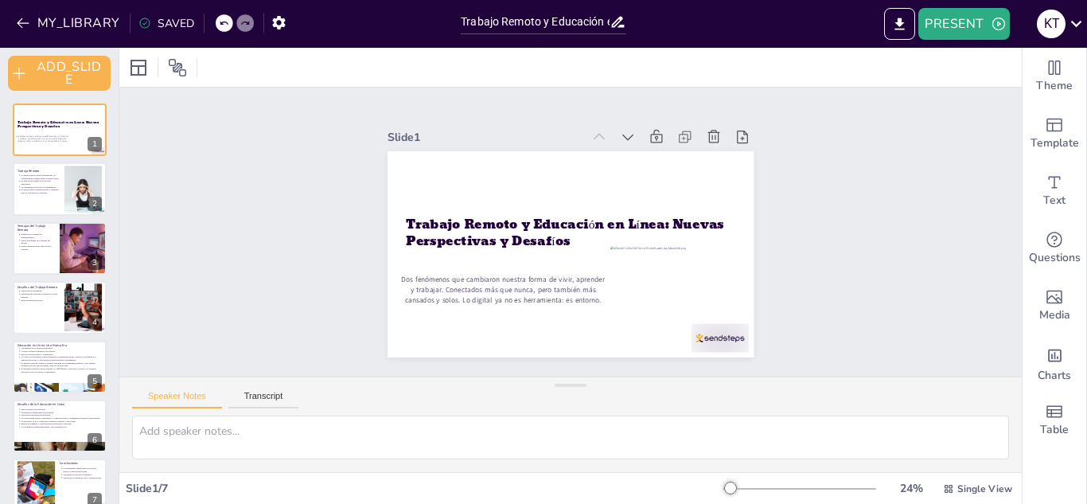
scroll to position [21, 0]
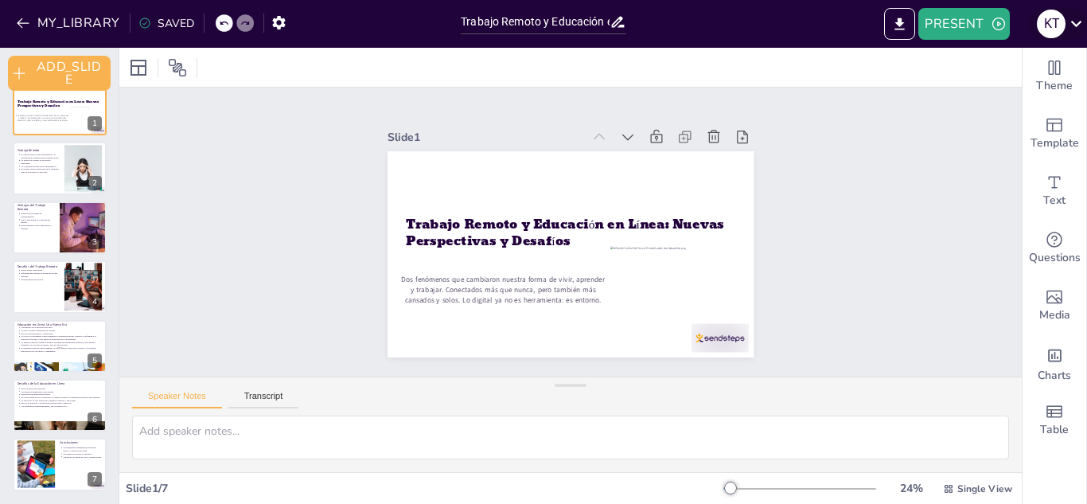
click at [1073, 25] on icon at bounding box center [1076, 23] width 21 height 21
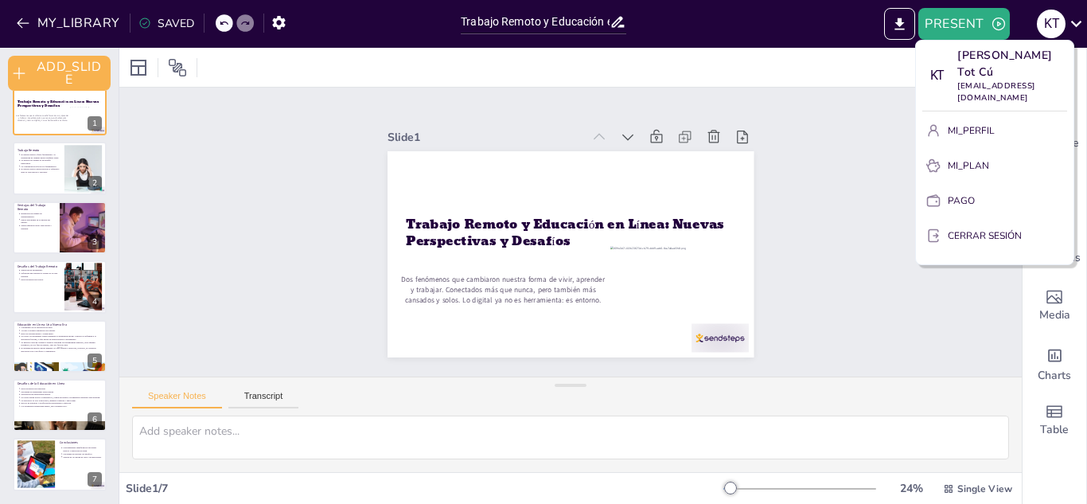
click at [908, 23] on div at bounding box center [543, 252] width 1087 height 504
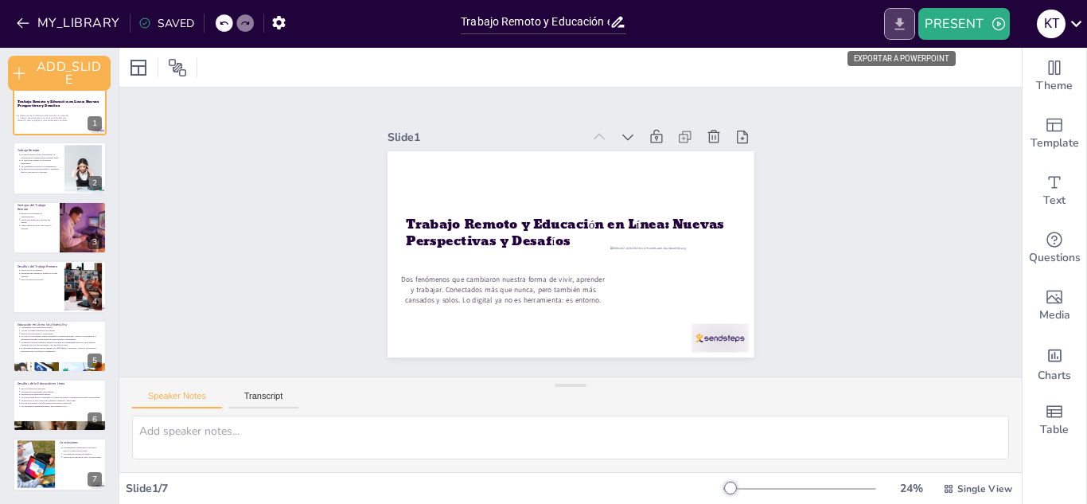
click at [904, 24] on icon "EXPORT_TO_POWERPOINT" at bounding box center [899, 24] width 17 height 17
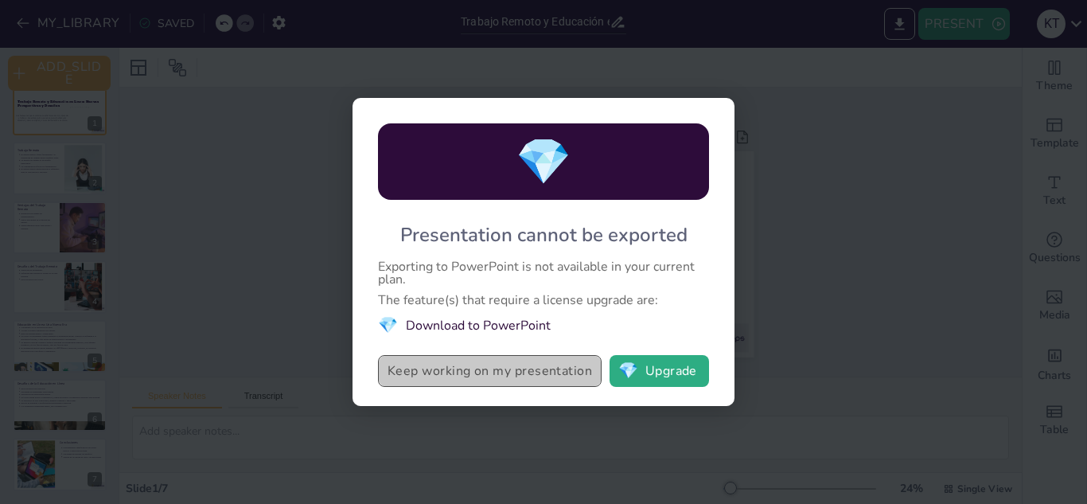
click at [464, 368] on button "Keep working on my presentation" at bounding box center [490, 371] width 224 height 32
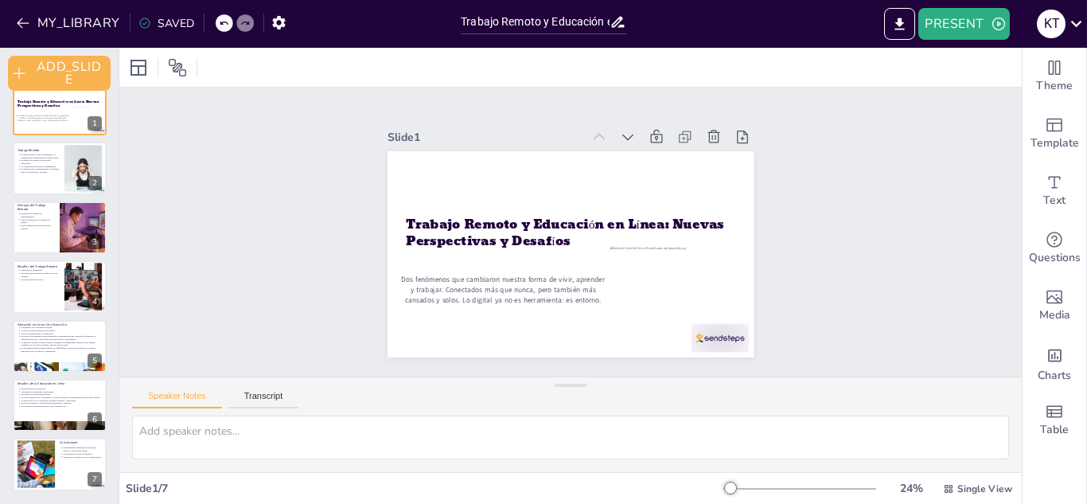
click at [890, 43] on div "PRESENT K T" at bounding box center [860, 24] width 453 height 48
click at [896, 10] on button "EXPORT_TO_POWERPOINT" at bounding box center [899, 24] width 31 height 32
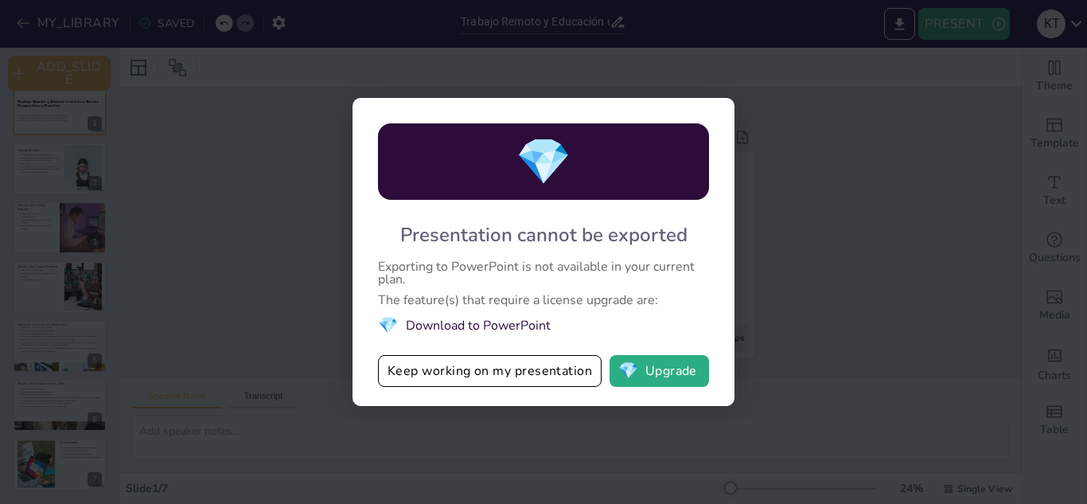
click at [601, 388] on div "💎 Presentation cannot be exported Exporting to PowerPoint is not available in y…" at bounding box center [544, 252] width 382 height 308
click at [620, 379] on span "💎" at bounding box center [628, 371] width 20 height 16
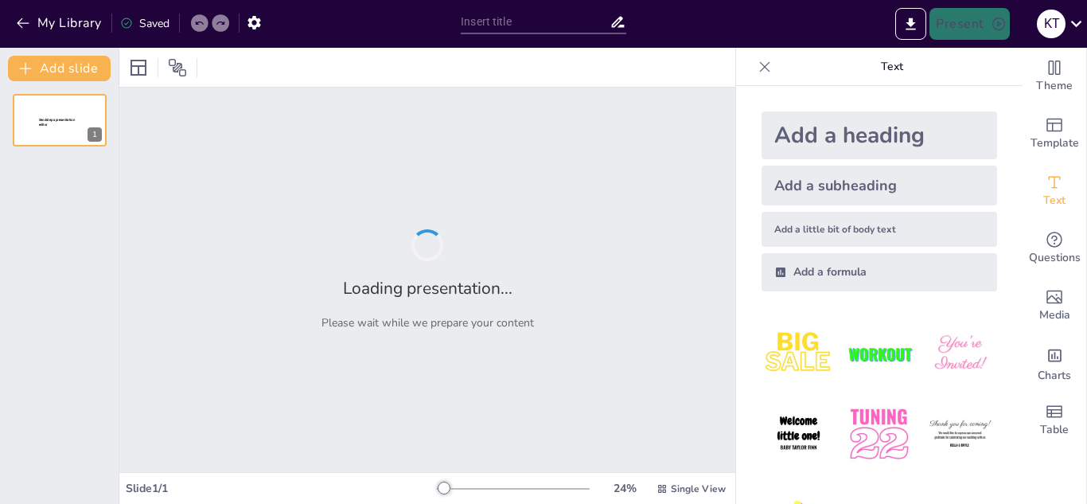
type input "Trabajo Remoto y Educación en Línea: Nuevas Perspectivas y Desafíos"
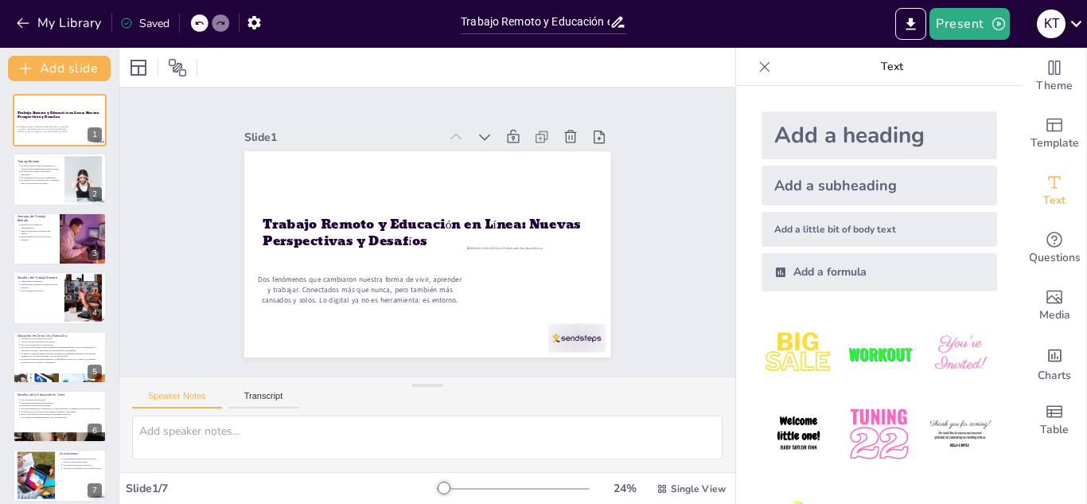
click at [1075, 21] on icon at bounding box center [1076, 23] width 21 height 21
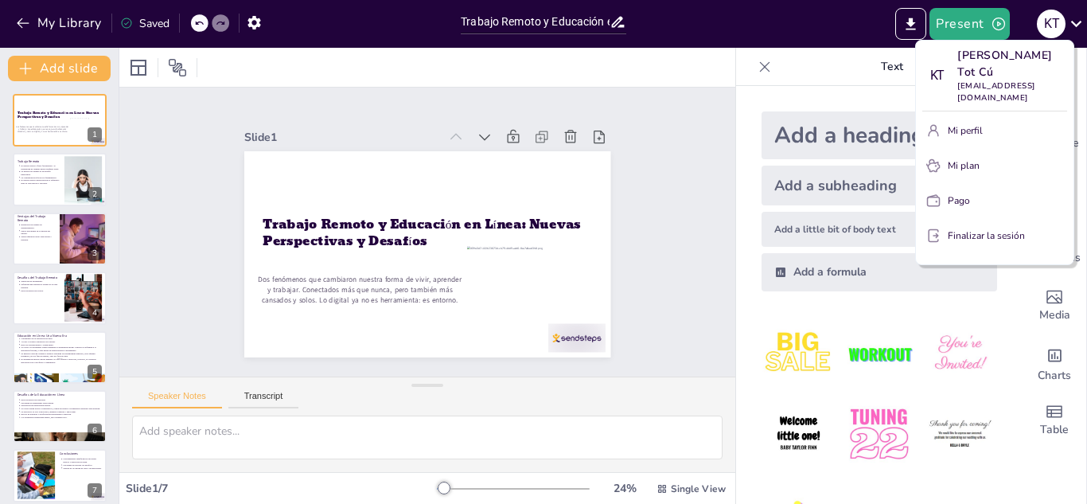
click at [846, 20] on div at bounding box center [543, 252] width 1087 height 504
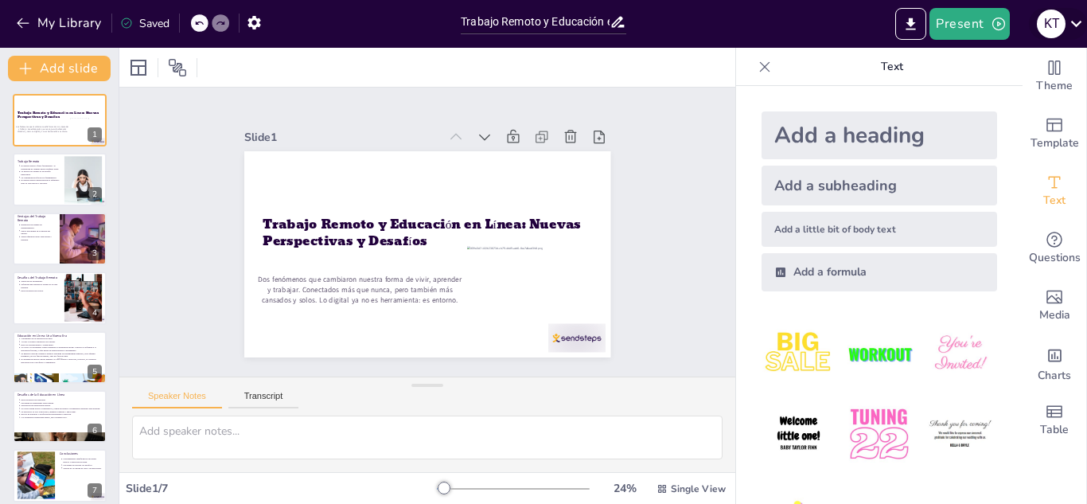
click at [1074, 19] on icon at bounding box center [1076, 23] width 21 height 21
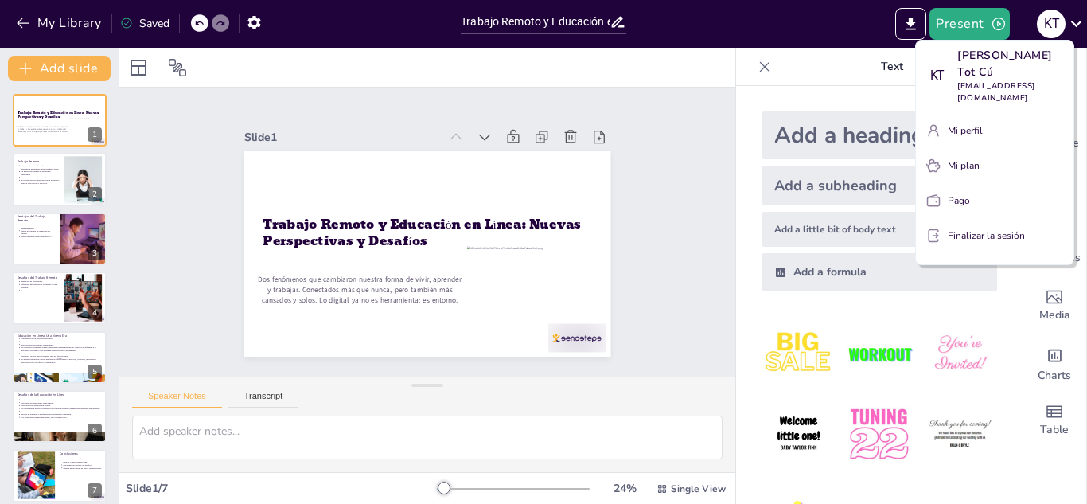
click at [799, 64] on div at bounding box center [543, 252] width 1087 height 504
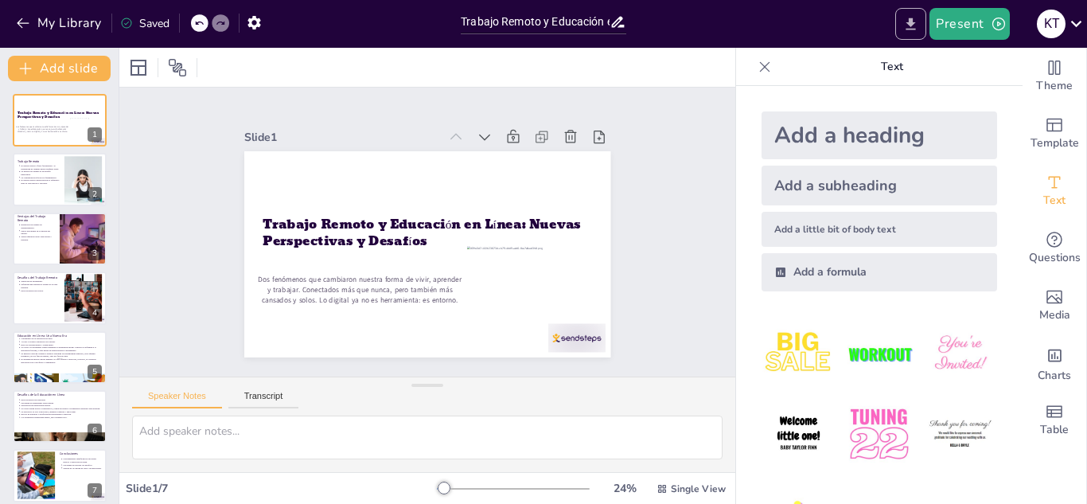
click at [908, 29] on icon "Export to PowerPoint" at bounding box center [911, 24] width 10 height 12
click at [928, 60] on font "Exportar a PowerPoint" at bounding box center [913, 58] width 72 height 9
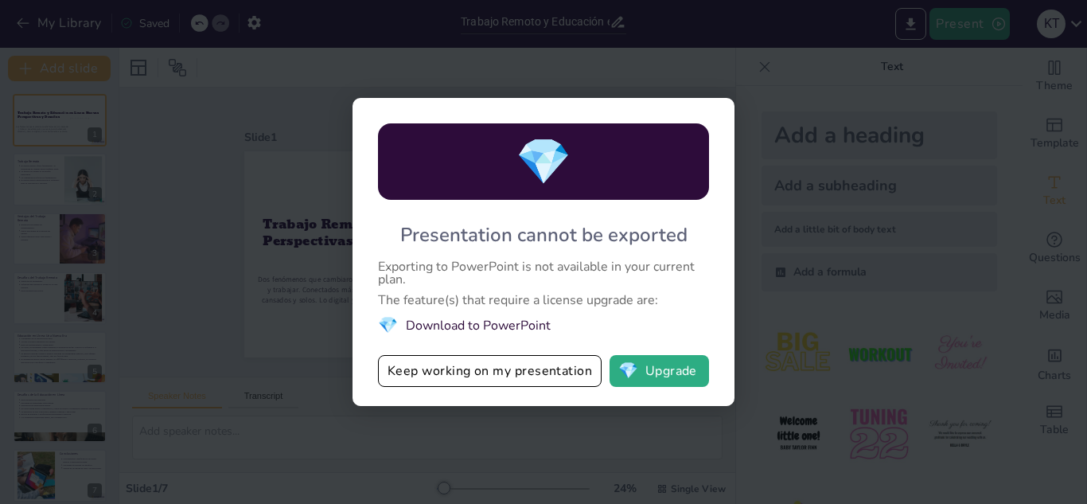
click at [770, 79] on div "💎 Presentation cannot be exported Exporting to PowerPoint is not available in y…" at bounding box center [543, 252] width 1087 height 504
click at [510, 391] on div "💎 Presentation cannot be exported Exporting to PowerPoint is not available in y…" at bounding box center [544, 252] width 382 height 308
click at [523, 377] on button "Keep working on my presentation" at bounding box center [490, 371] width 224 height 32
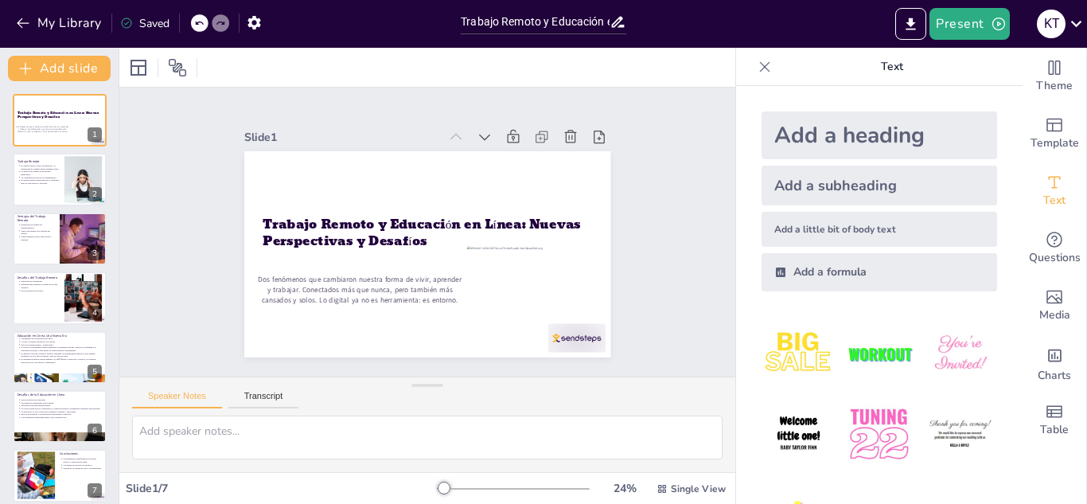
click at [757, 64] on icon at bounding box center [765, 67] width 16 height 16
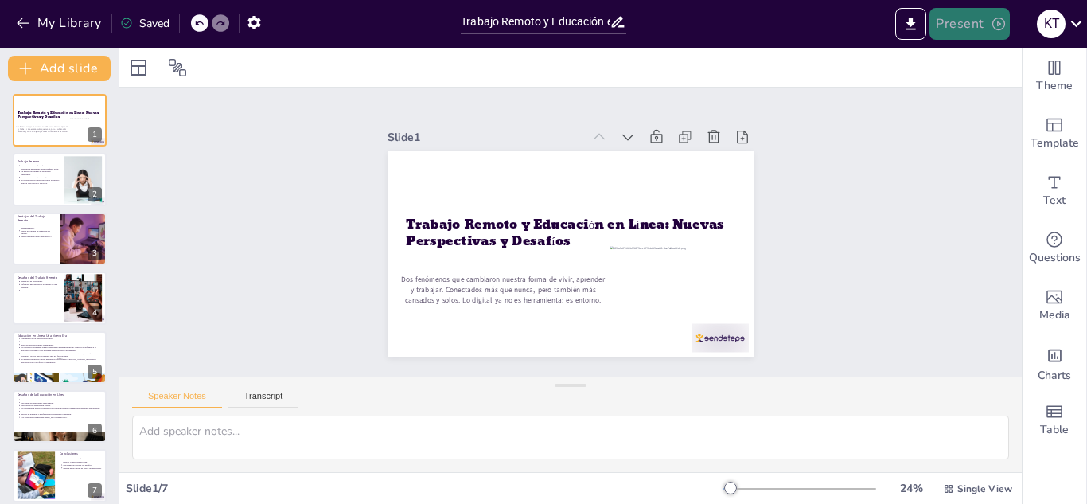
click at [988, 25] on button "Present" at bounding box center [970, 24] width 80 height 32
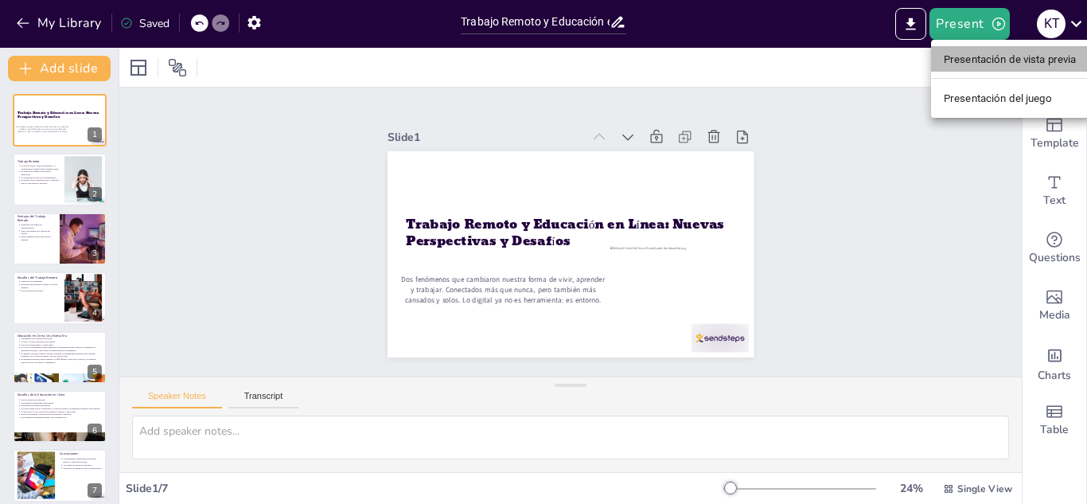
click at [1004, 57] on font "Presentación de vista previa" at bounding box center [1010, 59] width 133 height 12
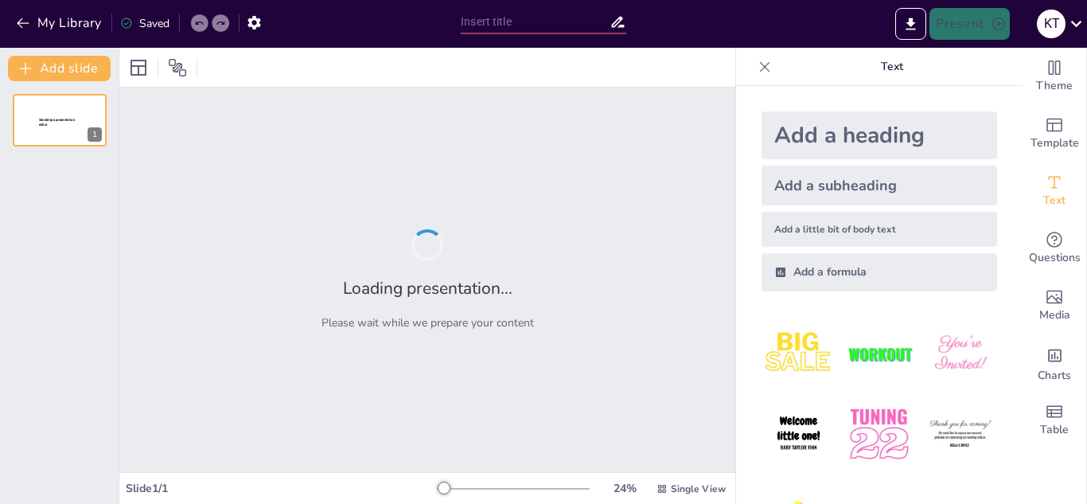
type input "Trabajo Remoto y Educación en Línea: Nuevas Perspectivas y Desafíos"
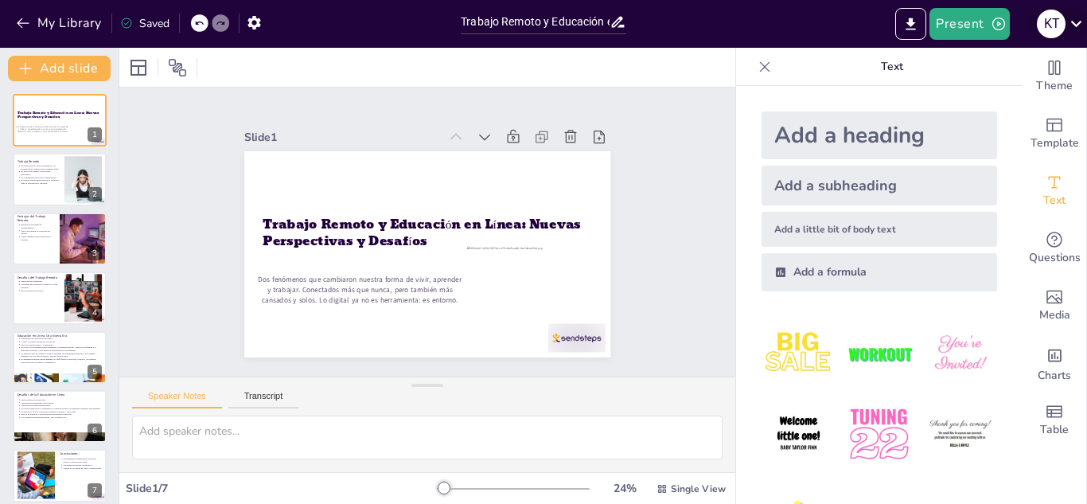
click at [1069, 25] on icon at bounding box center [1076, 23] width 21 height 21
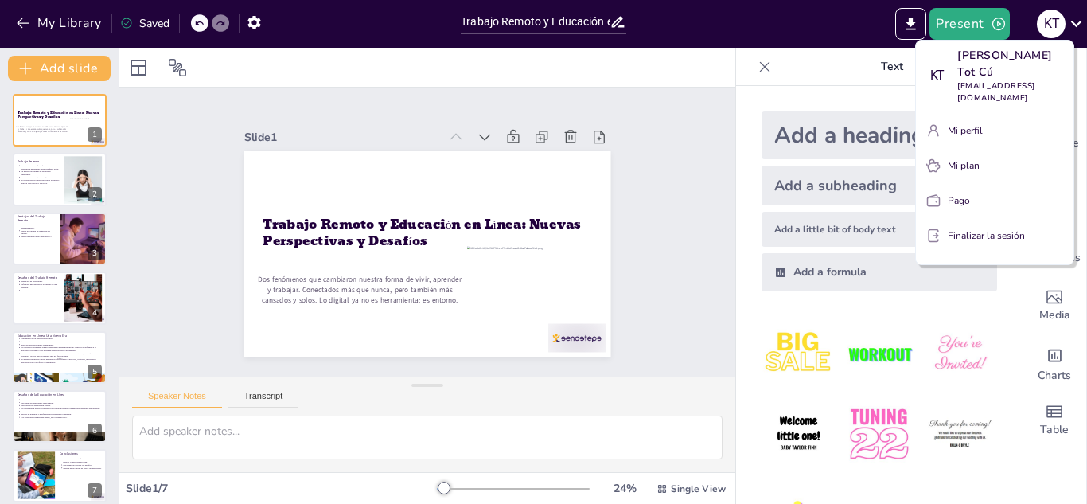
click at [828, 79] on div at bounding box center [543, 252] width 1087 height 504
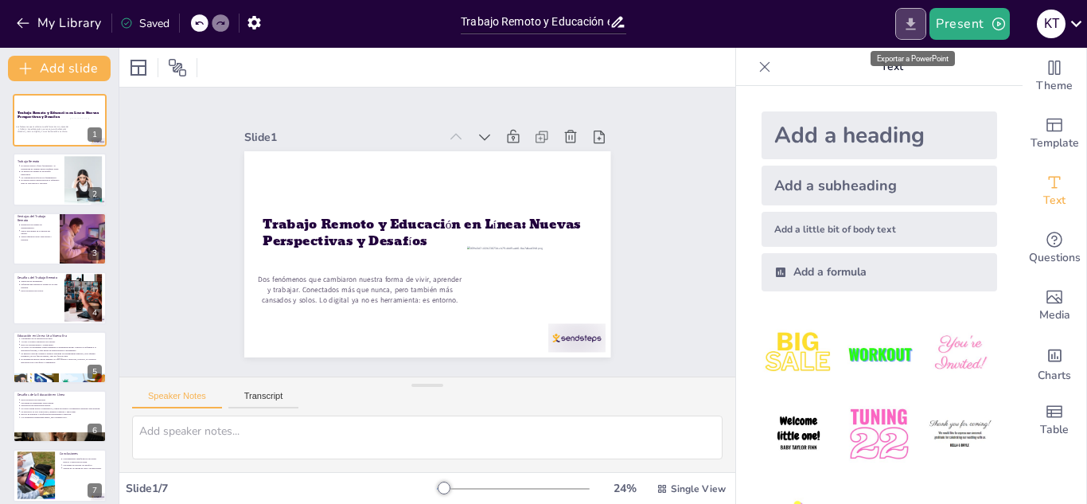
click at [921, 12] on button "Export to PowerPoint" at bounding box center [910, 24] width 31 height 32
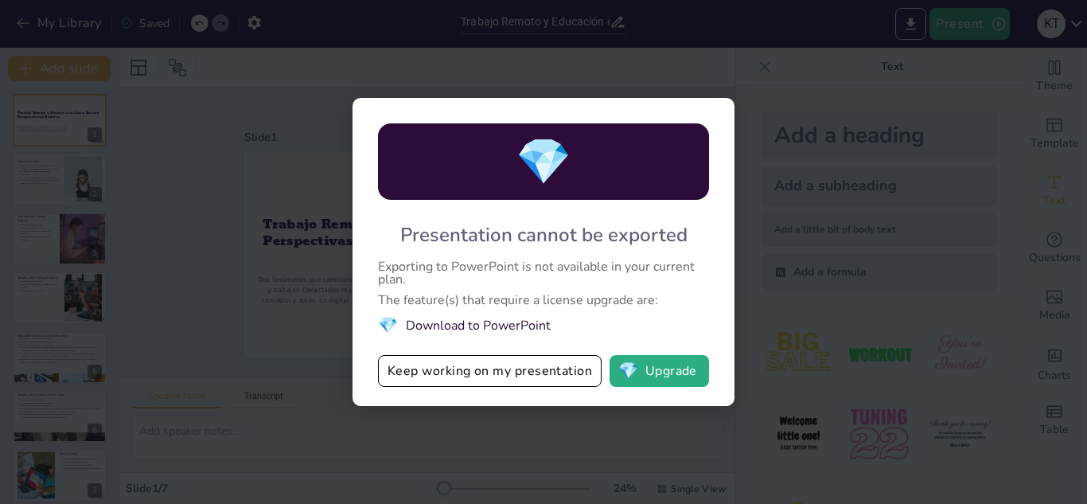
click at [626, 435] on div "💎 Presentation cannot be exported Exporting to PowerPoint is not available in y…" at bounding box center [543, 252] width 1087 height 504
click at [760, 196] on div "💎 Presentation cannot be exported Exporting to PowerPoint is not available in y…" at bounding box center [543, 252] width 1087 height 504
click at [651, 383] on button "💎 Upgrade" at bounding box center [659, 371] width 99 height 32
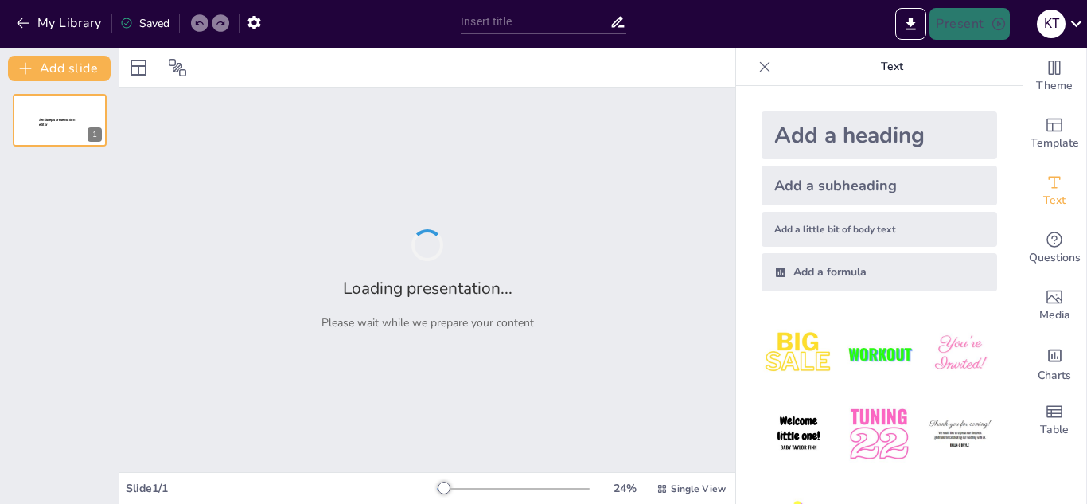
type input "Trabajo Remoto y Educación en Línea: Nuevas Perspectivas y Desafíos"
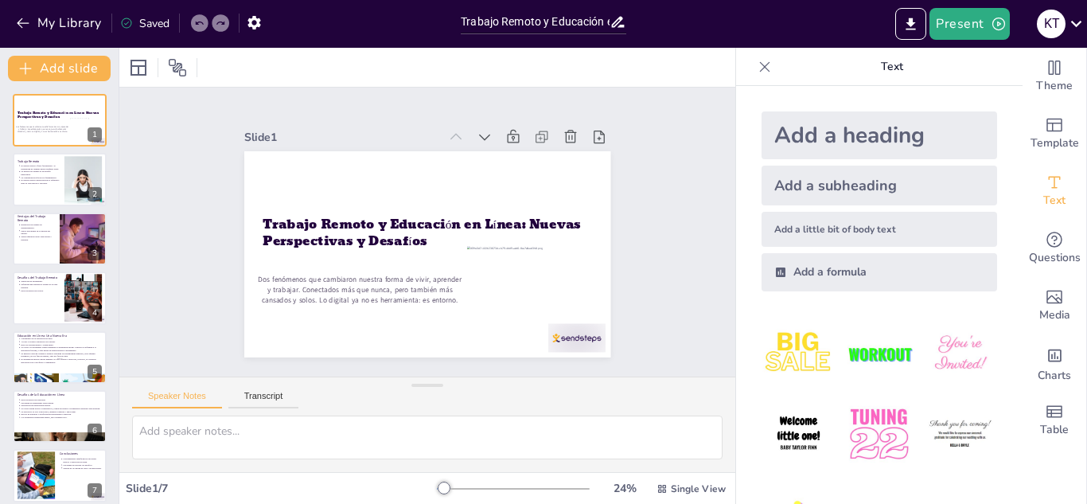
click at [459, 41] on div "Trabajo Remoto y Educación en Línea: Nuevas Perspectivas y Desafíos" at bounding box center [543, 24] width 181 height 48
click at [251, 21] on icon "button" at bounding box center [254, 23] width 13 height 14
